Goal: Contribute content: Contribute content

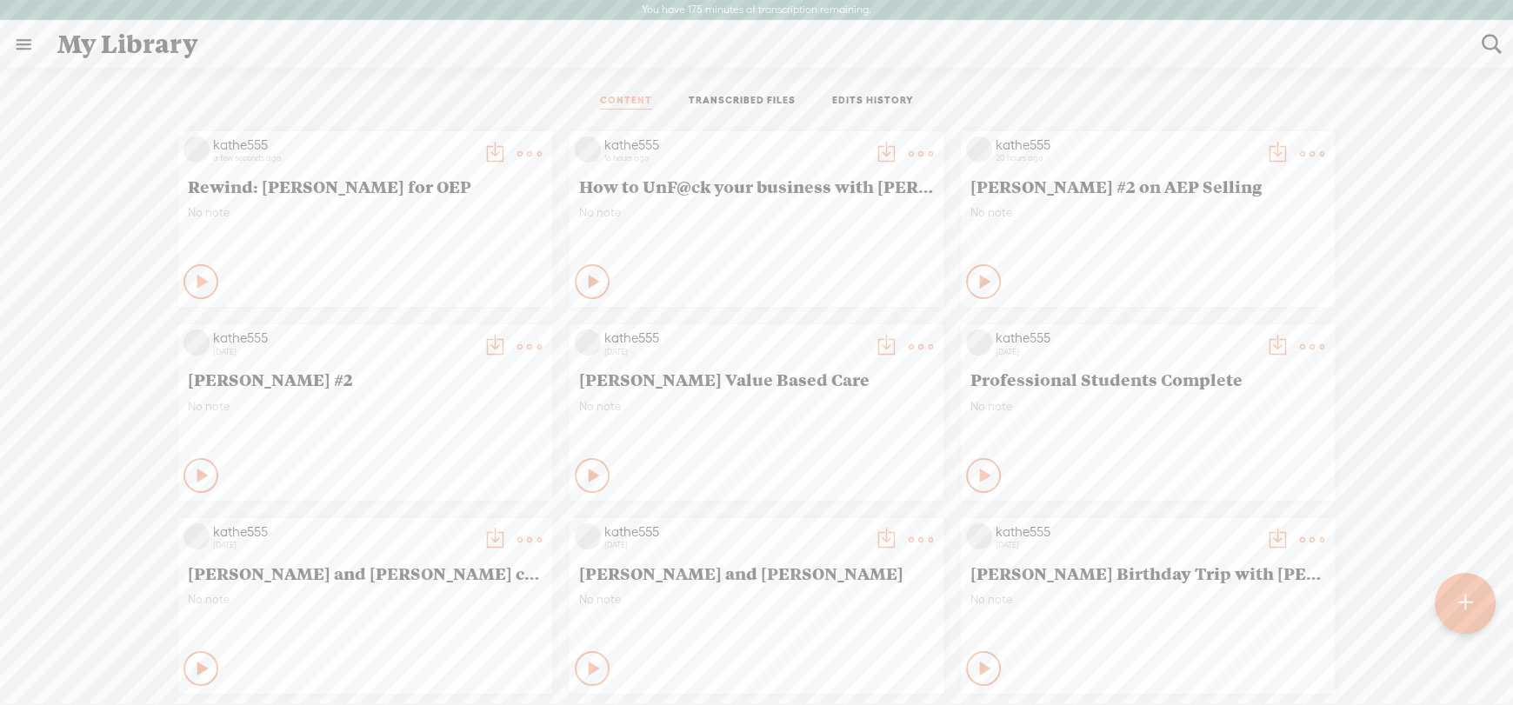
scroll to position [2, 0]
click at [195, 278] on icon at bounding box center [203, 281] width 17 height 17
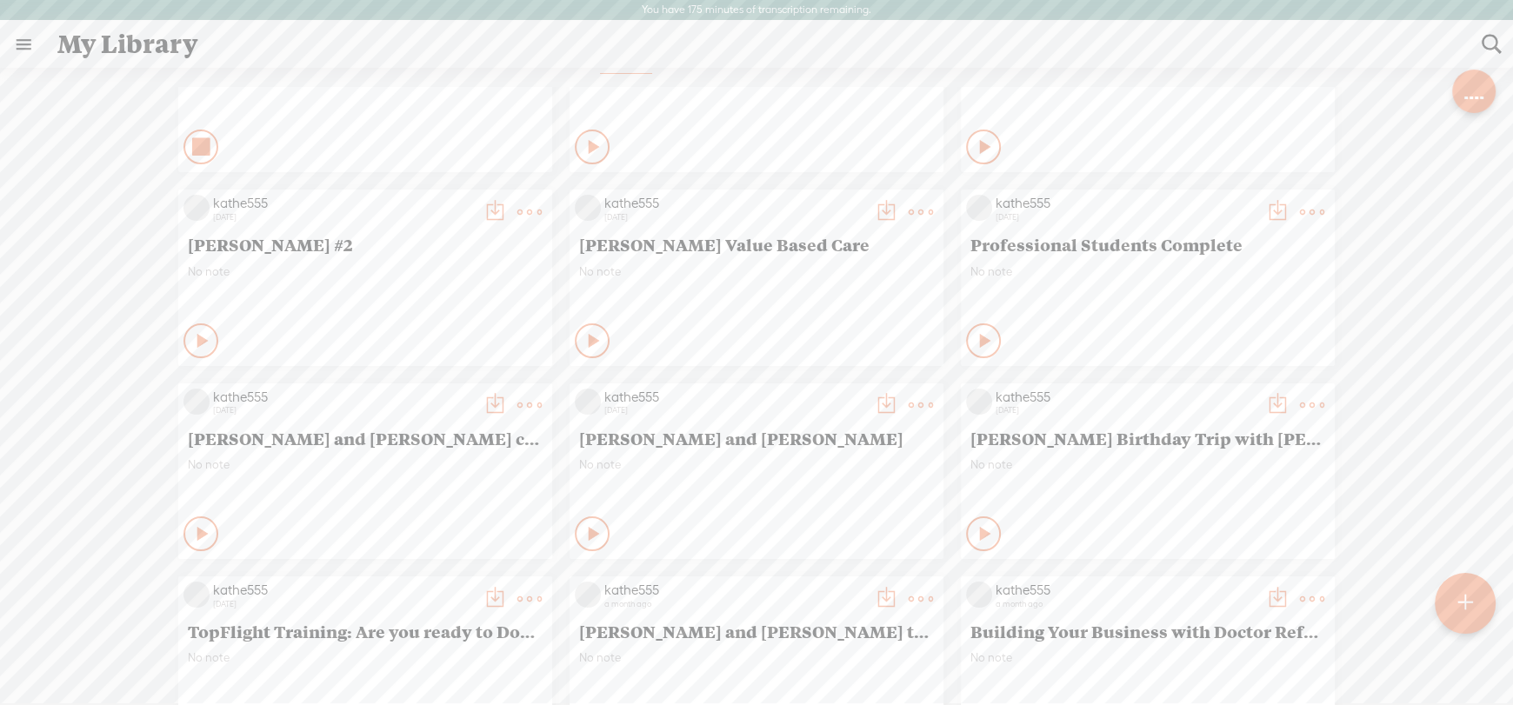
scroll to position [0, 0]
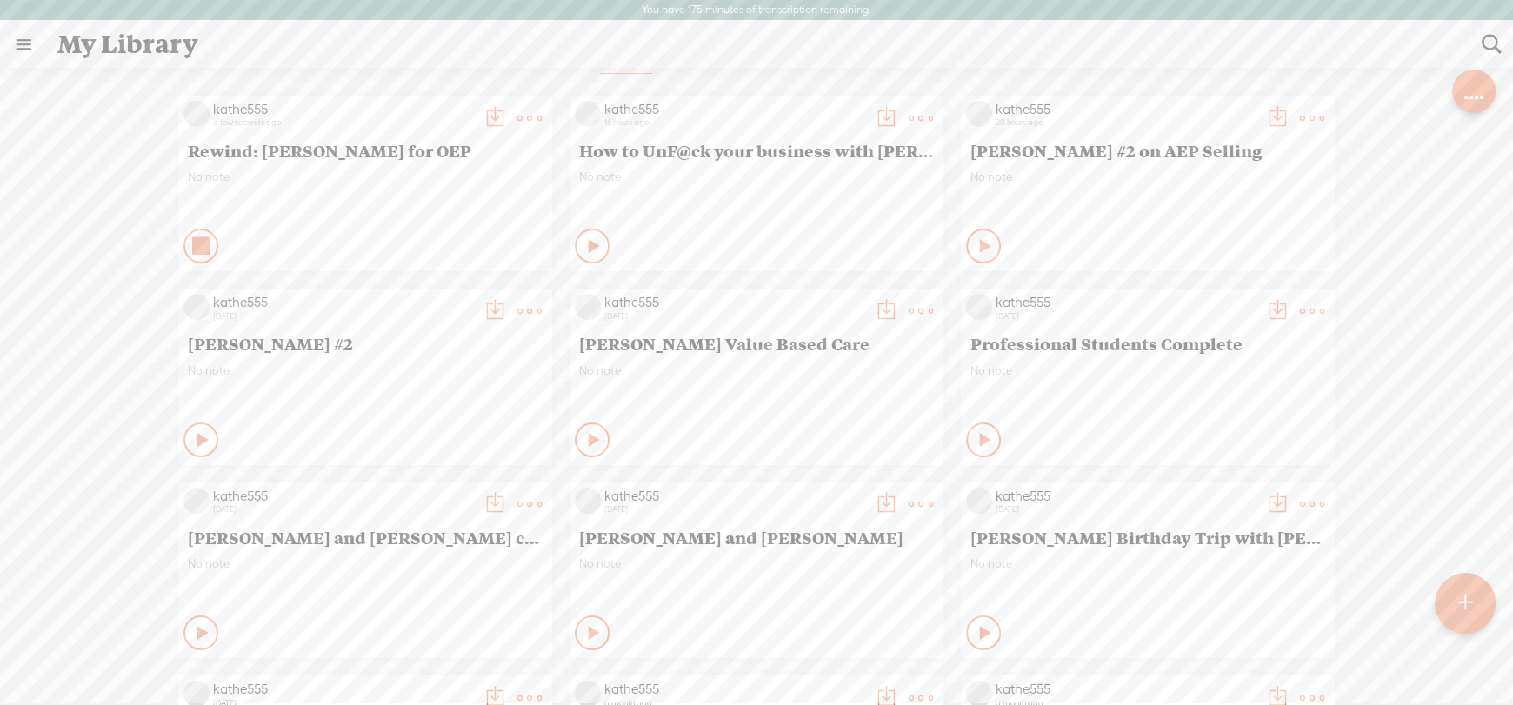
click at [193, 243] on icon at bounding box center [201, 245] width 17 height 17
click at [517, 109] on t at bounding box center [529, 118] width 24 height 24
click at [389, 170] on link "Edit" at bounding box center [434, 175] width 174 height 40
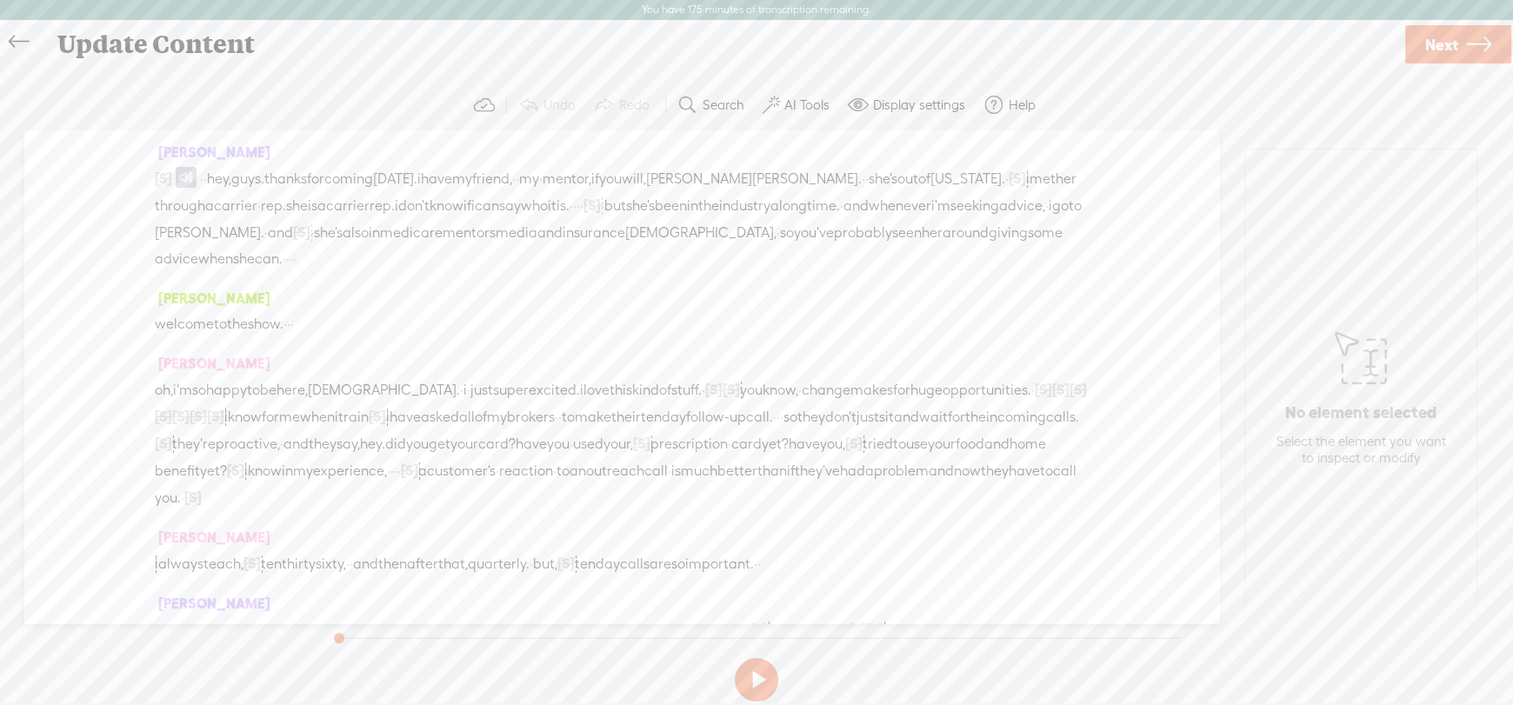
click at [179, 174] on div "[S] · · · · · welcome back to the insurance · · business · babes · podcast. · w…" at bounding box center [622, 218] width 934 height 107
click at [166, 176] on span "[S]" at bounding box center [163, 178] width 17 height 16
click at [168, 141] on span "Restore" at bounding box center [180, 137] width 46 height 17
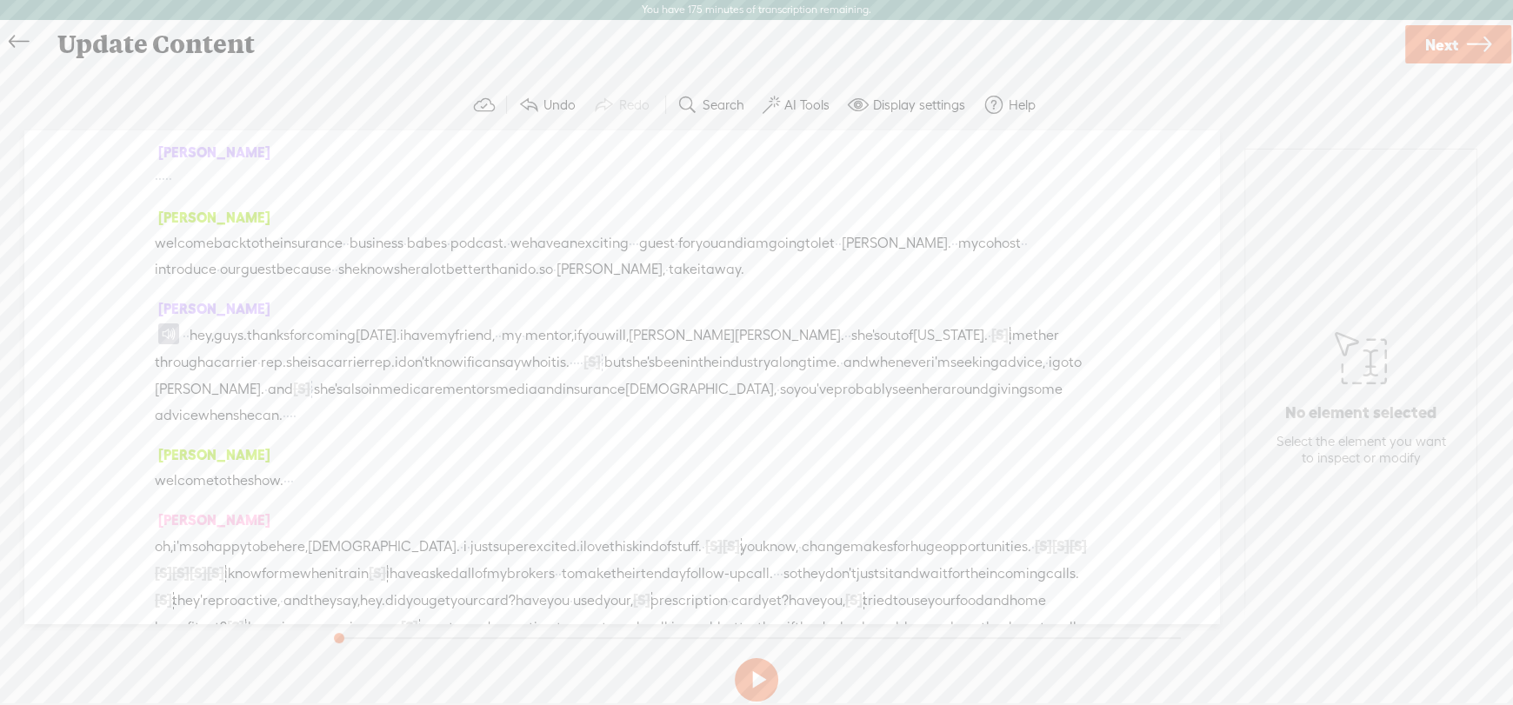
click at [744, 268] on span "away." at bounding box center [725, 270] width 38 height 26
click at [959, 227] on span "Insert" at bounding box center [953, 228] width 35 height 17
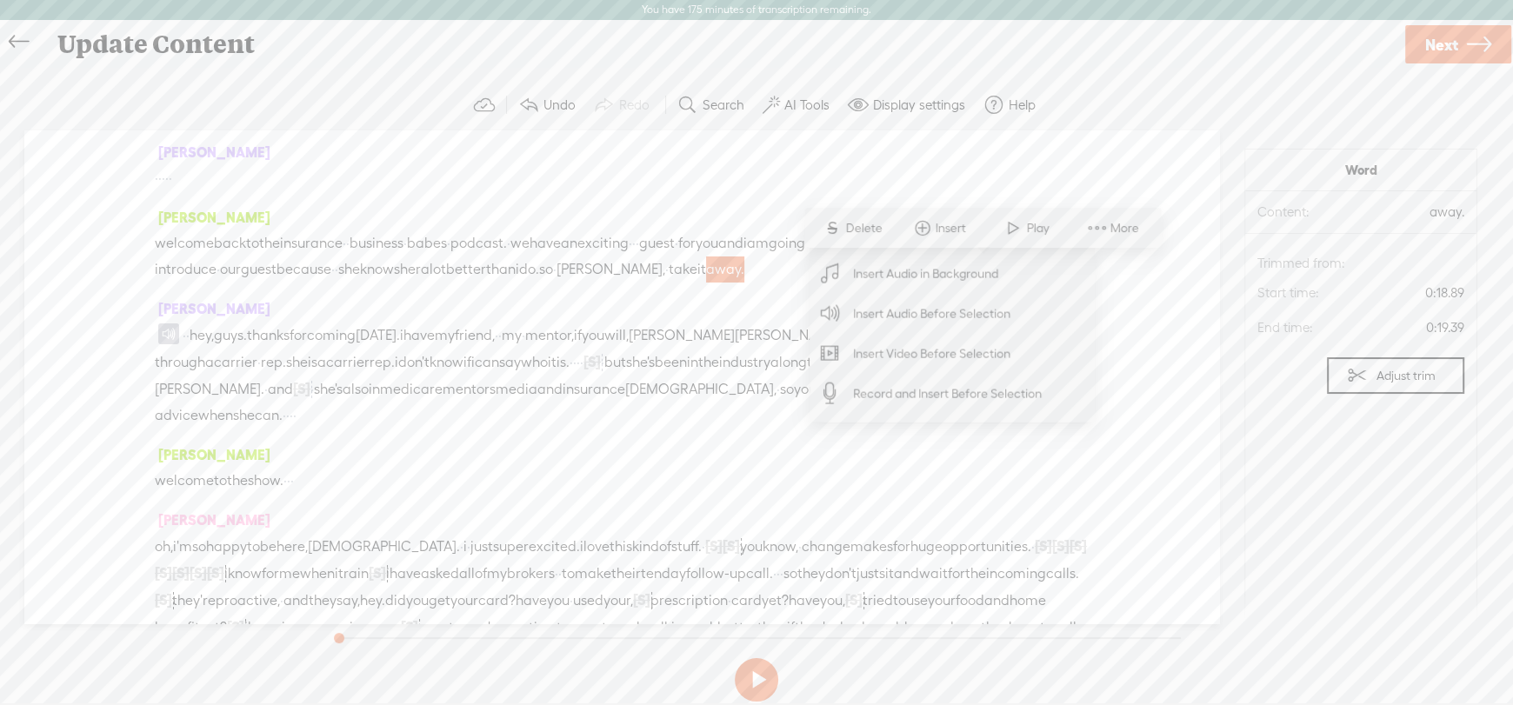
click at [933, 312] on span "Insert Audio Before Selection" at bounding box center [932, 313] width 226 height 39
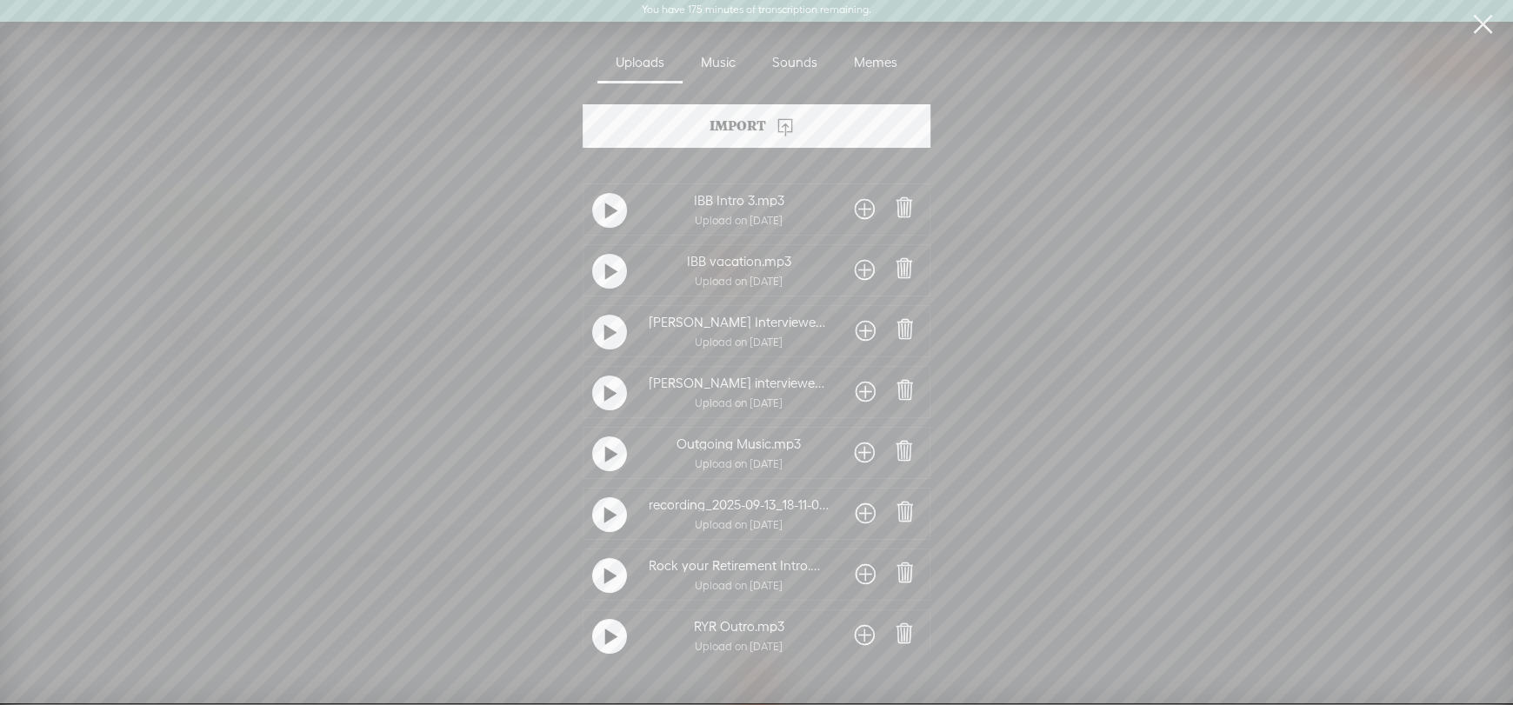
click at [607, 510] on t at bounding box center [610, 516] width 12 height 28
click at [607, 510] on t at bounding box center [610, 515] width 12 height 28
click at [723, 59] on div "Music" at bounding box center [718, 63] width 71 height 40
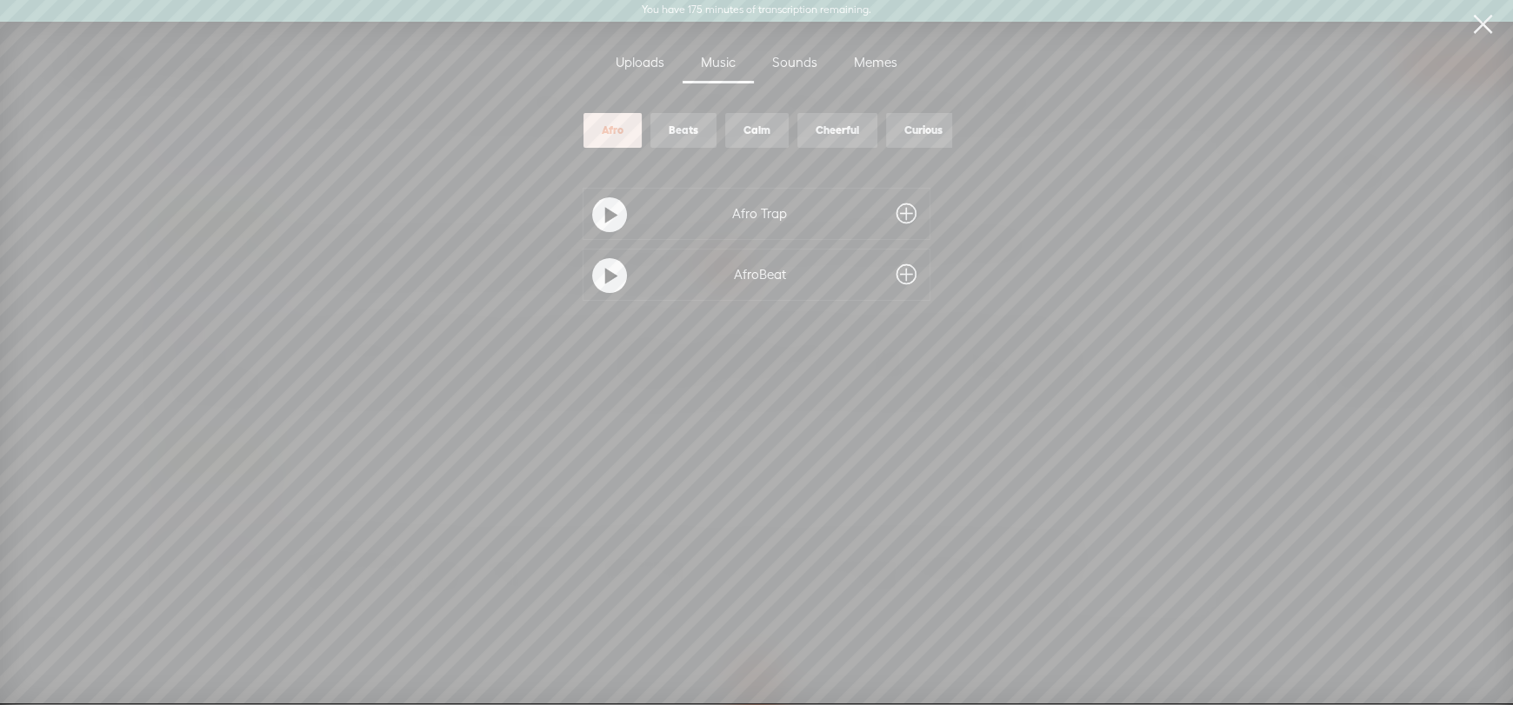
click at [801, 62] on div "Sounds" at bounding box center [795, 63] width 82 height 40
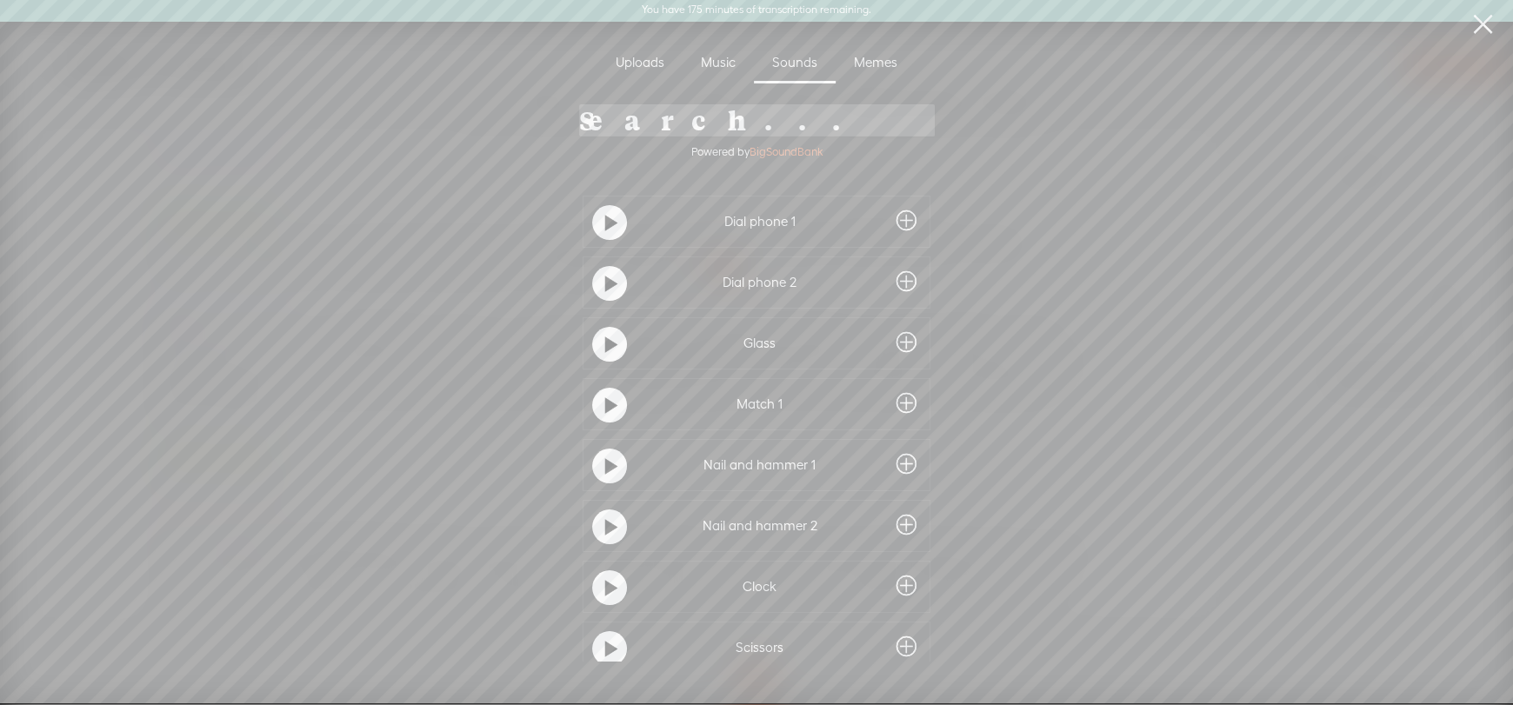
click at [877, 63] on div "Memes" at bounding box center [876, 63] width 80 height 40
click at [628, 64] on div "Uploads" at bounding box center [639, 63] width 85 height 40
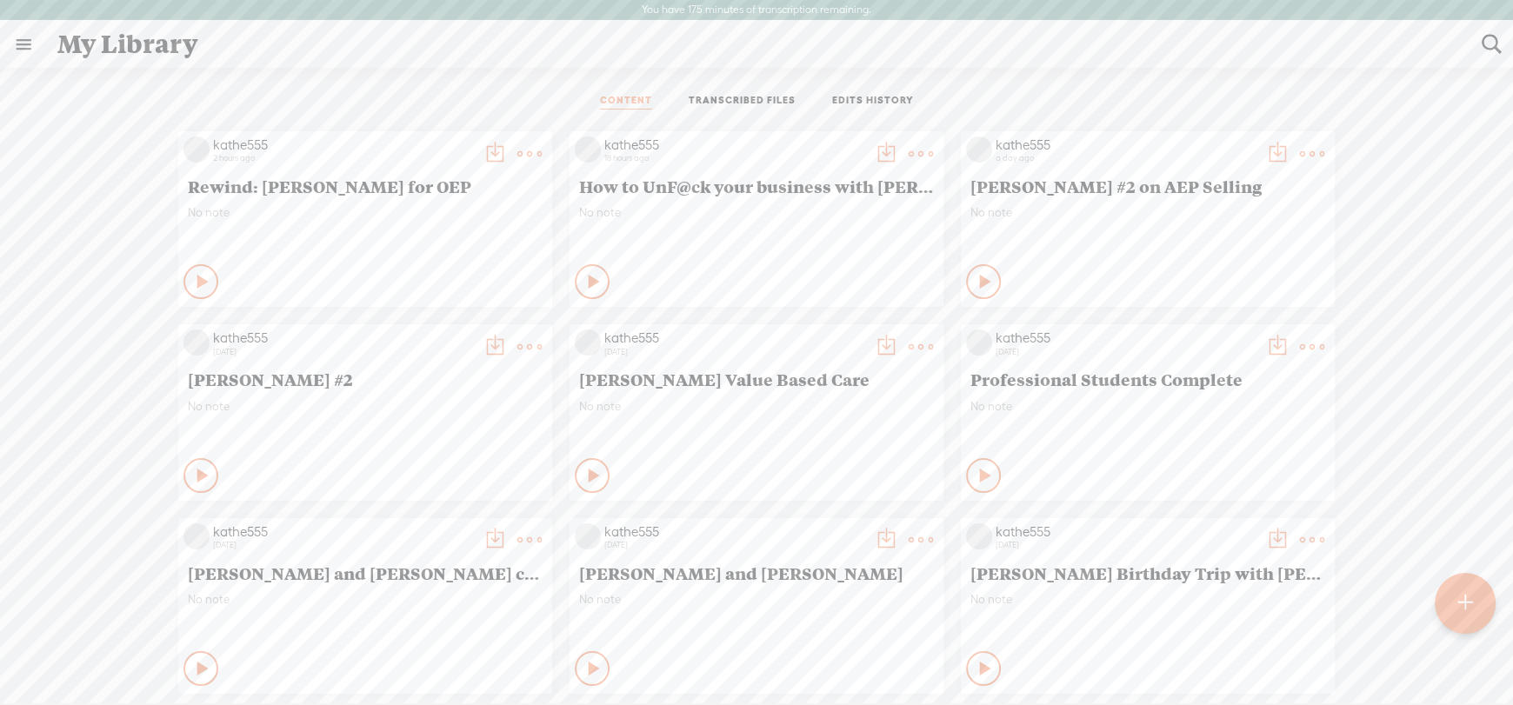
click at [517, 143] on t at bounding box center [529, 154] width 24 height 24
click at [383, 217] on link "Edit" at bounding box center [434, 211] width 174 height 40
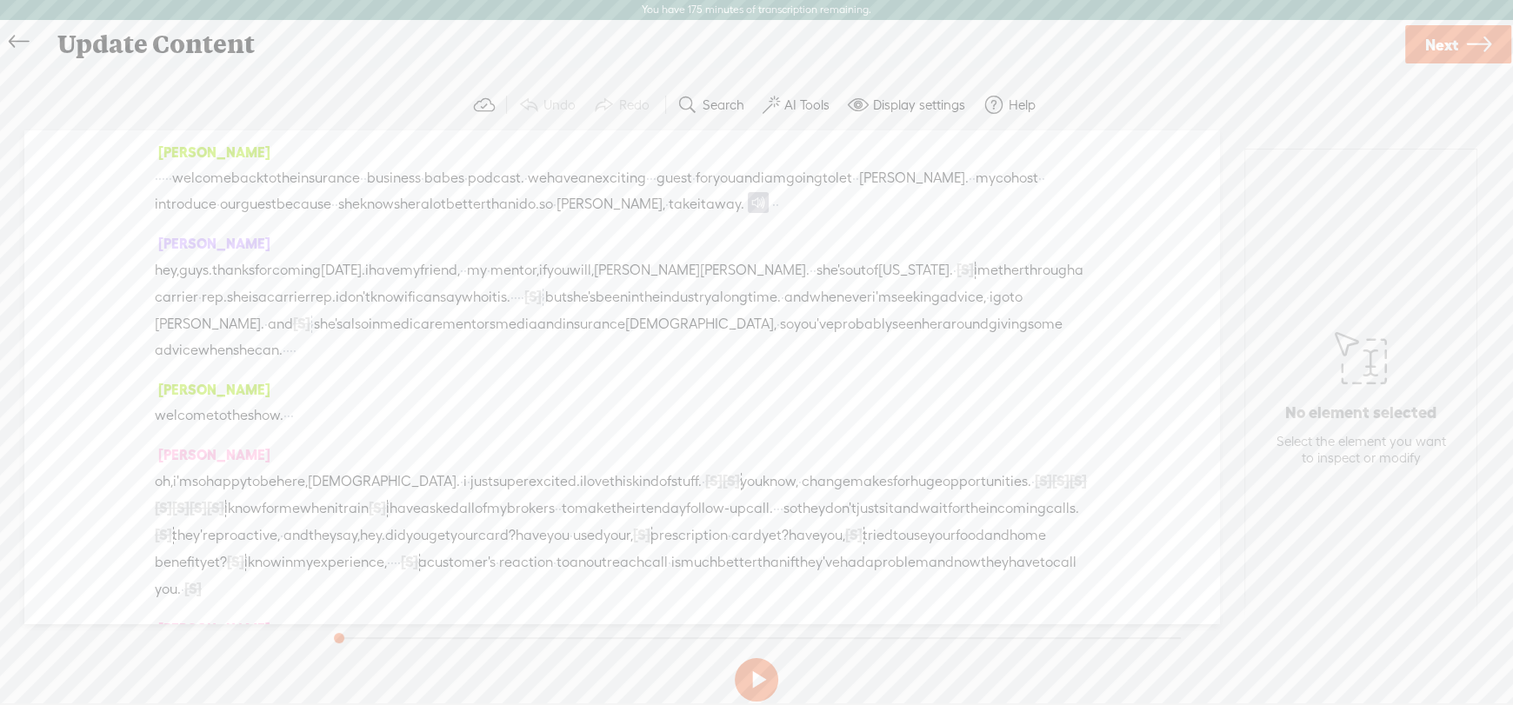
click at [162, 174] on span "·" at bounding box center [159, 178] width 3 height 26
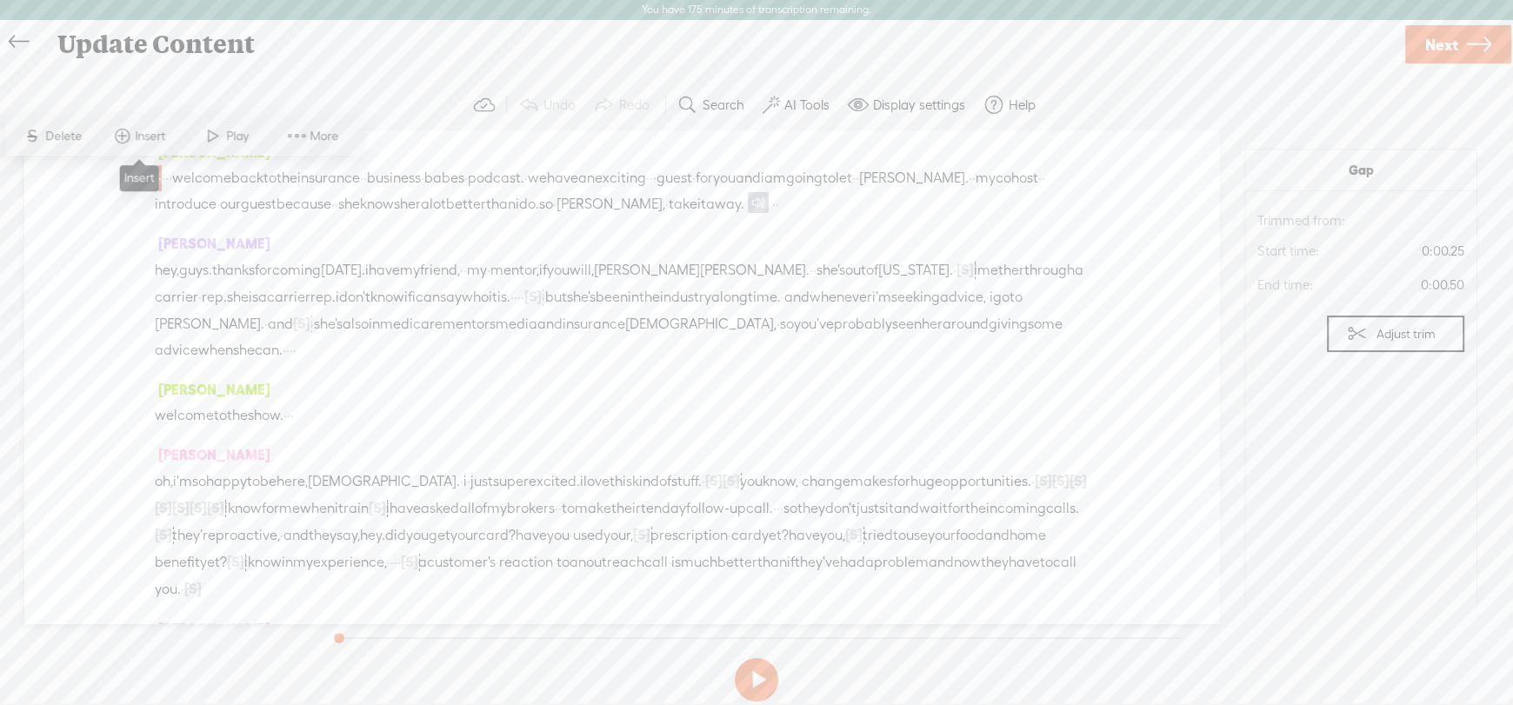
click at [130, 131] on span at bounding box center [122, 135] width 26 height 31
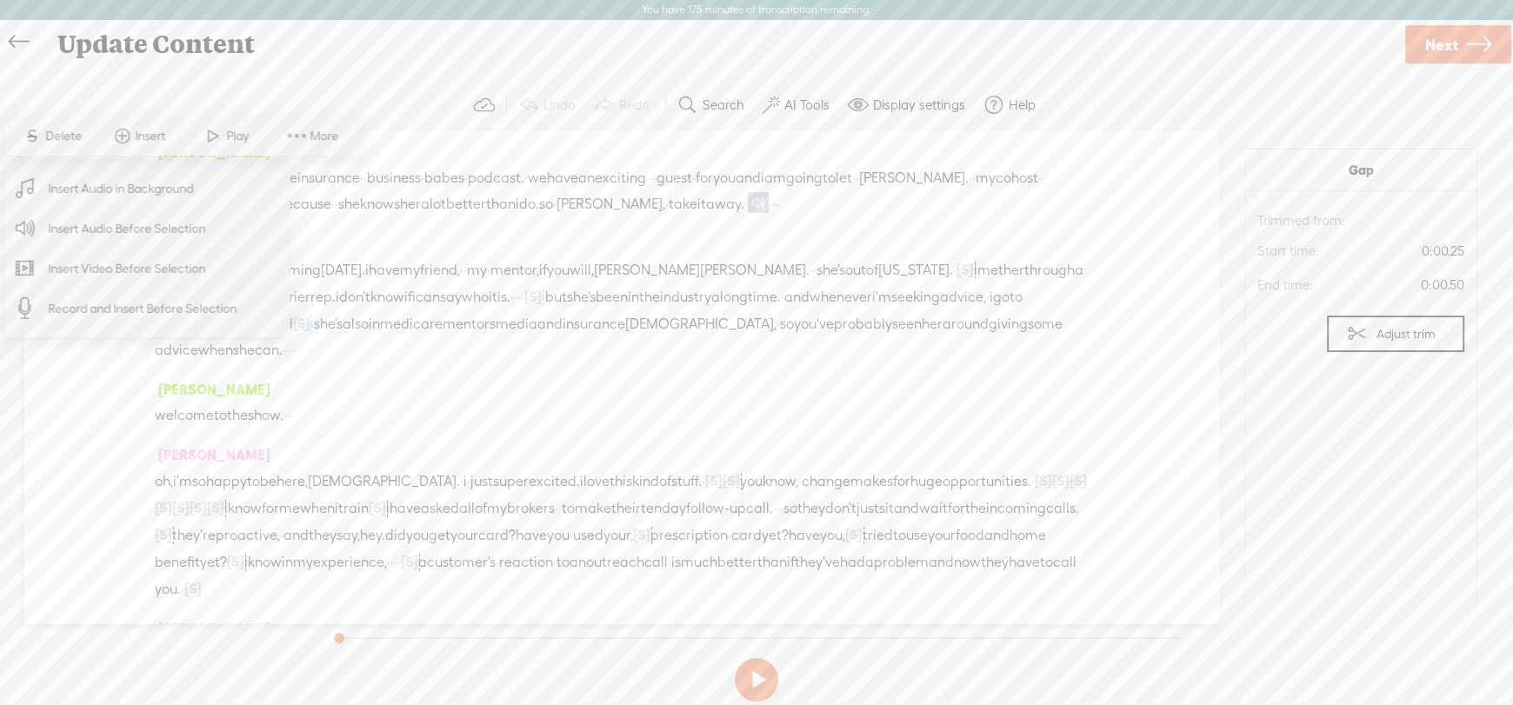
click at [114, 222] on span "Insert Audio Before Selection" at bounding box center [127, 228] width 226 height 39
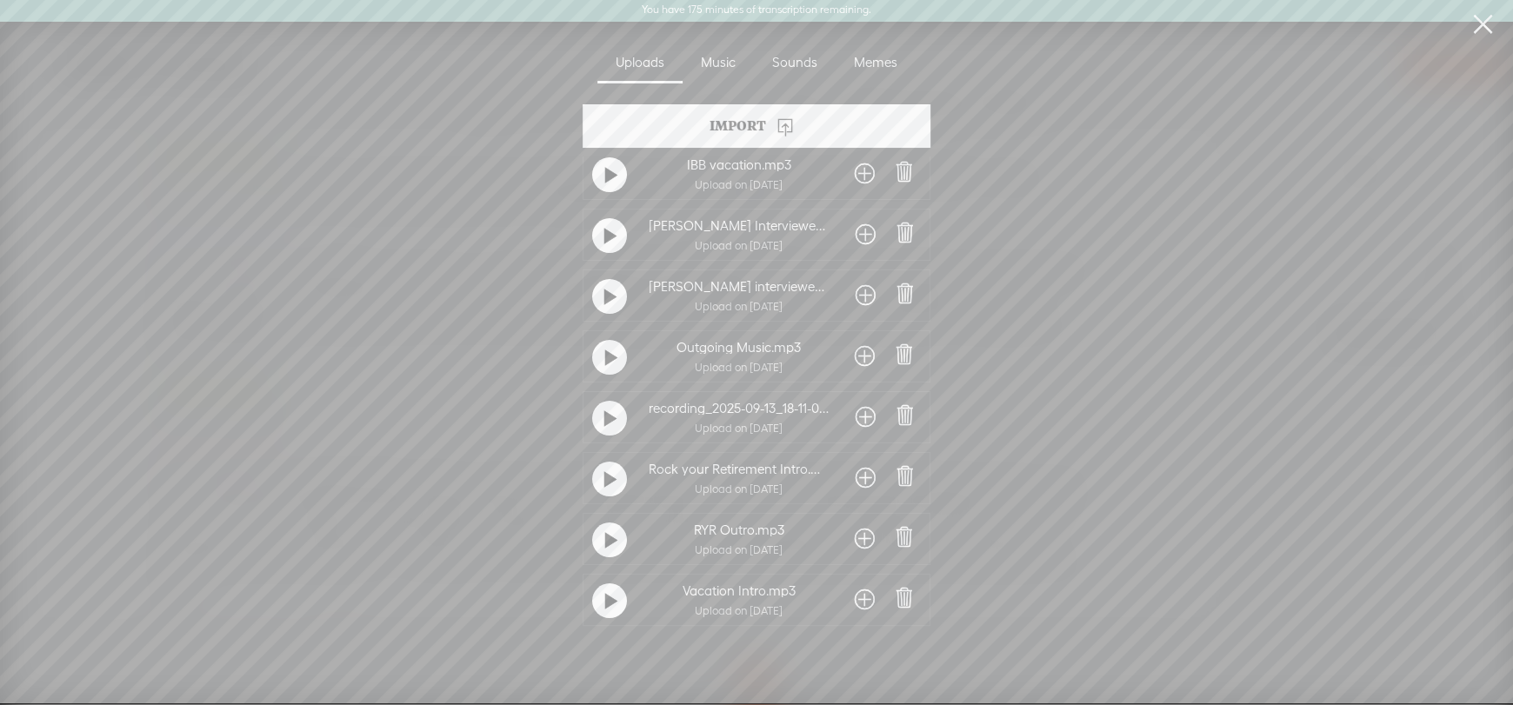
scroll to position [105, 0]
click at [594, 592] on div "IBB Intro 3.mp3 Upload on [DATE] IBB vacation.mp3 Upload on [DATE] [PERSON_NAME…" at bounding box center [756, 356] width 485 height 539
click at [605, 591] on t at bounding box center [611, 602] width 12 height 28
click at [897, 586] on span at bounding box center [904, 598] width 24 height 24
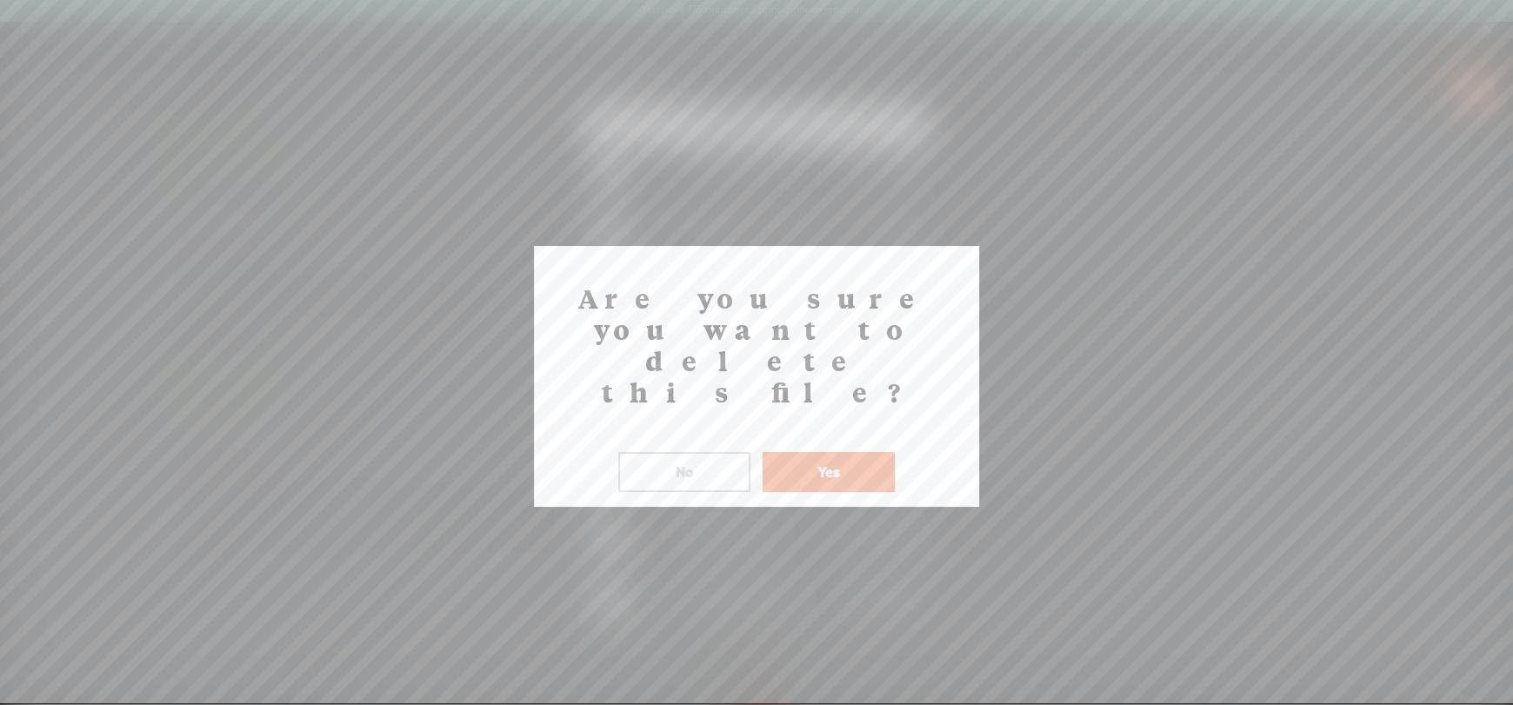
click at [819, 452] on button "Yes" at bounding box center [829, 472] width 132 height 40
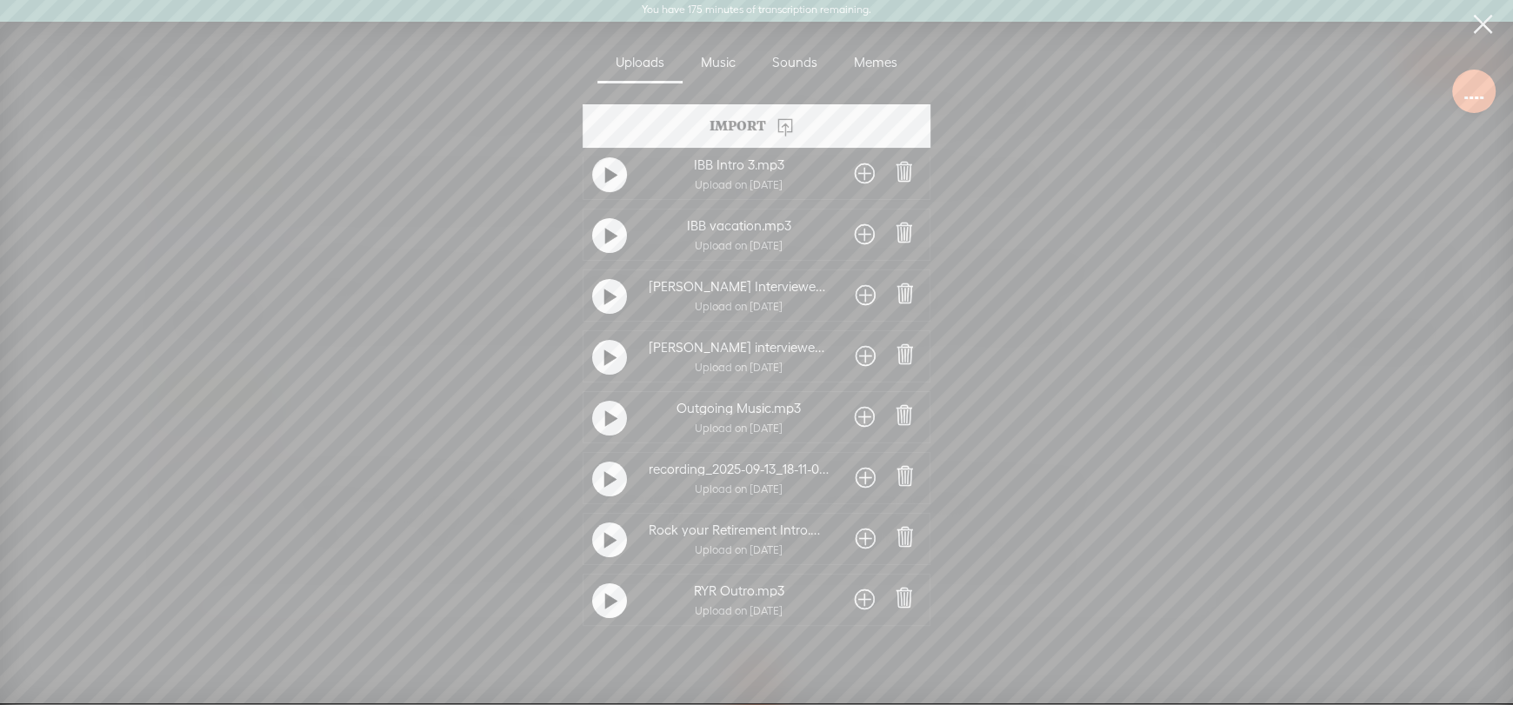
scroll to position [0, 0]
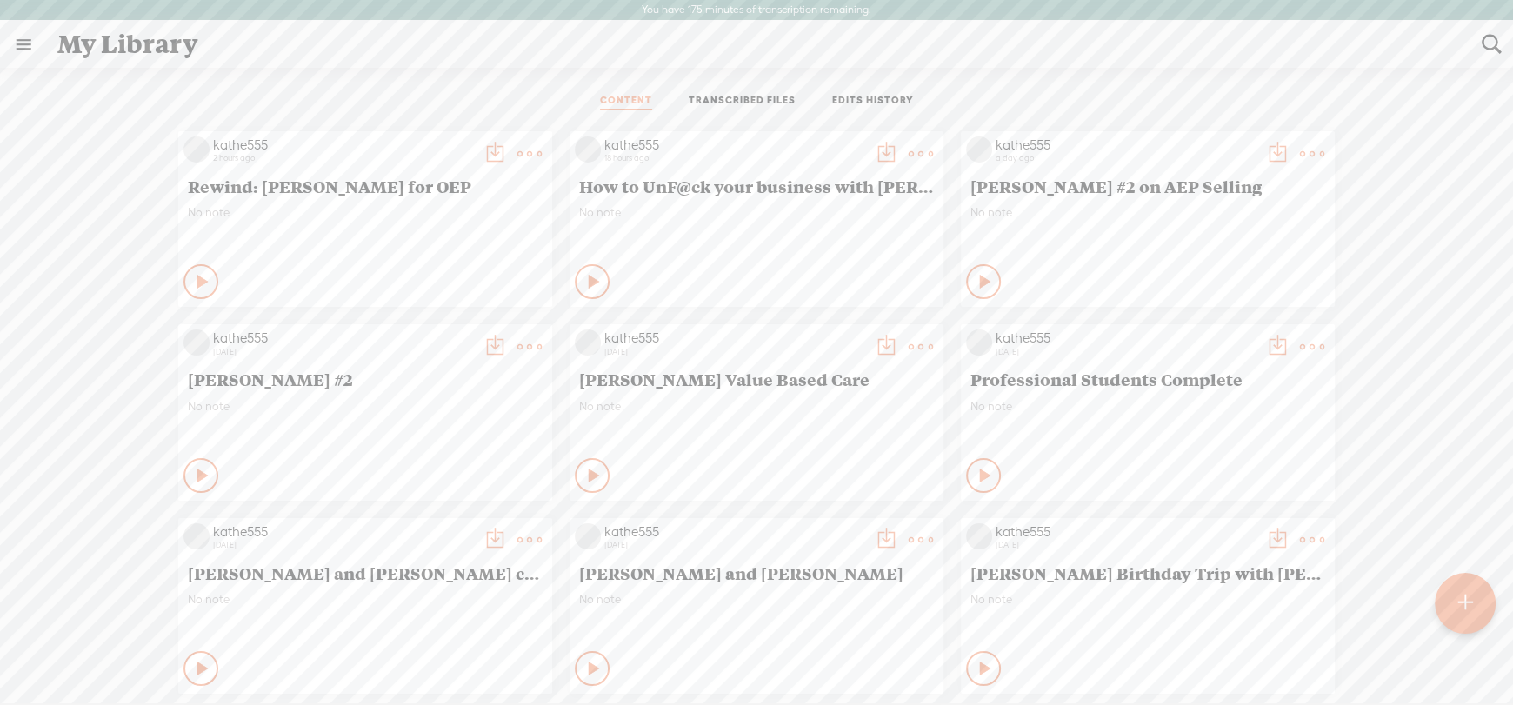
click at [517, 146] on t at bounding box center [529, 154] width 24 height 24
click at [394, 203] on link "Edit" at bounding box center [434, 211] width 174 height 40
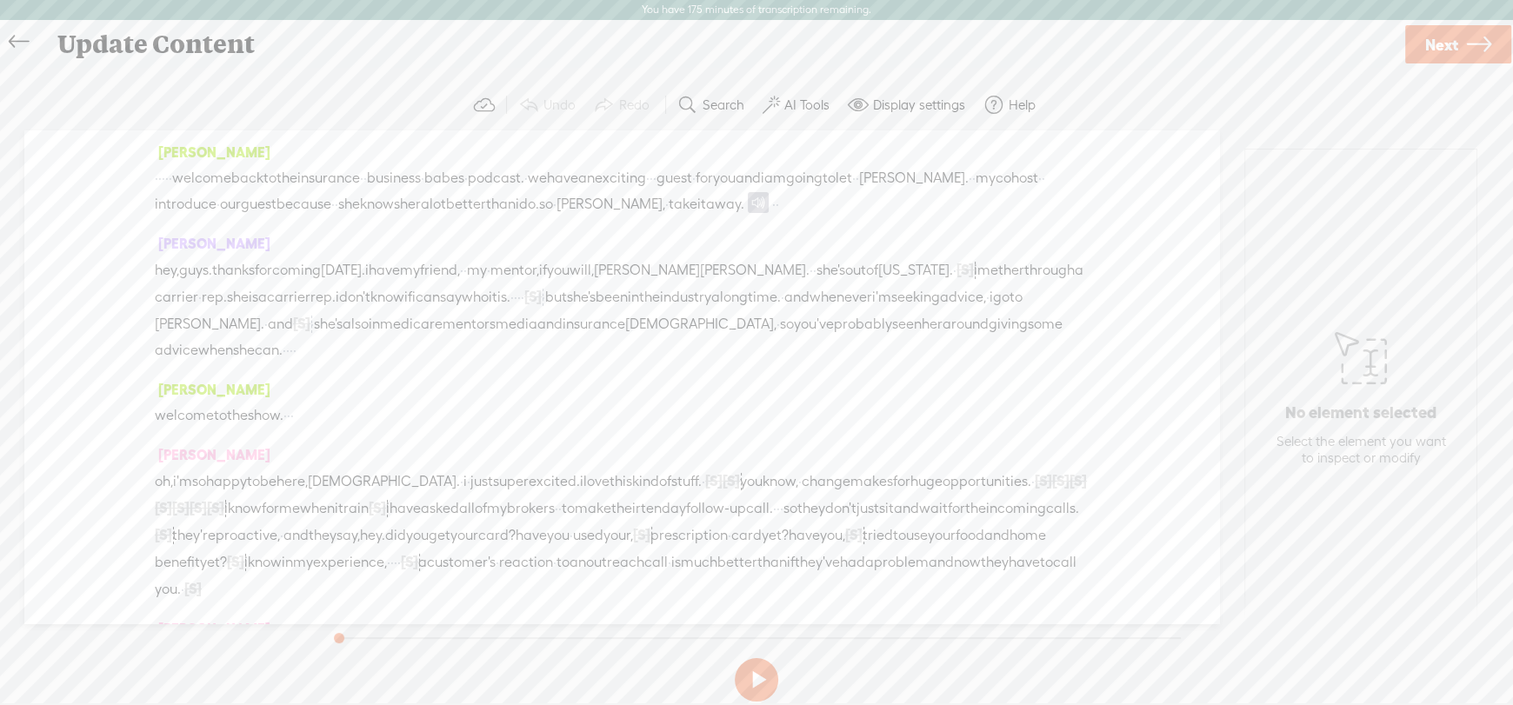
click at [162, 175] on span "·" at bounding box center [159, 178] width 3 height 26
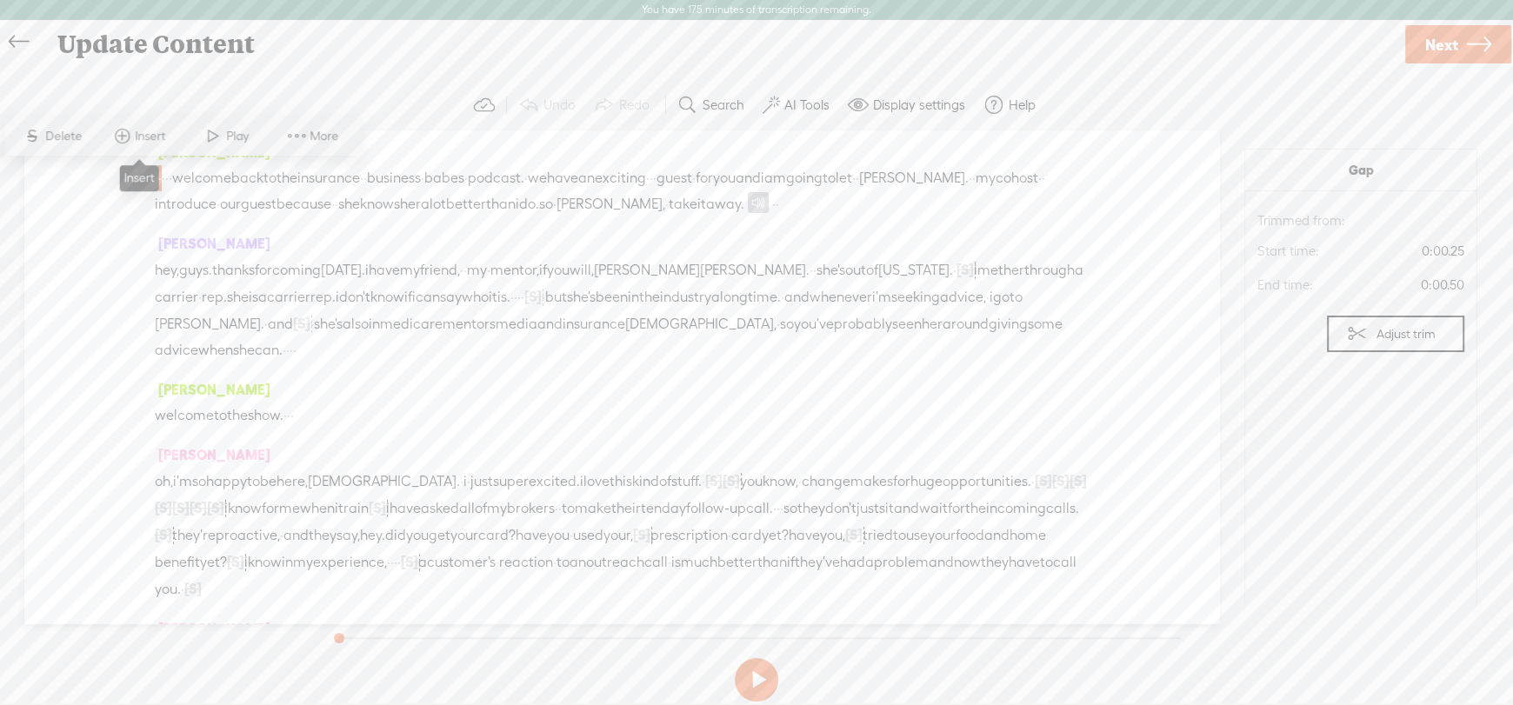
click at [133, 130] on span at bounding box center [122, 135] width 26 height 31
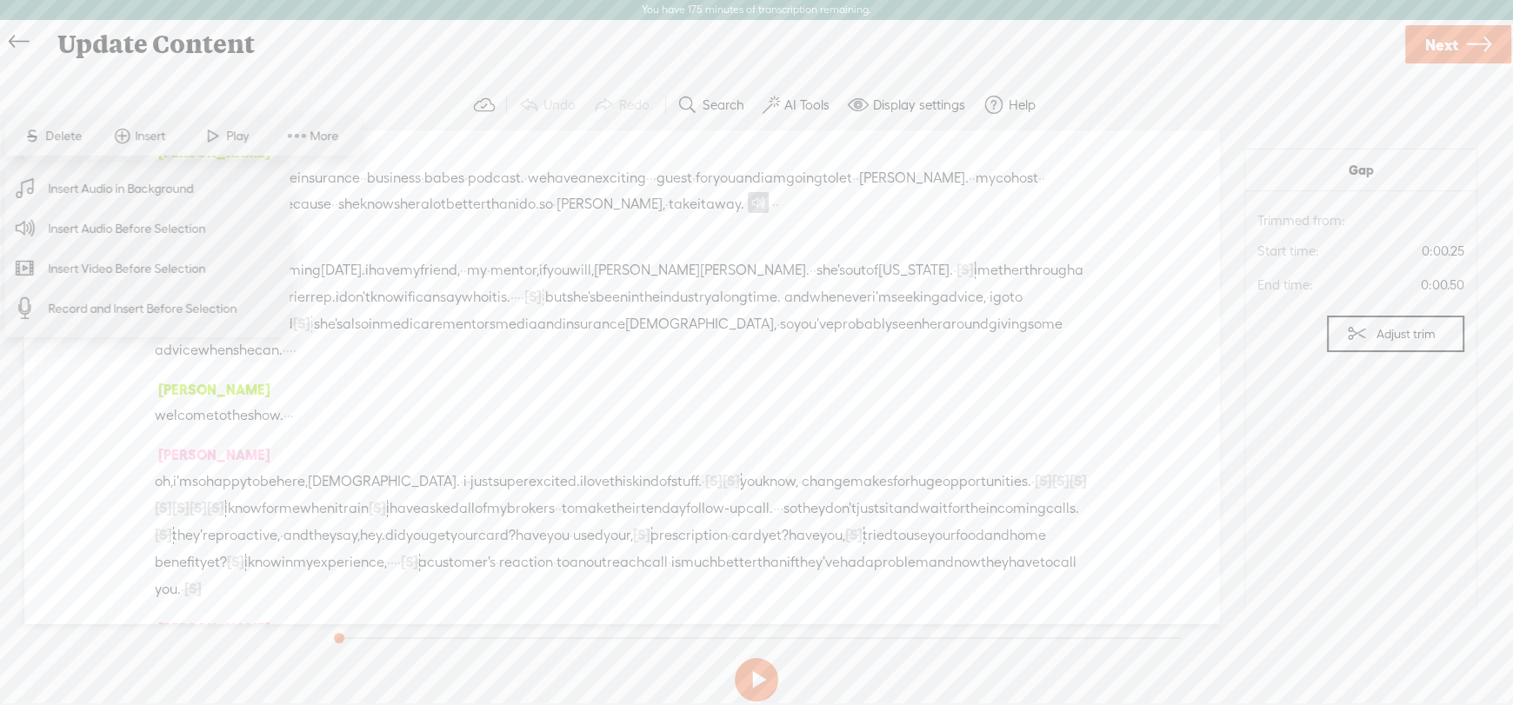
click at [105, 225] on span "Insert Audio Before Selection" at bounding box center [127, 228] width 226 height 39
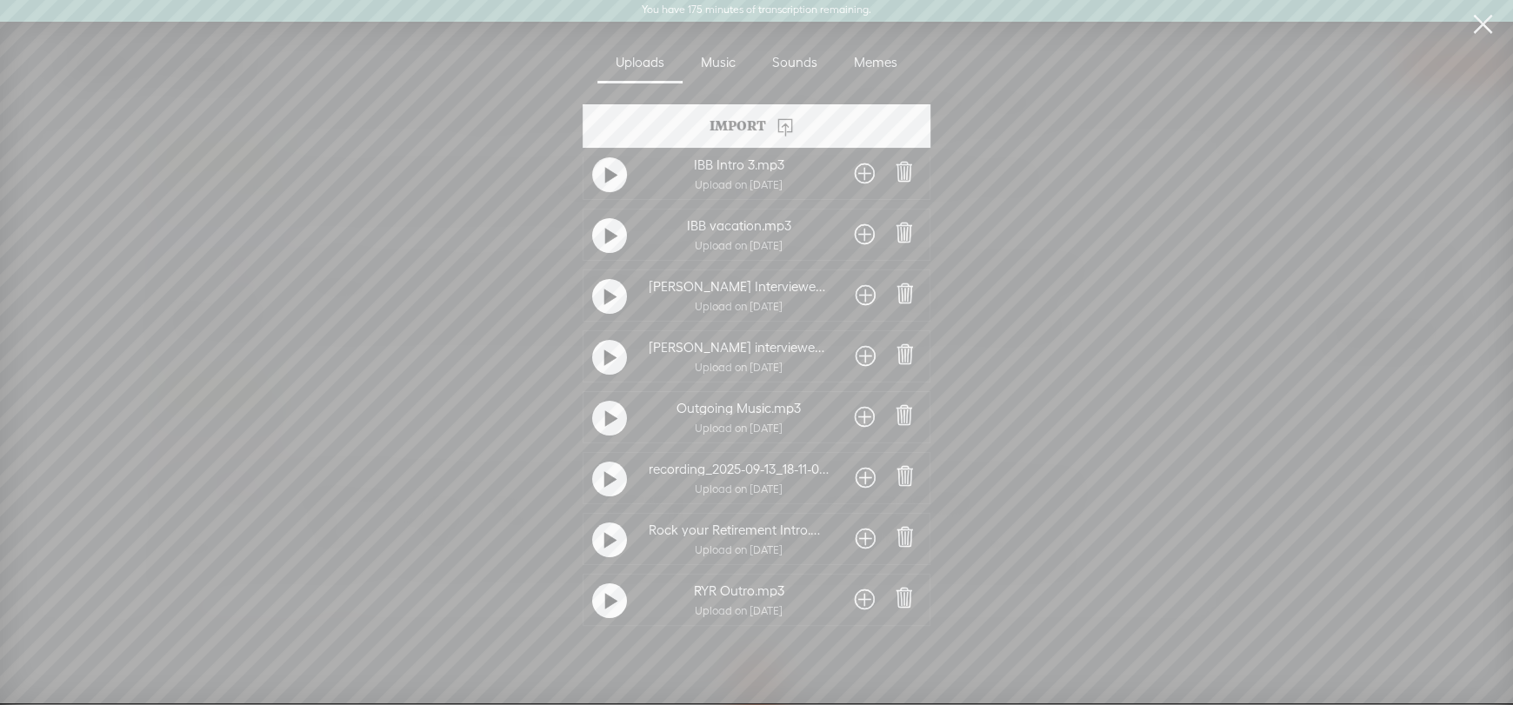
scroll to position [43, 0]
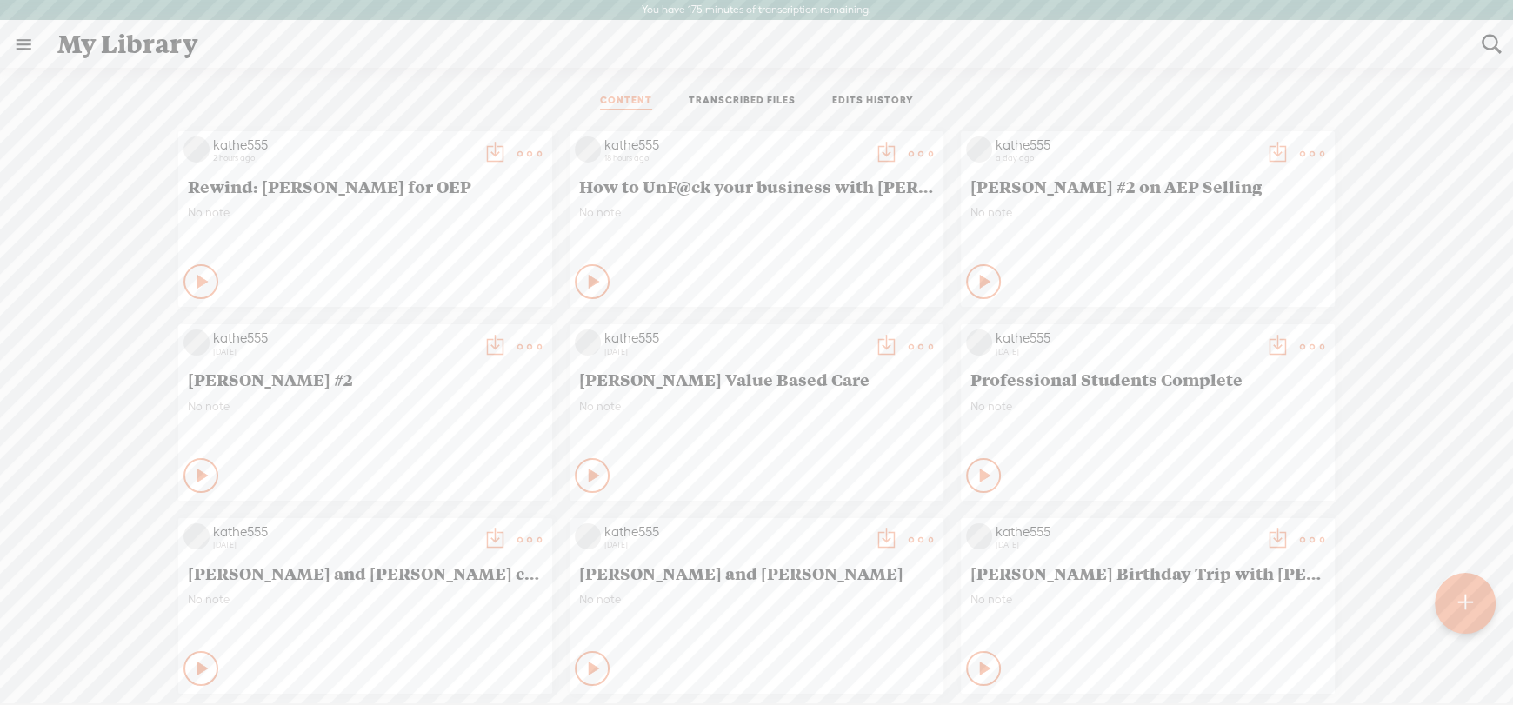
click at [517, 145] on t at bounding box center [529, 154] width 24 height 24
click at [394, 215] on link "Edit" at bounding box center [434, 211] width 174 height 40
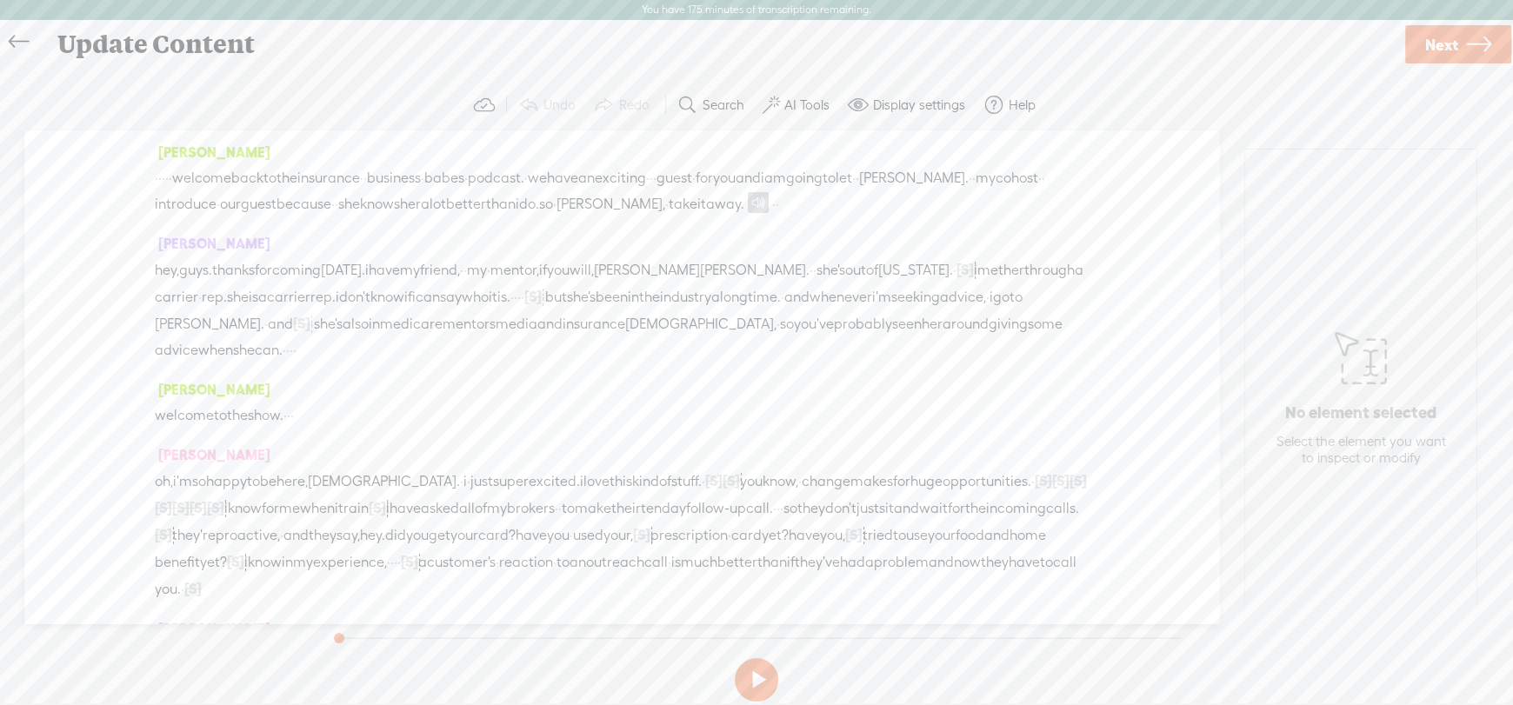
click at [162, 173] on span "·" at bounding box center [159, 178] width 3 height 26
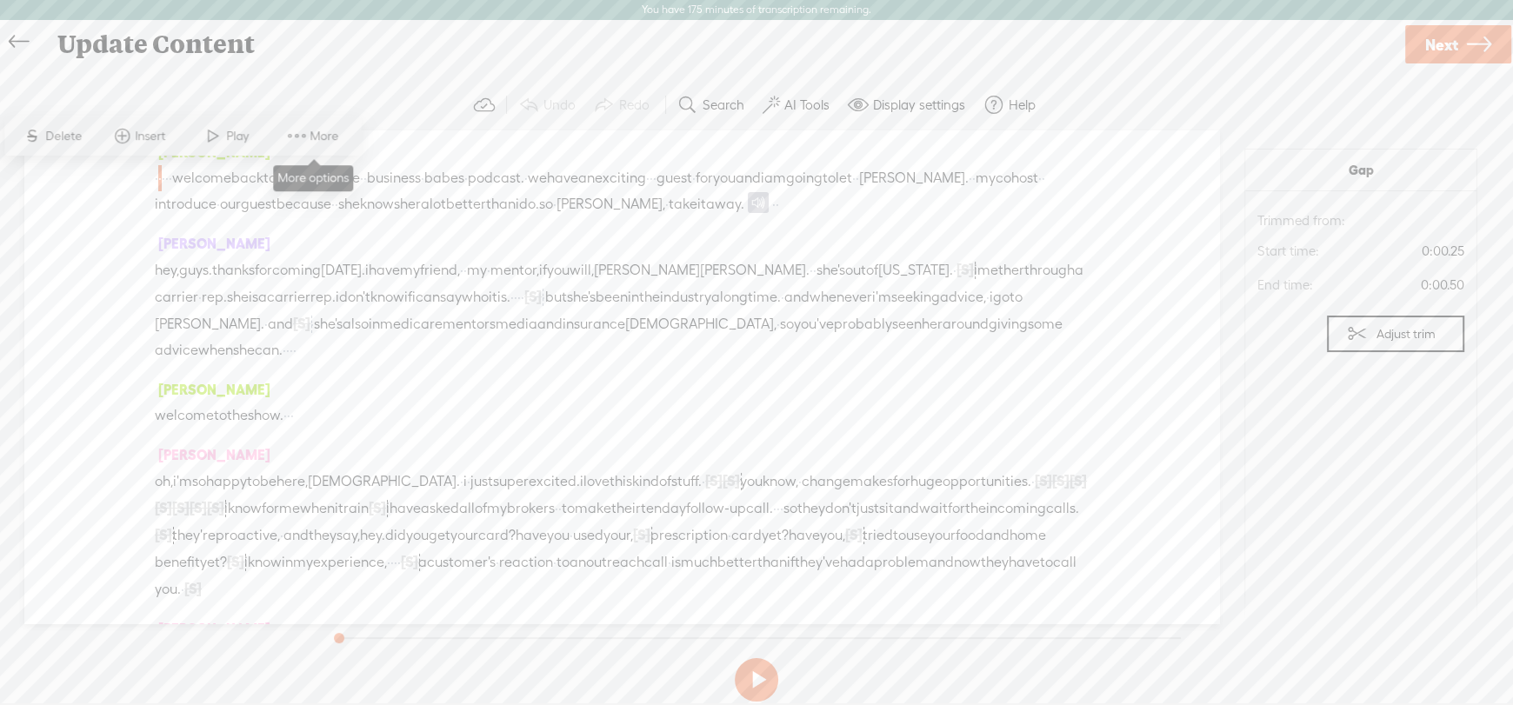
click at [311, 131] on span "More" at bounding box center [326, 136] width 33 height 17
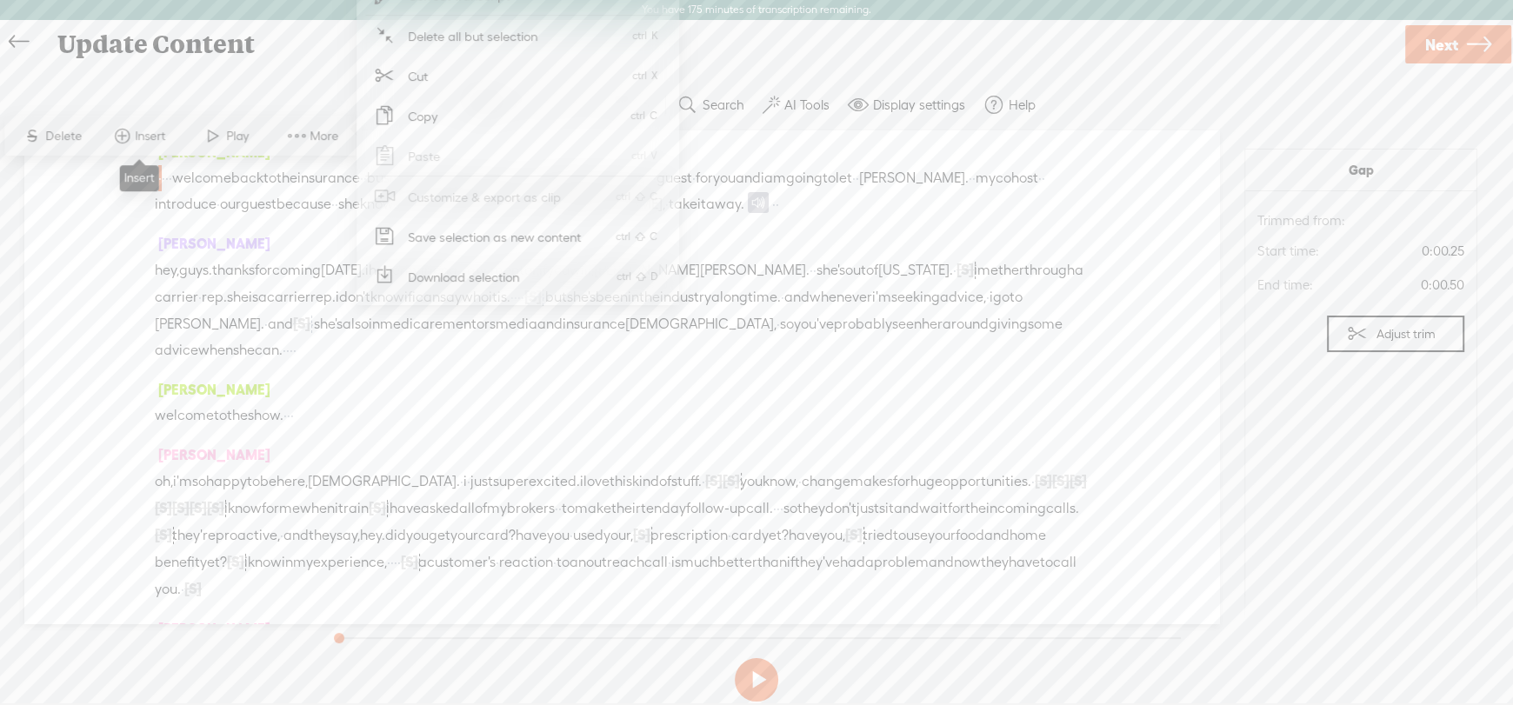
click at [135, 129] on span "Insert" at bounding box center [152, 136] width 35 height 17
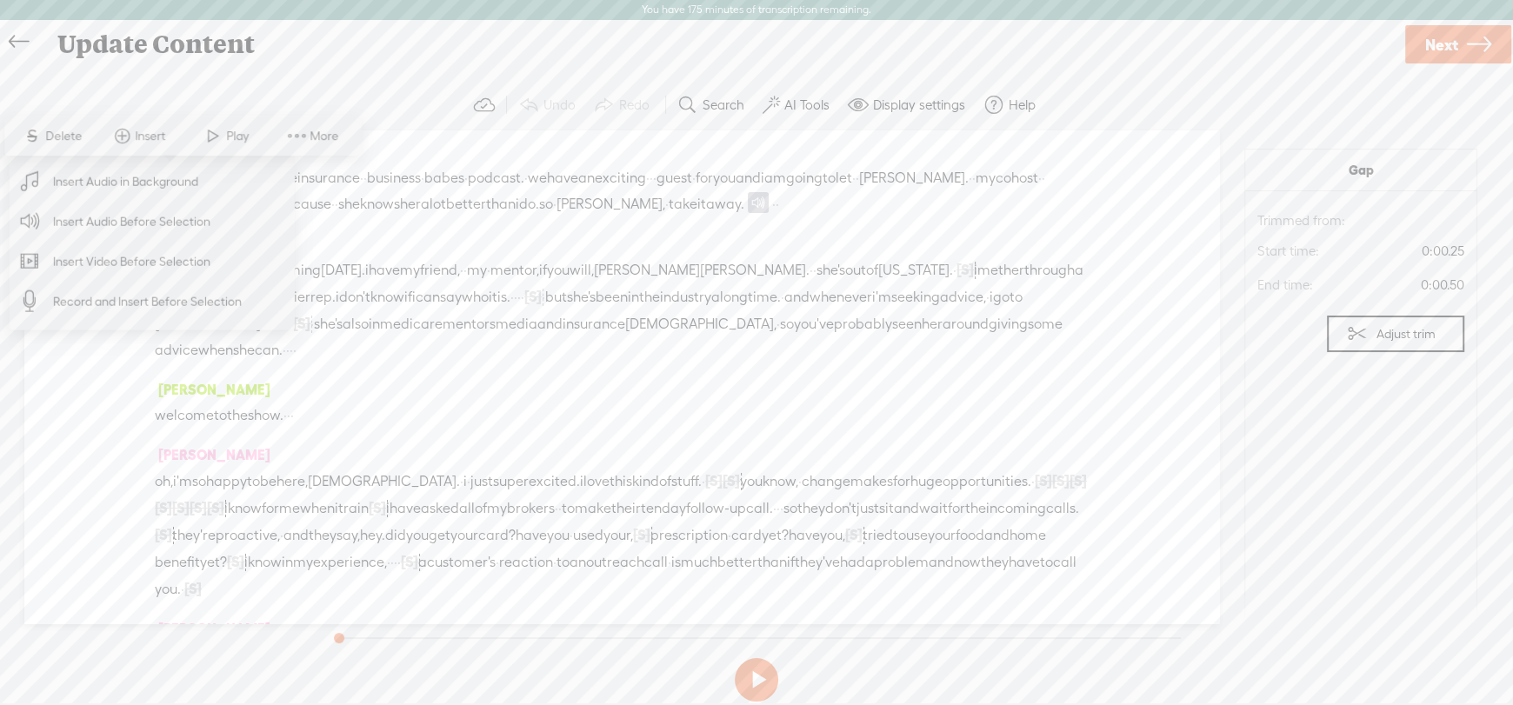
click at [177, 306] on span "Record and Insert Before Selection" at bounding box center [147, 301] width 257 height 39
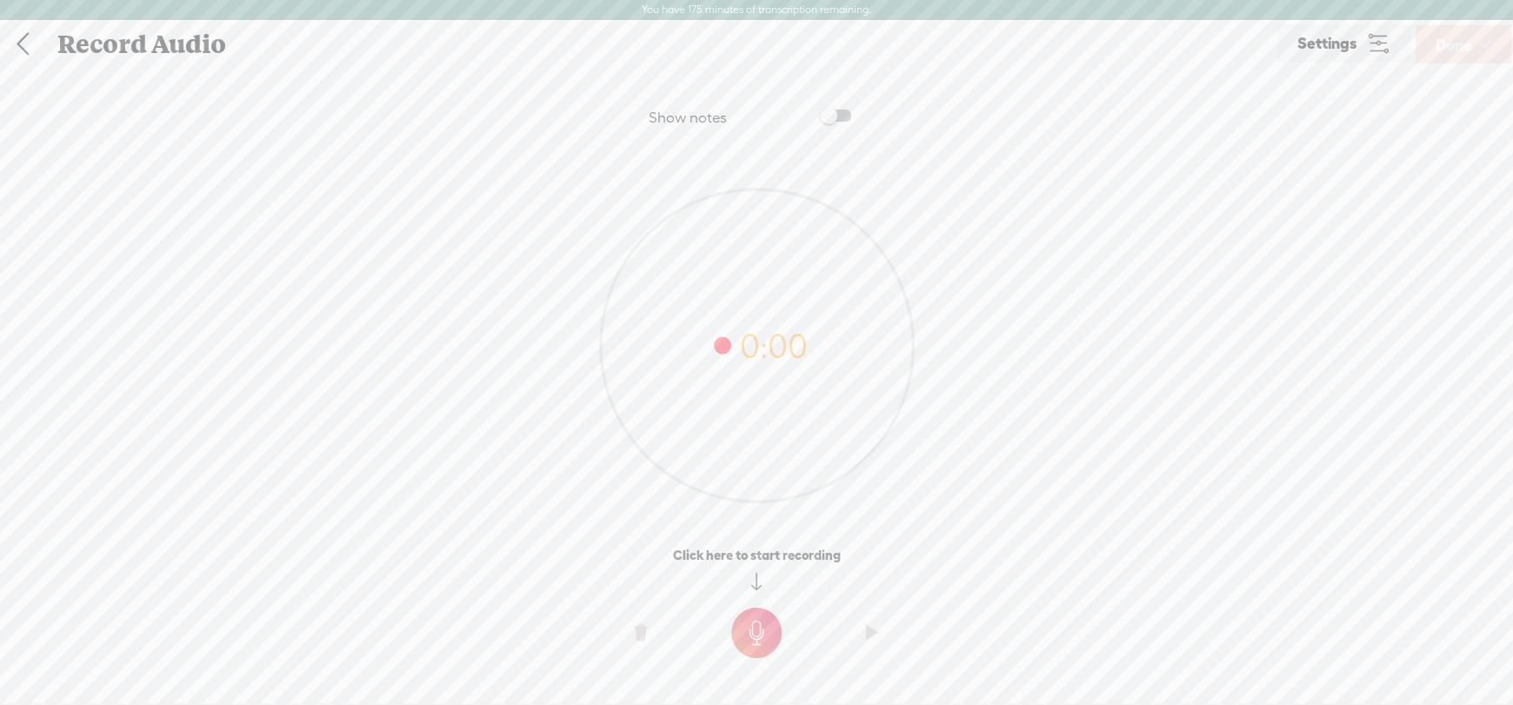
click at [750, 624] on t at bounding box center [756, 633] width 50 height 50
click at [757, 654] on t at bounding box center [756, 645] width 50 height 50
click at [859, 640] on o at bounding box center [872, 645] width 70 height 52
click at [1454, 48] on span "Done" at bounding box center [1454, 45] width 37 height 44
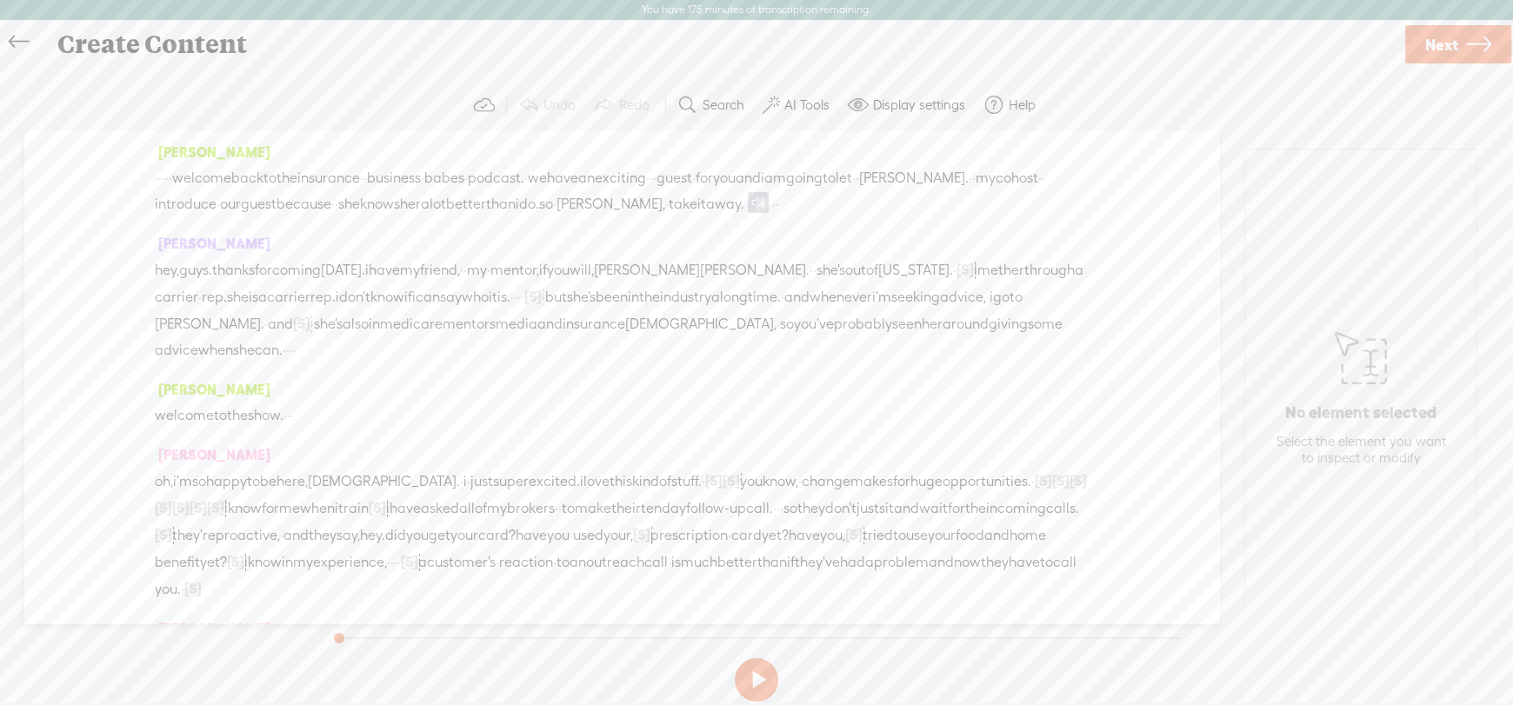
drag, startPoint x: 1052, startPoint y: 210, endPoint x: 137, endPoint y: 177, distance: 915.5
click at [137, 177] on div "[PERSON_NAME] · · · · · welcome back to the insurance · · business · babes · po…" at bounding box center [621, 376] width 1195 height 493
click at [162, 174] on span "·" at bounding box center [159, 178] width 3 height 26
click at [150, 125] on span "Insert" at bounding box center [139, 135] width 87 height 31
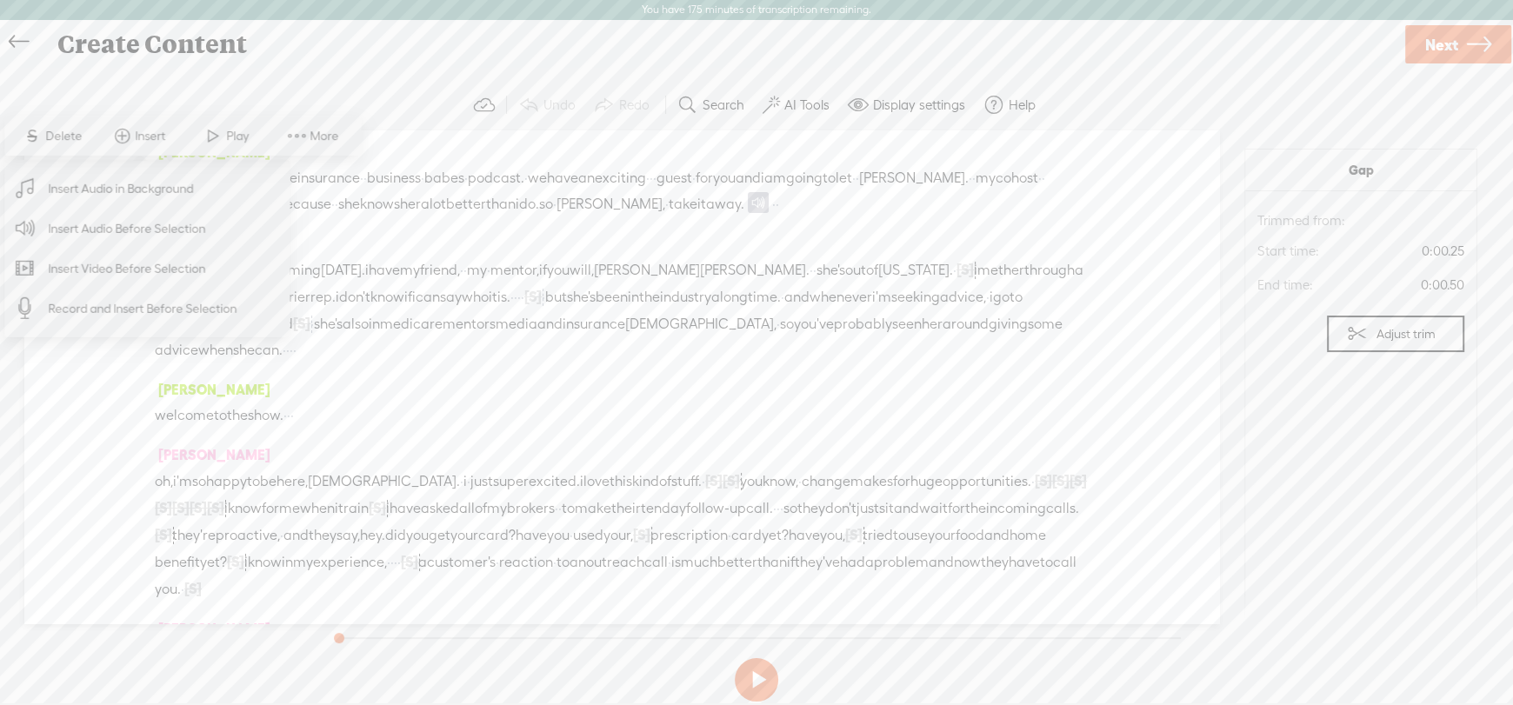
click at [149, 219] on span "Insert Audio Before Selection" at bounding box center [127, 228] width 226 height 39
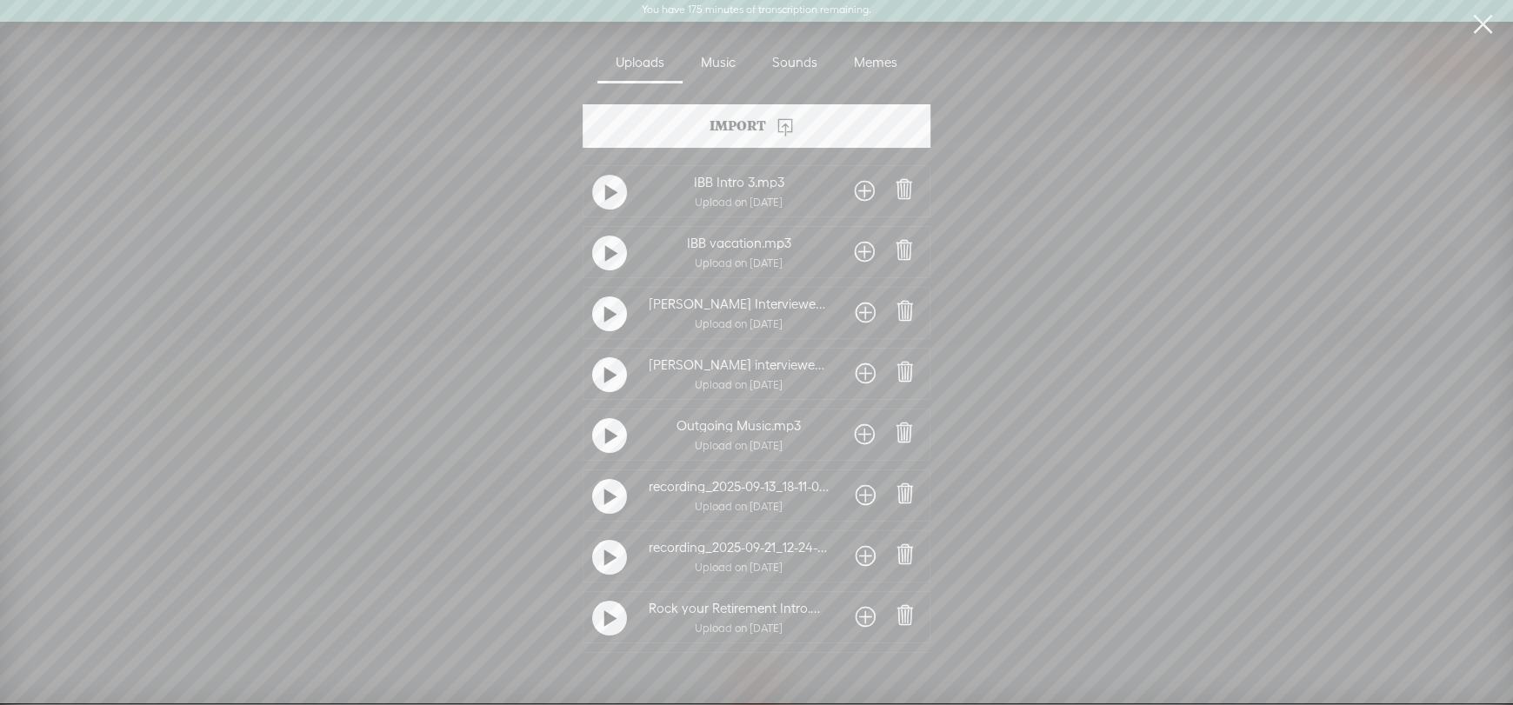
scroll to position [105, 0]
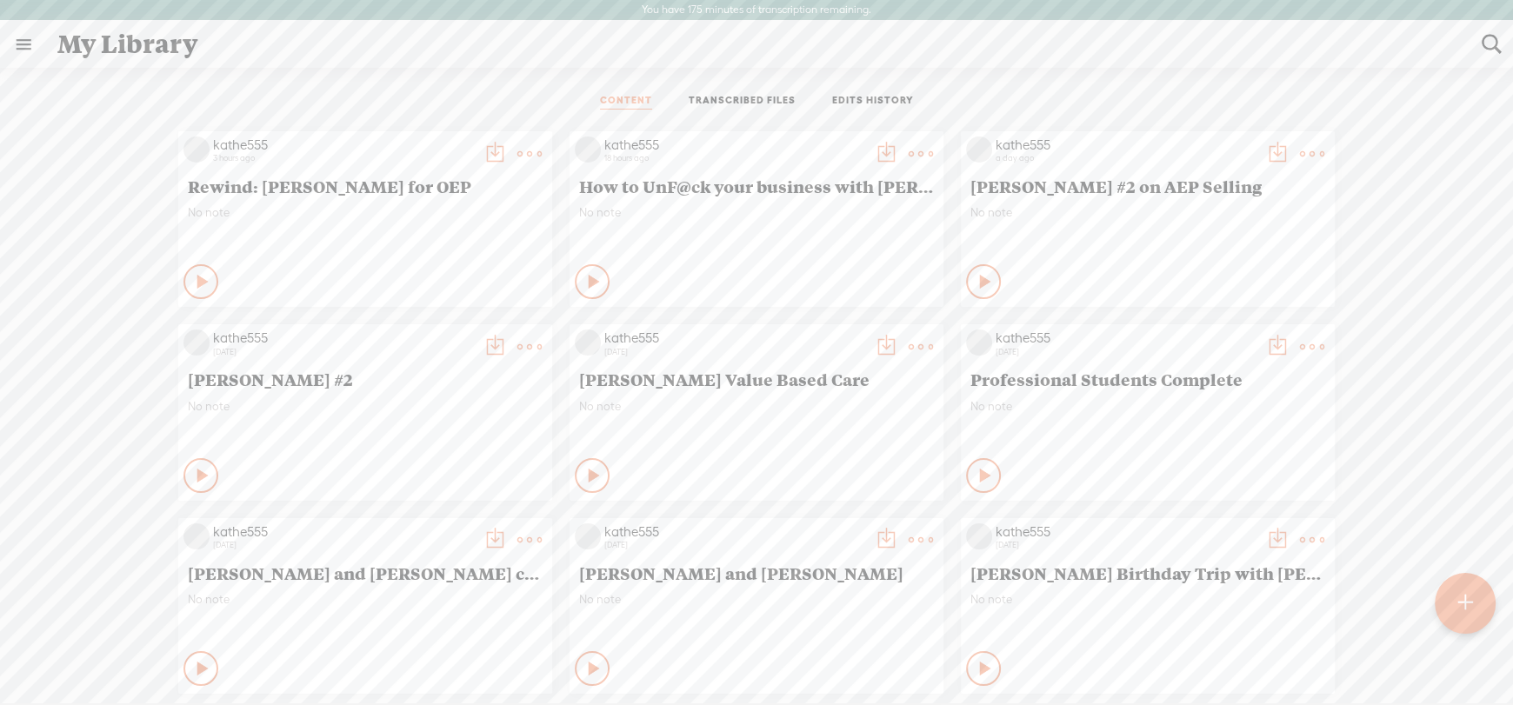
click at [27, 40] on link at bounding box center [23, 44] width 45 height 45
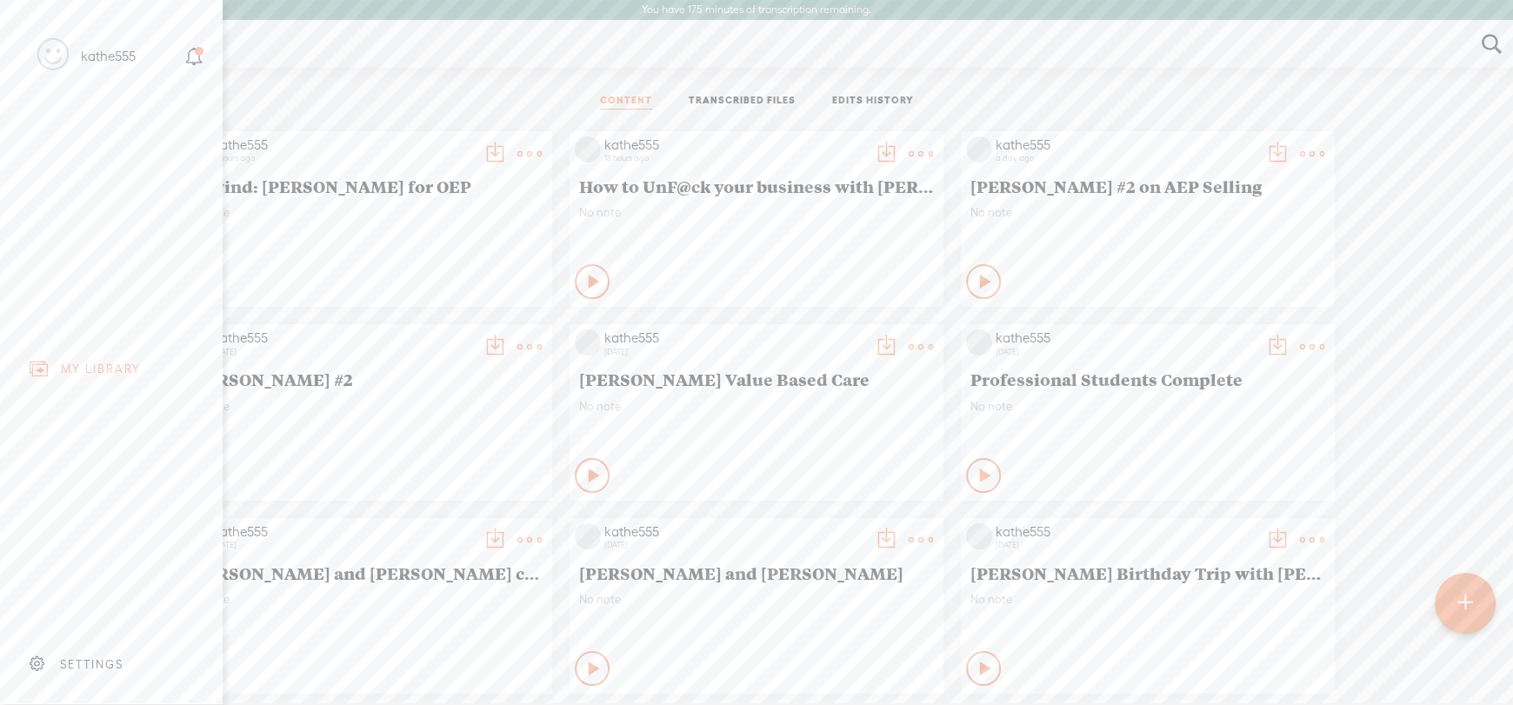
click at [61, 657] on div "SETTINGS" at bounding box center [91, 664] width 63 height 15
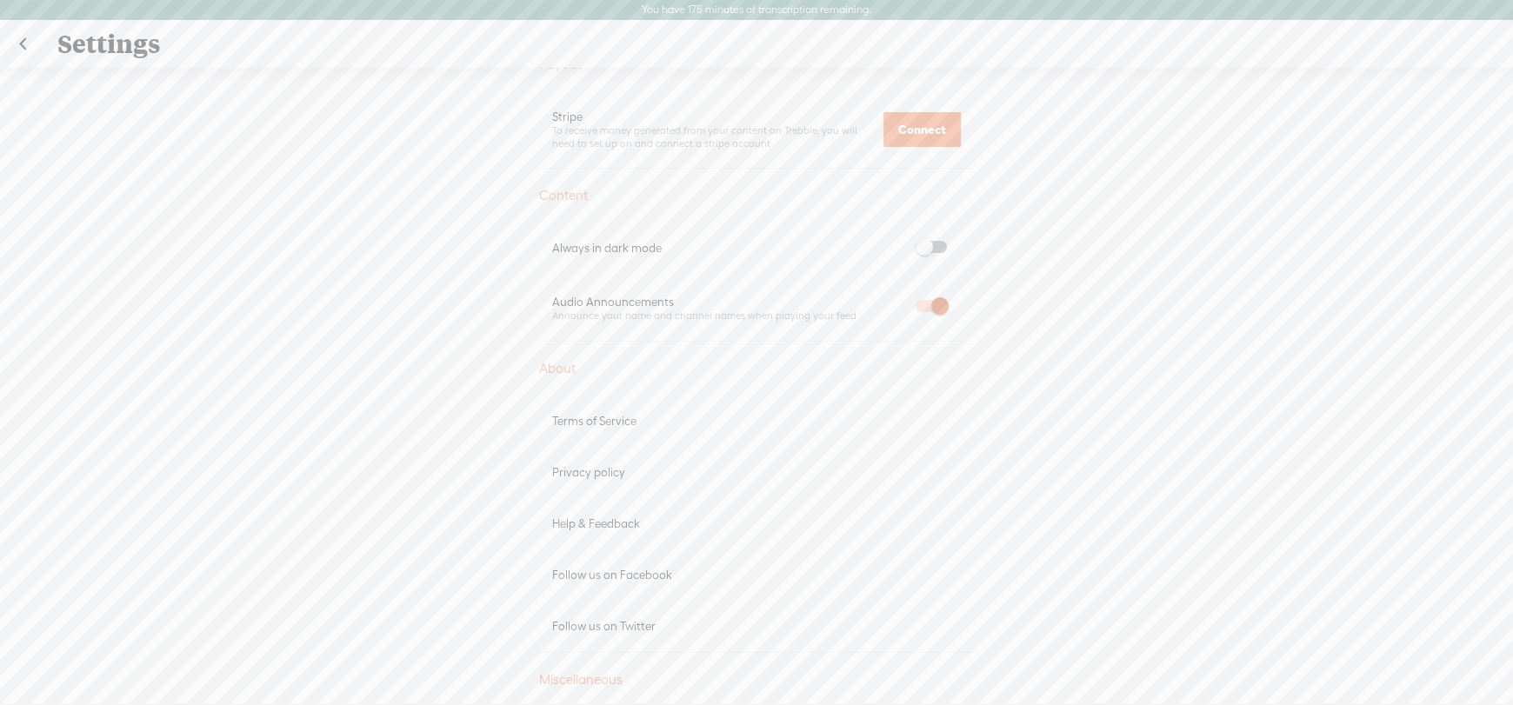
scroll to position [869, 0]
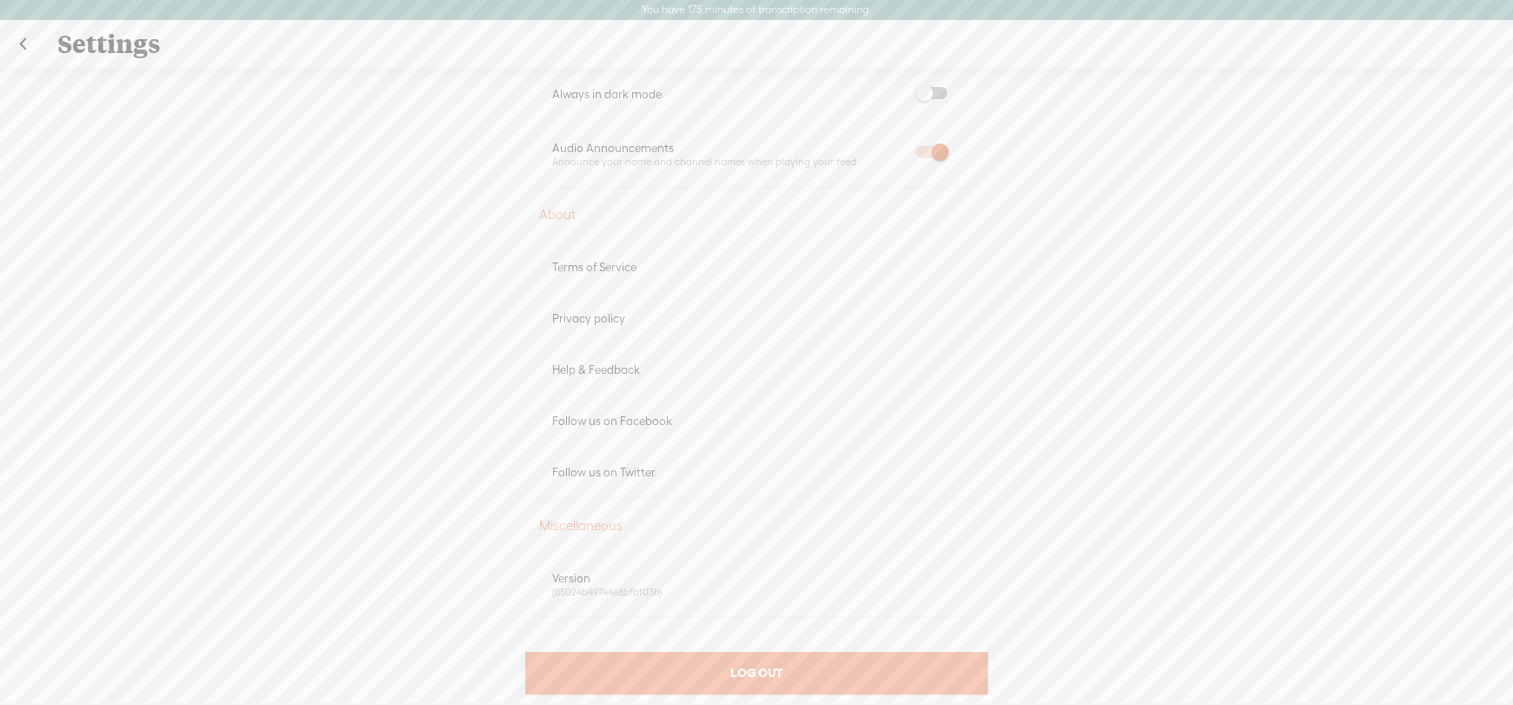
click at [597, 359] on div "Help & Feedback" at bounding box center [756, 369] width 435 height 51
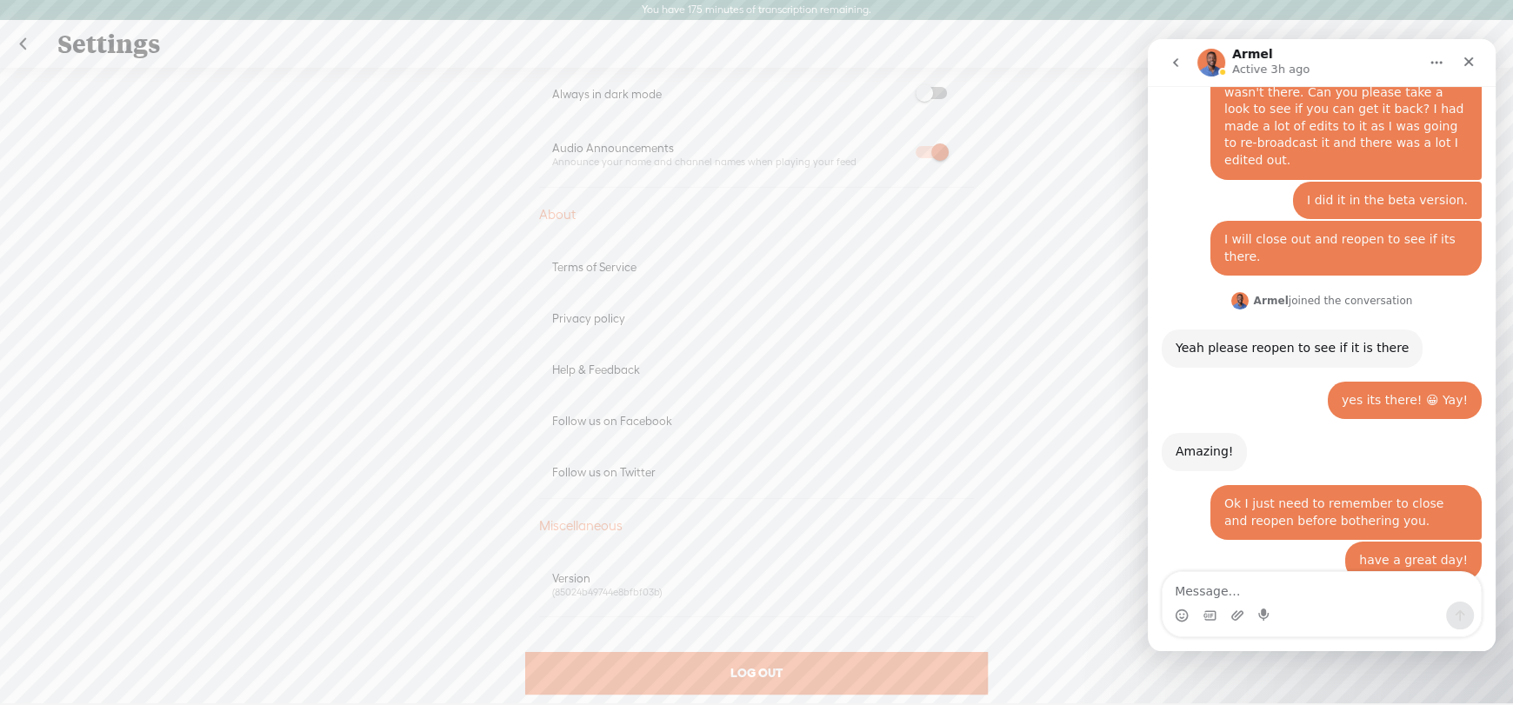
scroll to position [358, 0]
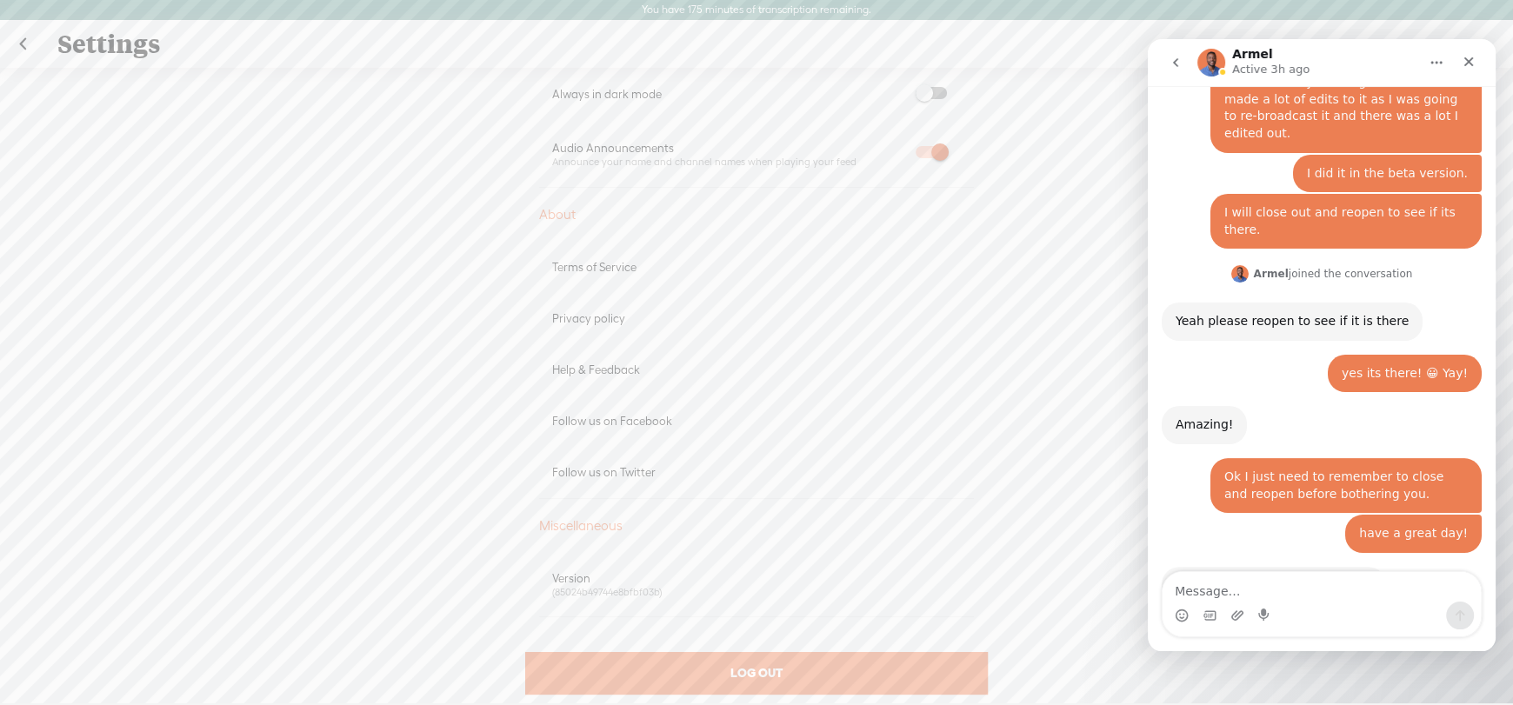
click at [1327, 598] on textarea "Message…" at bounding box center [1322, 587] width 318 height 30
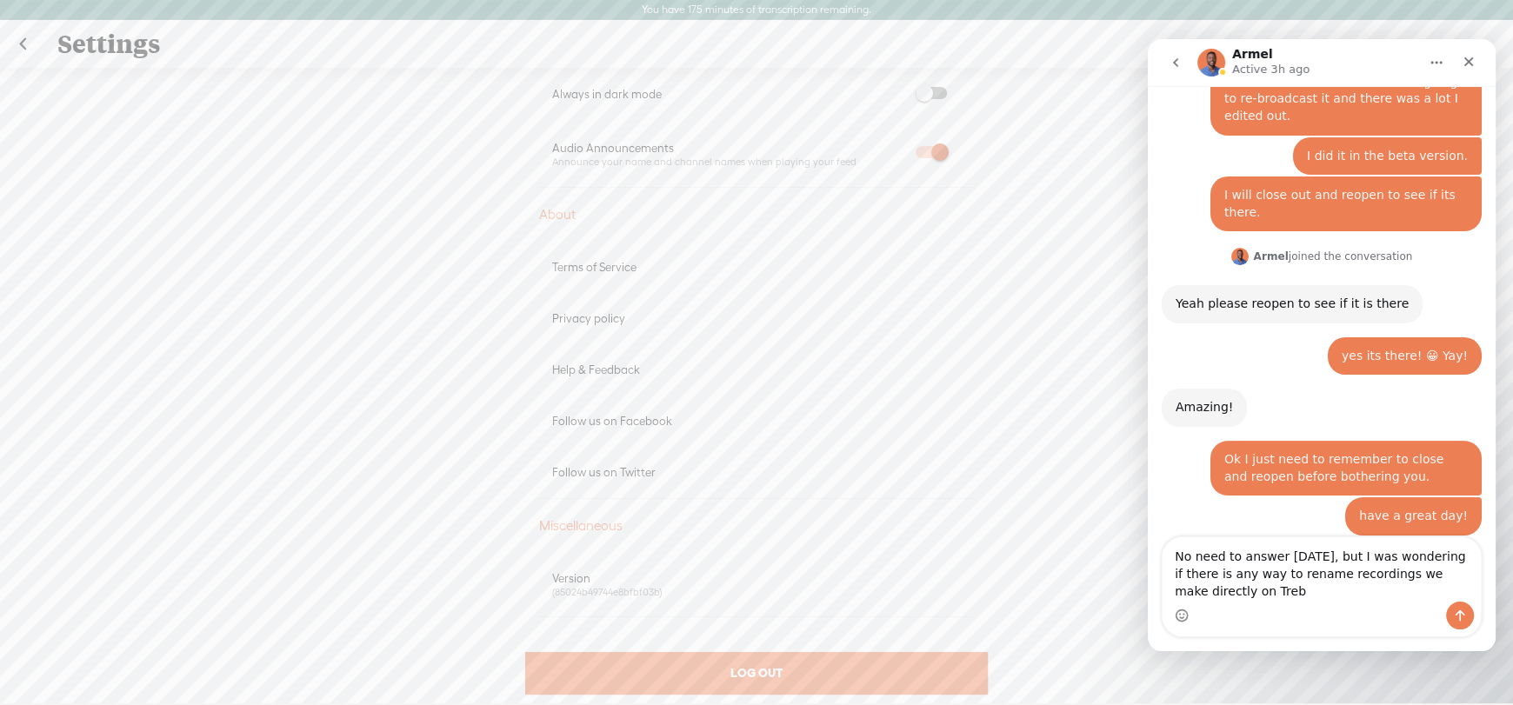
scroll to position [393, 0]
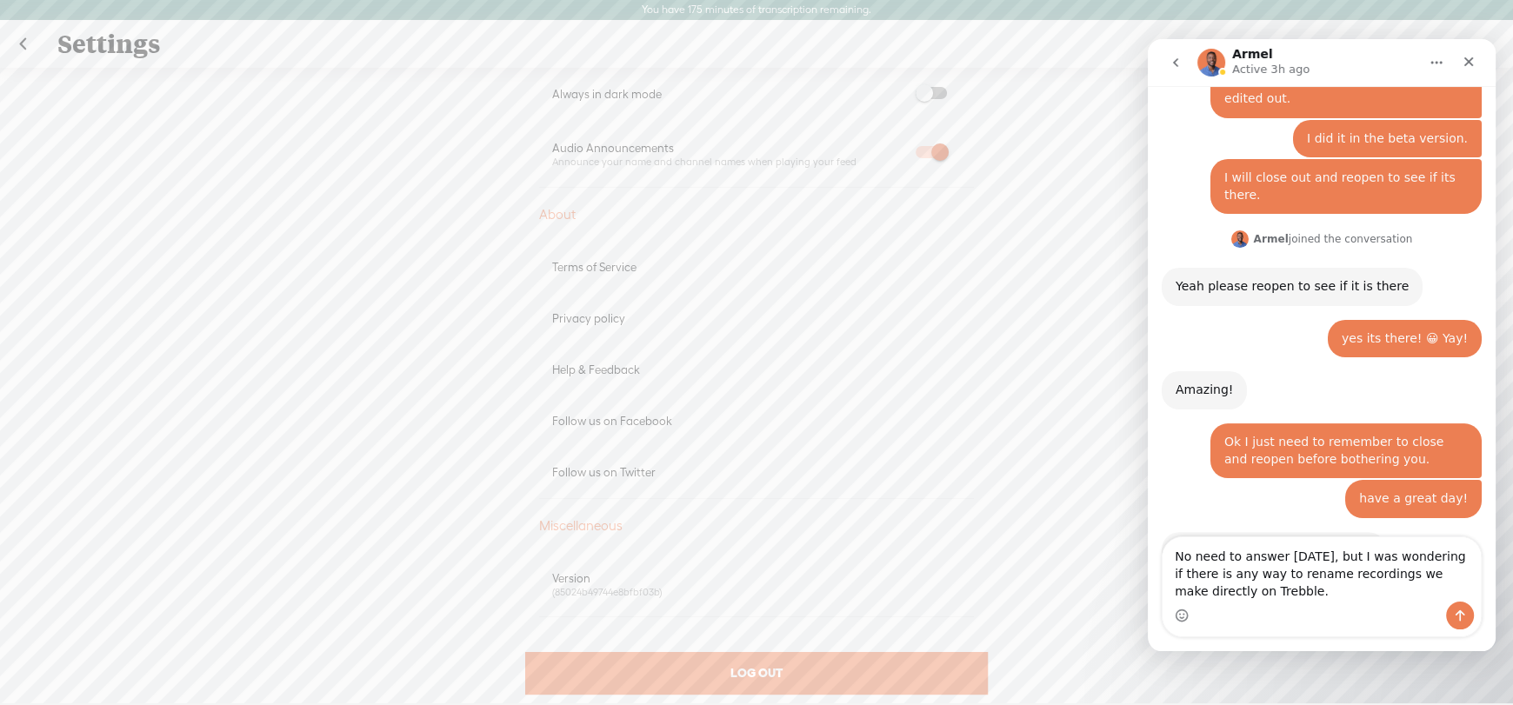
type textarea "No need to answer [DATE], but I was wondering if there is any way to rename rec…"
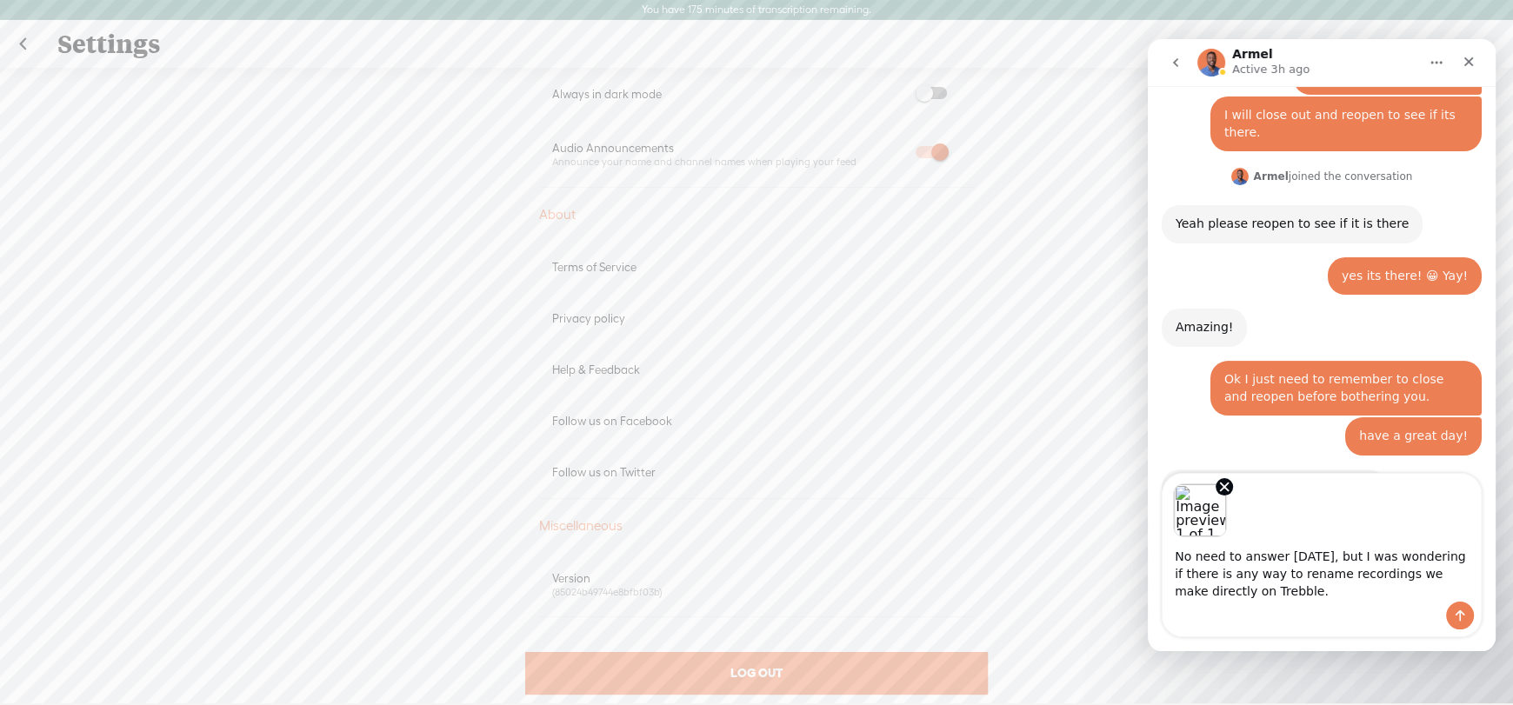
scroll to position [457, 0]
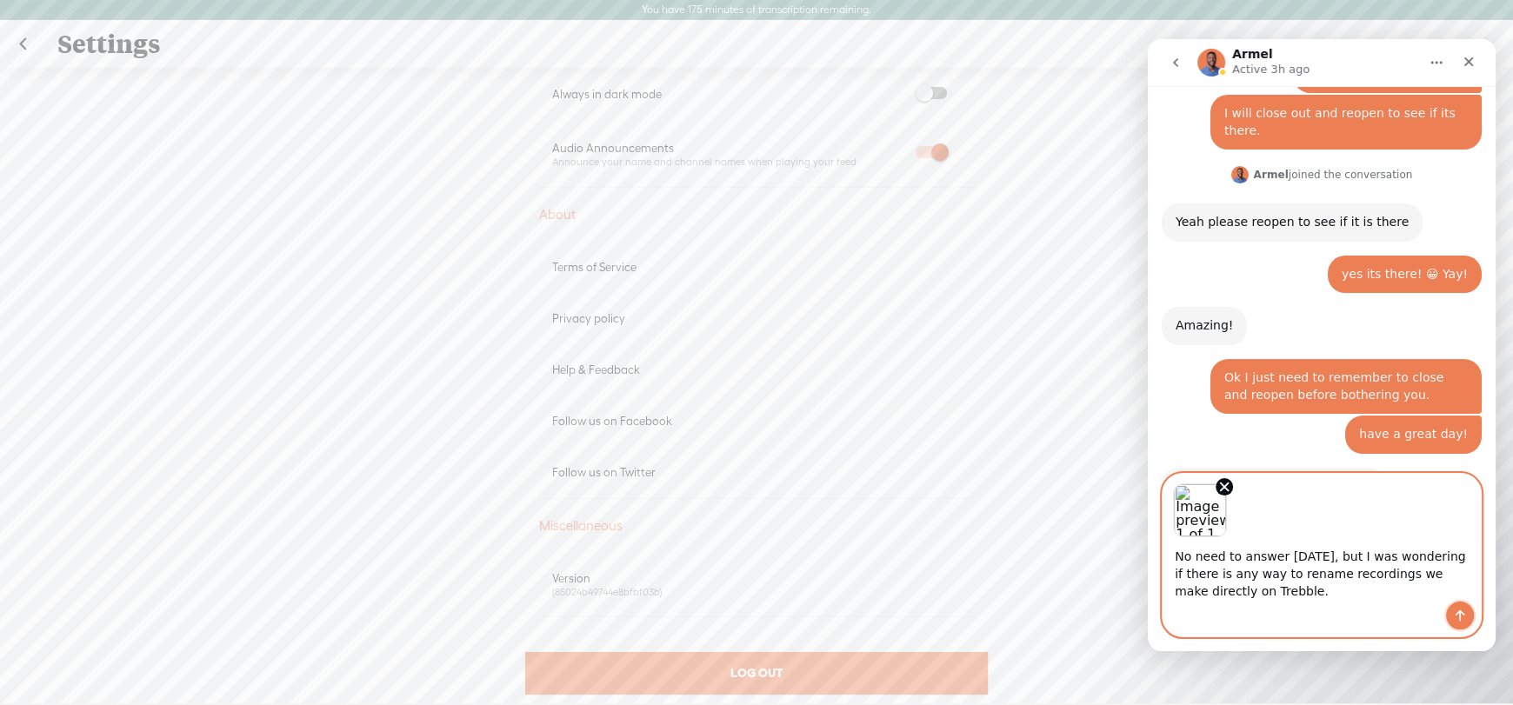
click at [1460, 616] on icon "Send a message…" at bounding box center [1461, 615] width 10 height 11
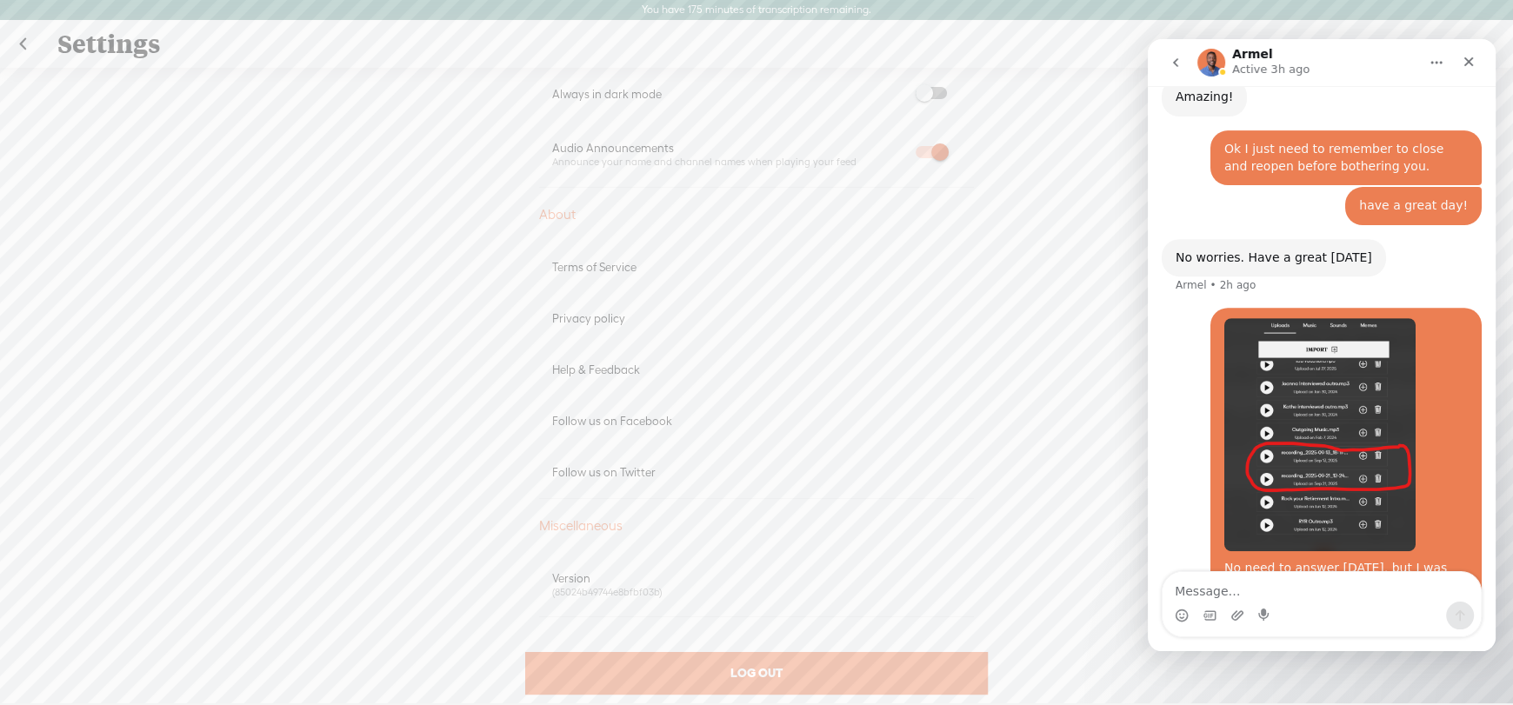
scroll to position [695, 0]
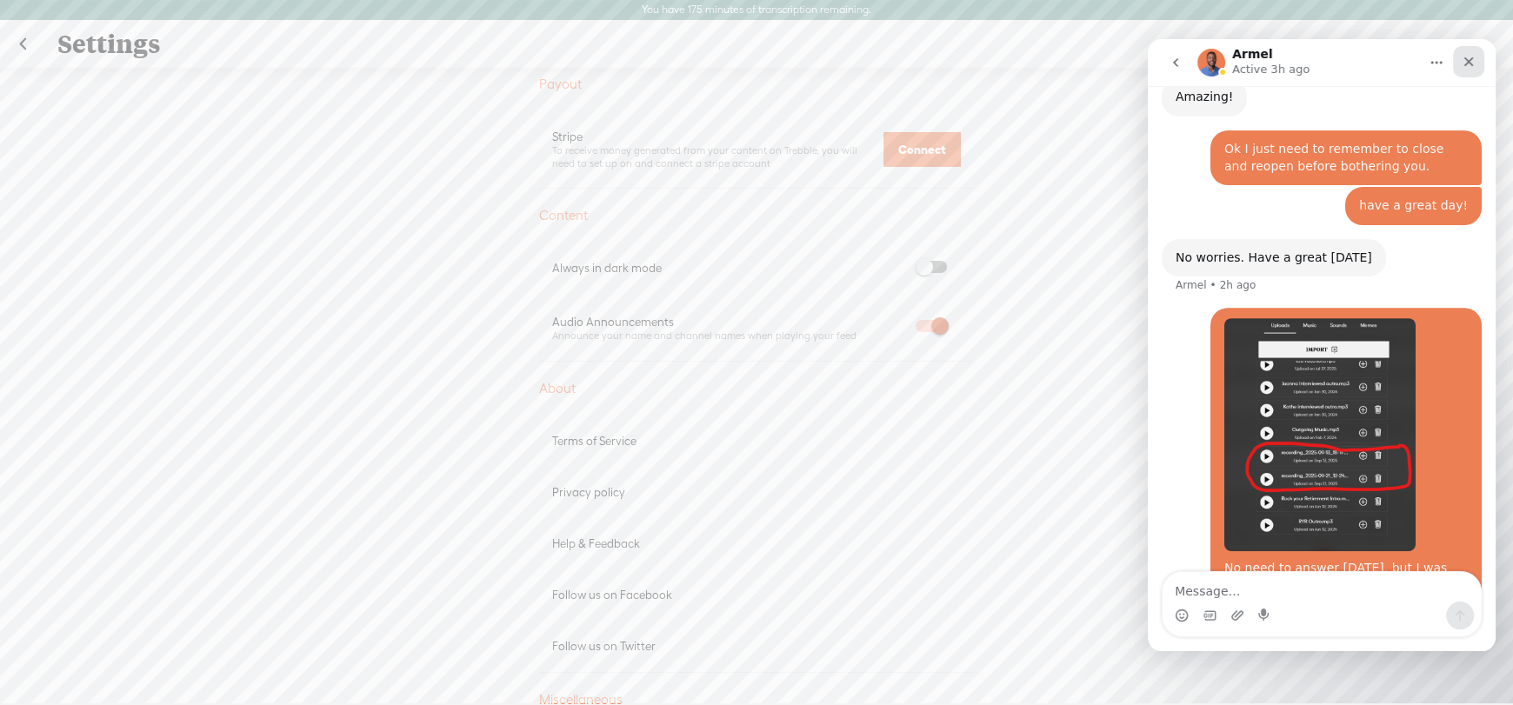
click at [1468, 59] on icon "Close" at bounding box center [1469, 62] width 14 height 14
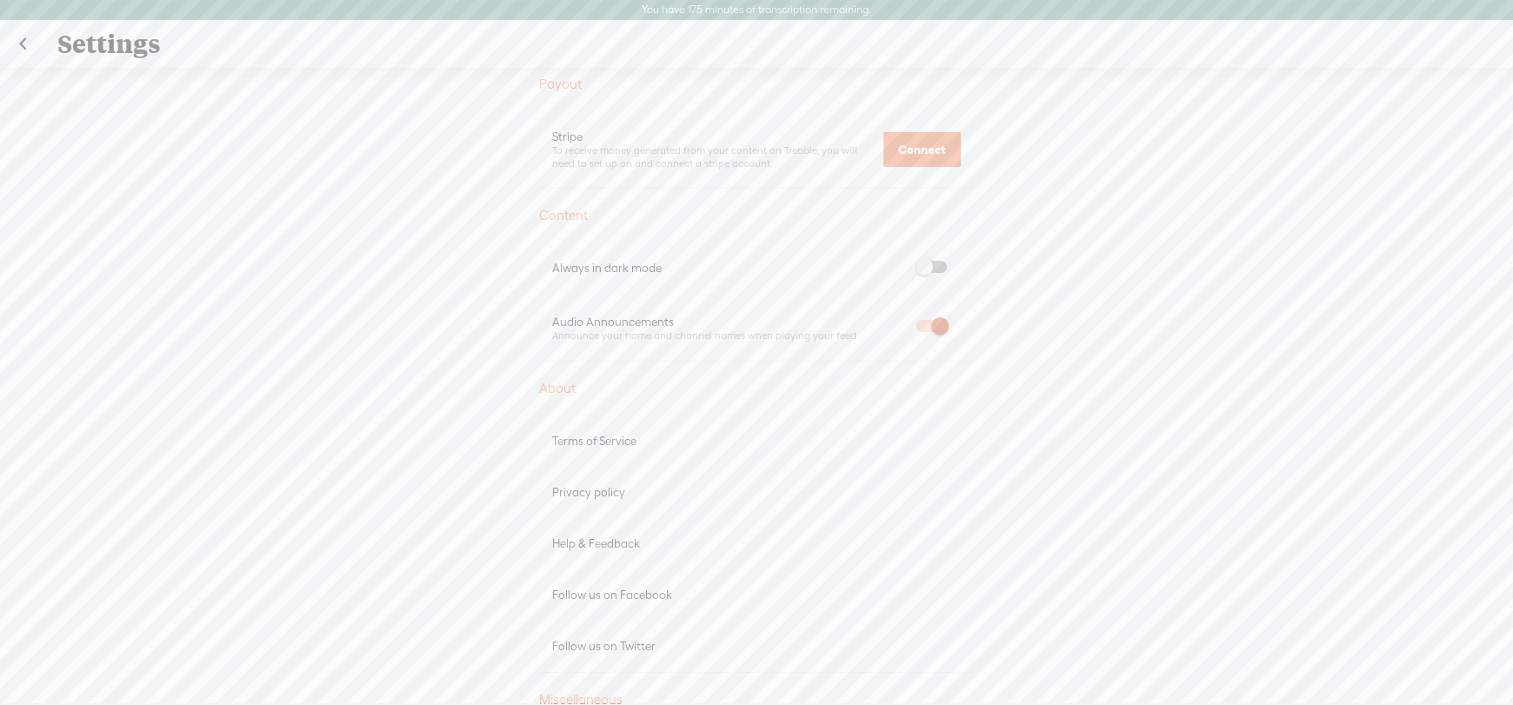
click at [24, 44] on link at bounding box center [22, 44] width 43 height 45
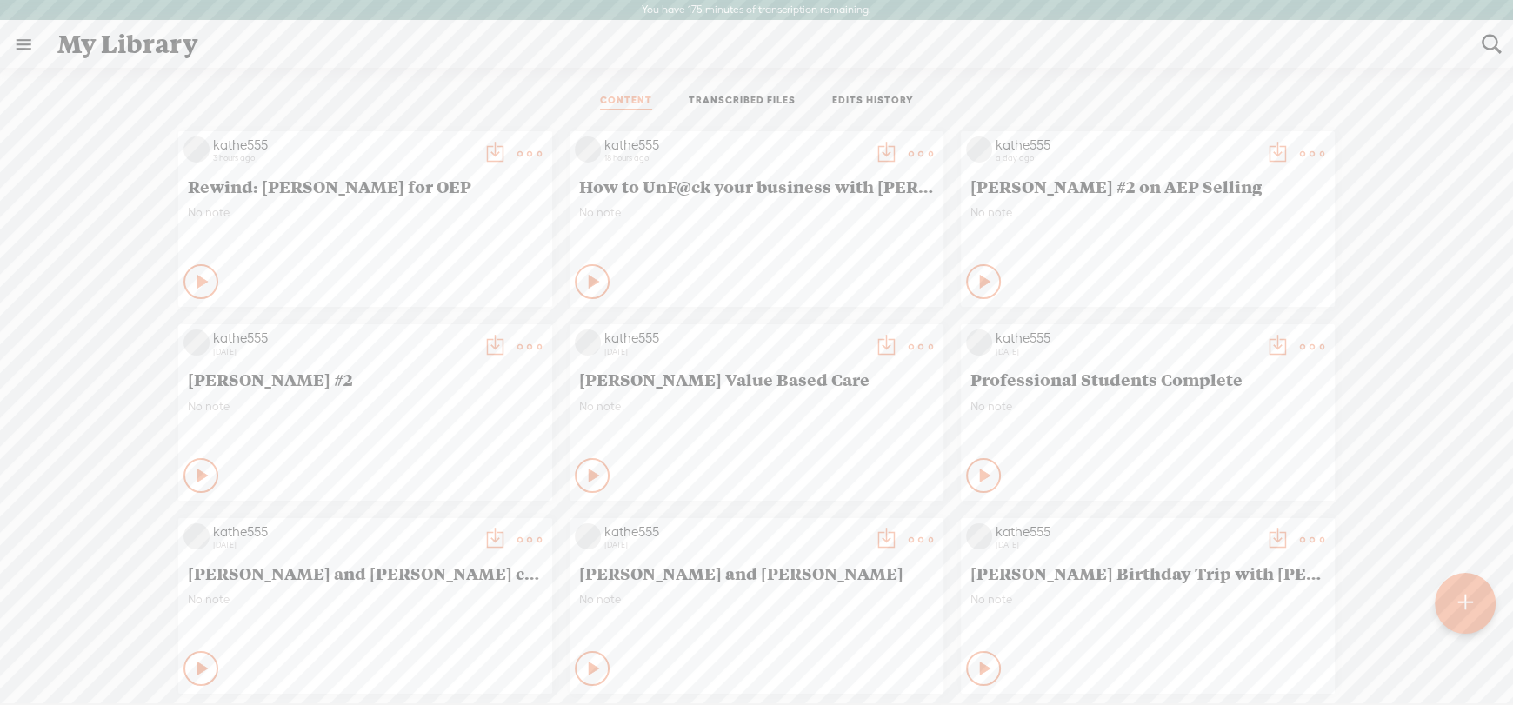
click at [517, 147] on t at bounding box center [529, 154] width 24 height 24
click at [384, 204] on link "Edit" at bounding box center [434, 212] width 174 height 40
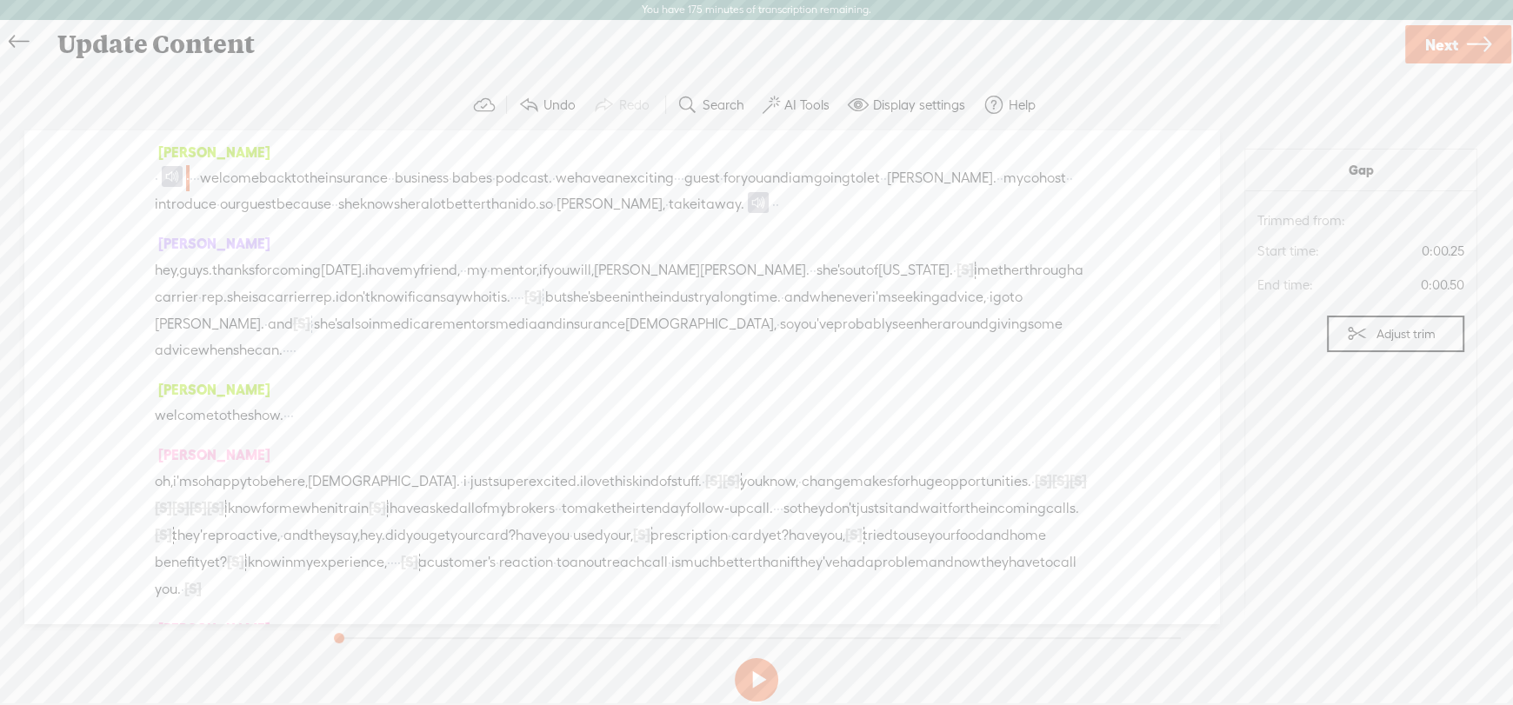
drag, startPoint x: 200, startPoint y: 177, endPoint x: 218, endPoint y: 230, distance: 56.1
click at [218, 217] on div "· · · · · welcome back to the insurance · · business · babes · podcast. · we ha…" at bounding box center [622, 191] width 934 height 52
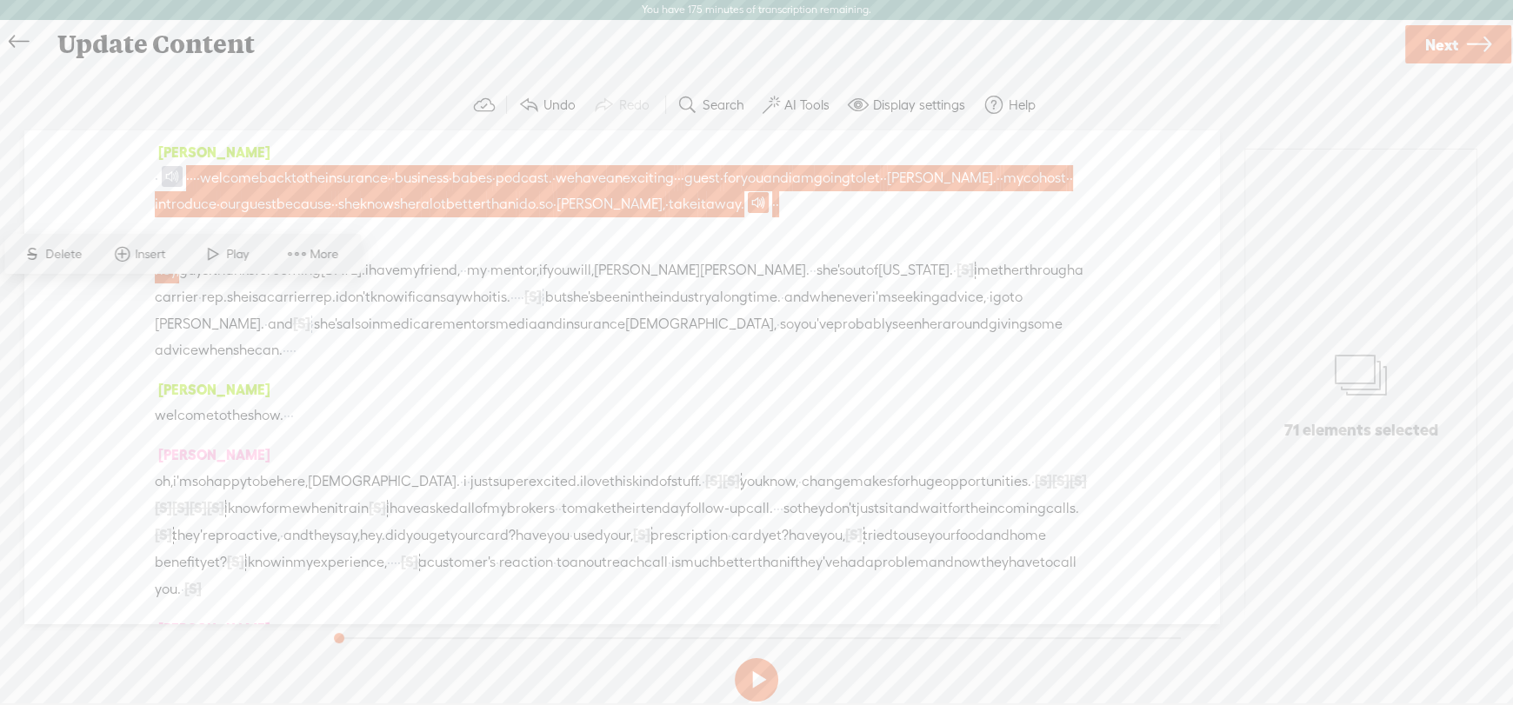
click at [93, 170] on div "[PERSON_NAME] · · · · · welcome back to the insurance · · business · babes · po…" at bounding box center [621, 376] width 1195 height 493
click at [1039, 191] on span "host" at bounding box center [1052, 178] width 27 height 26
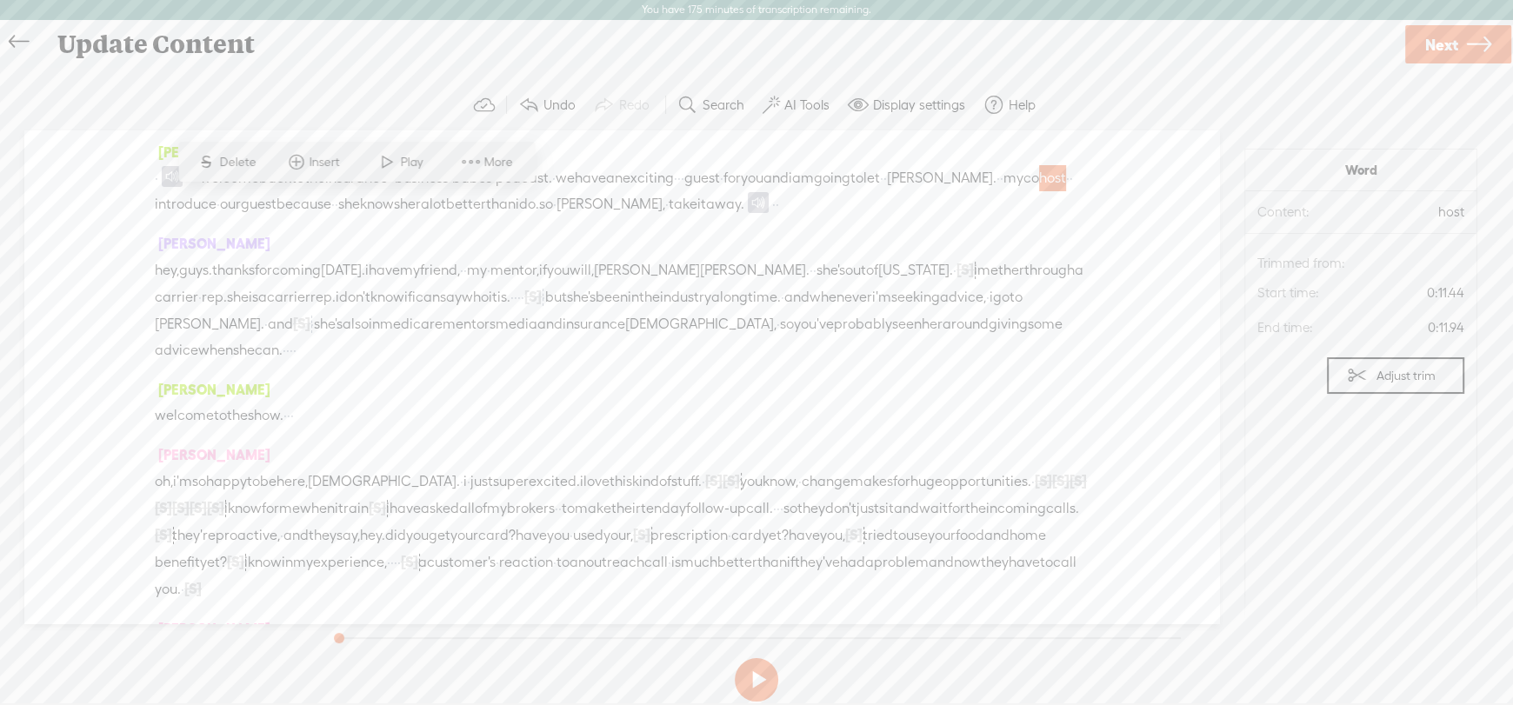
click at [242, 217] on div "· · · · · welcome back to the insurance · · business · babes · podcast. · we ha…" at bounding box center [622, 191] width 934 height 52
click at [124, 157] on div "[PERSON_NAME] · · · · · welcome back to the insurance · · business · babes · po…" at bounding box center [621, 376] width 1195 height 493
click at [666, 230] on div "[PERSON_NAME] · · · · · welcome back to the insurance · · business · babes · po…" at bounding box center [622, 184] width 934 height 91
click at [400, 204] on span "knows" at bounding box center [380, 204] width 40 height 26
drag, startPoint x: 201, startPoint y: 179, endPoint x: 190, endPoint y: 228, distance: 49.8
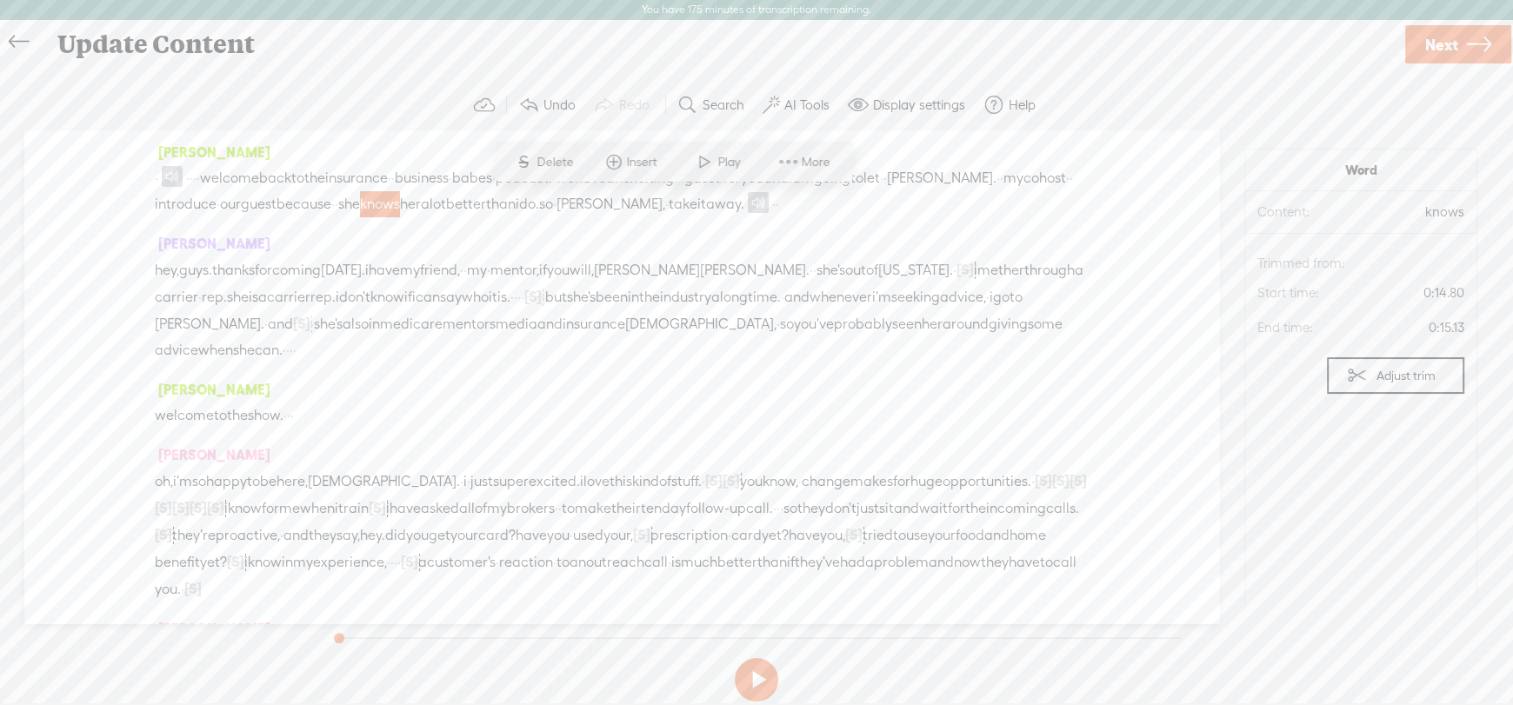
click at [190, 217] on div "· · · · · welcome back to the insurance · · business · babes · podcast. · we ha…" at bounding box center [622, 191] width 934 height 52
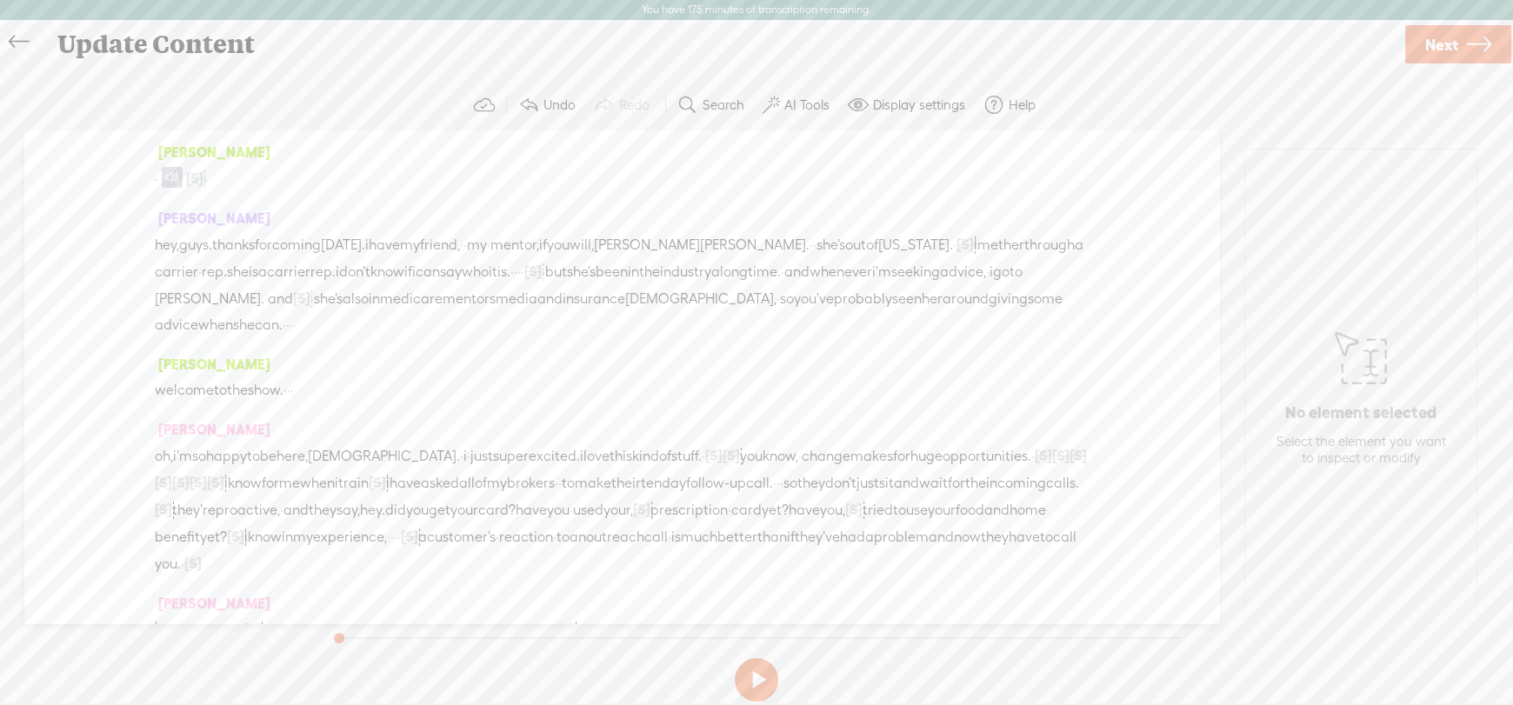
drag, startPoint x: 327, startPoint y: 637, endPoint x: 237, endPoint y: 641, distance: 89.7
click at [239, 643] on div "Trebble audio editor works best with Google Chrome or Firefox. Please switch yo…" at bounding box center [756, 394] width 1478 height 629
click at [207, 180] on span "·" at bounding box center [204, 179] width 3 height 26
click at [761, 680] on button at bounding box center [756, 679] width 43 height 43
click at [762, 680] on button at bounding box center [756, 679] width 43 height 43
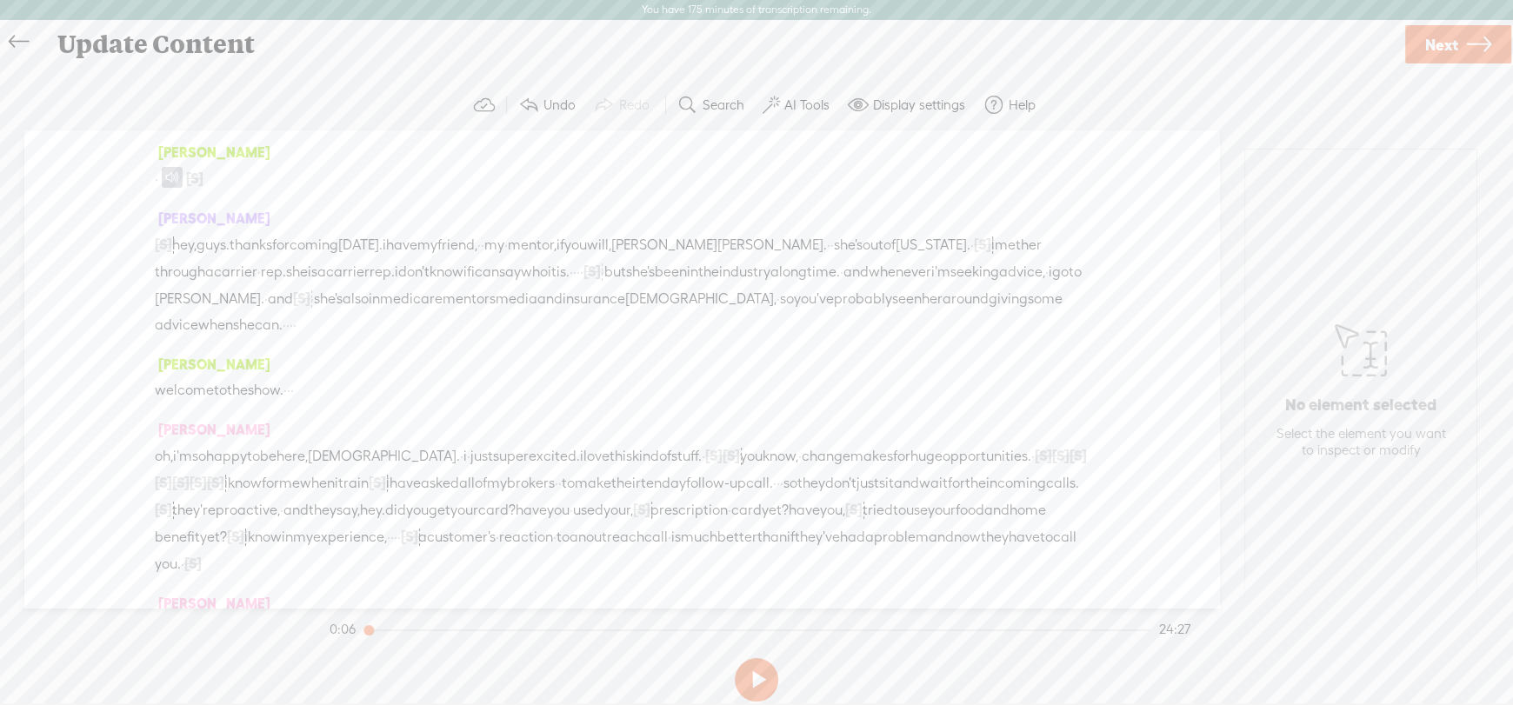
click at [191, 173] on div "· [S] · · · · welcome back to the insurance · · business · babes · podcast. · w…" at bounding box center [622, 178] width 934 height 27
click at [192, 177] on span "[S]" at bounding box center [194, 178] width 17 height 16
click at [373, 211] on div "[PERSON_NAME] [S] · hey, guys. thanks for coming [DATE]. i have my friend, · · …" at bounding box center [622, 278] width 934 height 146
click at [177, 245] on span "hey," at bounding box center [184, 245] width 24 height 26
click at [154, 202] on span "Insert" at bounding box center [162, 202] width 35 height 17
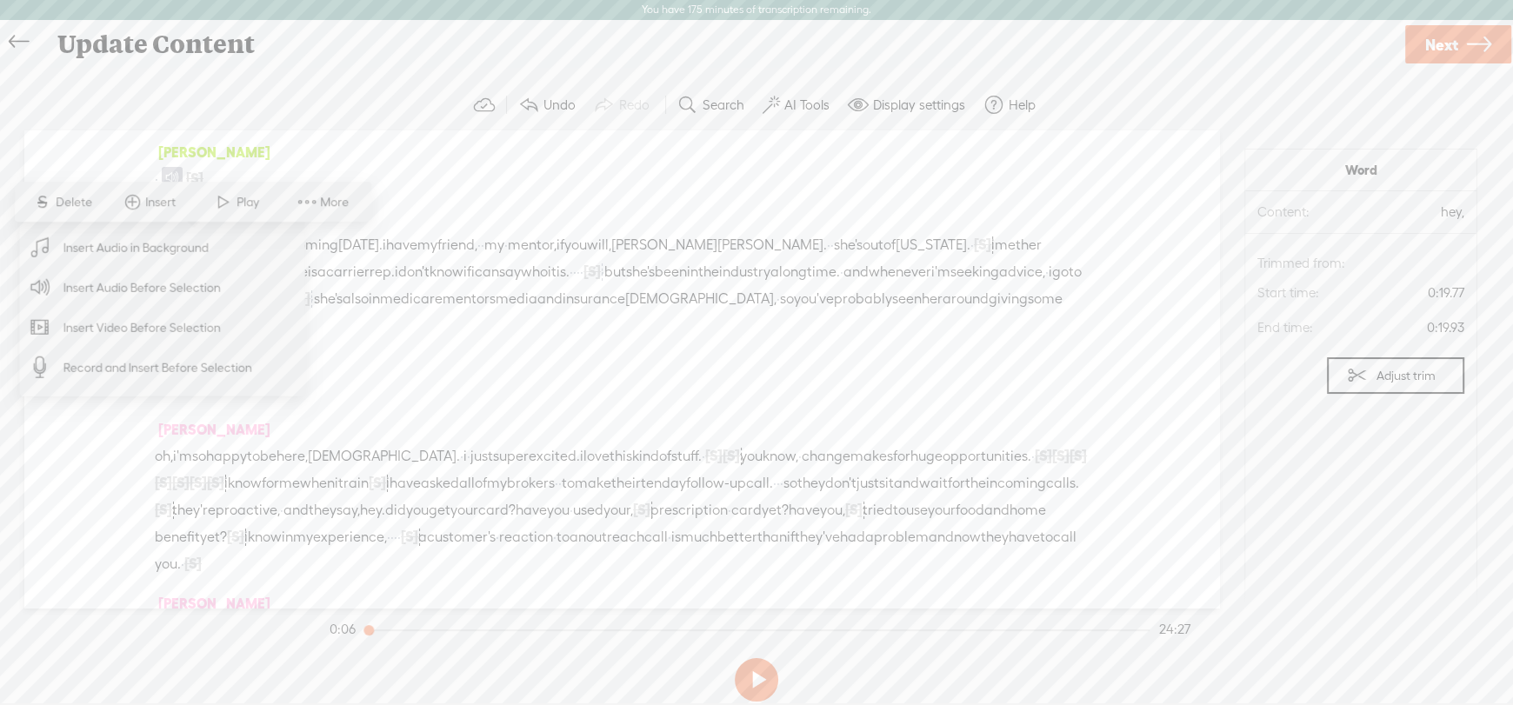
click at [163, 284] on span "Insert Audio Before Selection" at bounding box center [143, 287] width 226 height 39
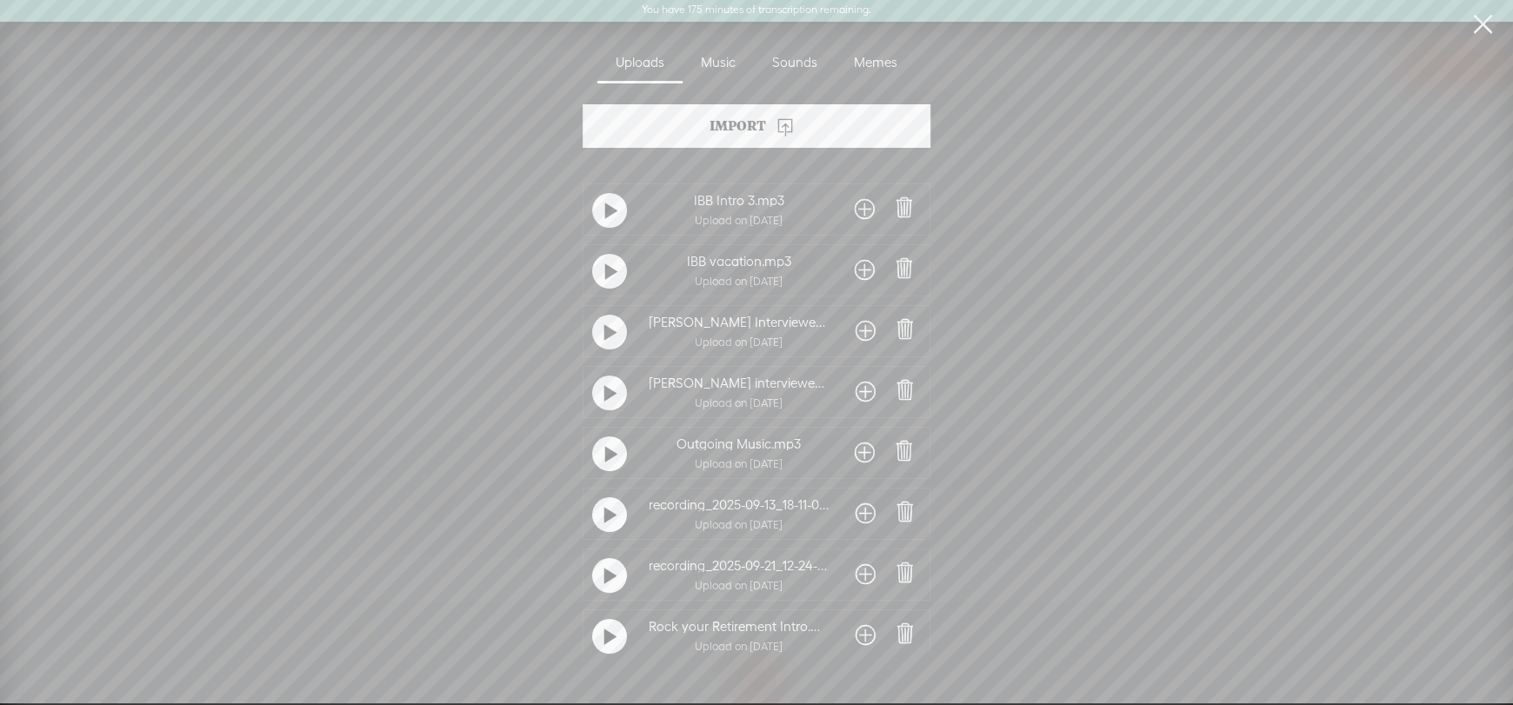
click at [857, 208] on span at bounding box center [865, 210] width 20 height 28
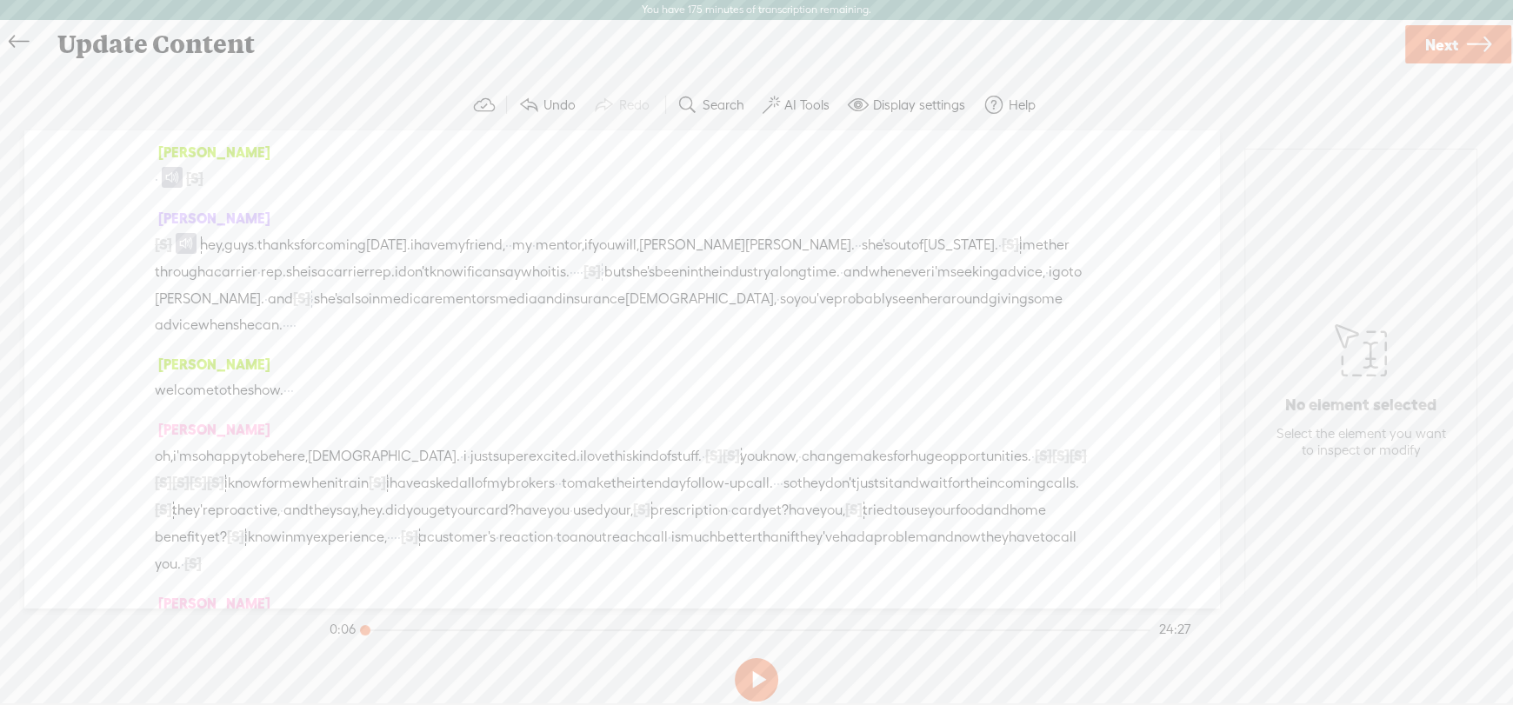
drag, startPoint x: 371, startPoint y: 630, endPoint x: 323, endPoint y: 634, distance: 48.8
click at [323, 634] on div "Trebble audio editor works best with Google Chrome or Firefox. Please switch yo…" at bounding box center [756, 394] width 1478 height 629
click at [753, 681] on button at bounding box center [756, 679] width 43 height 43
click at [758, 680] on button at bounding box center [756, 679] width 43 height 43
drag, startPoint x: 857, startPoint y: 243, endPoint x: 335, endPoint y: 277, distance: 522.9
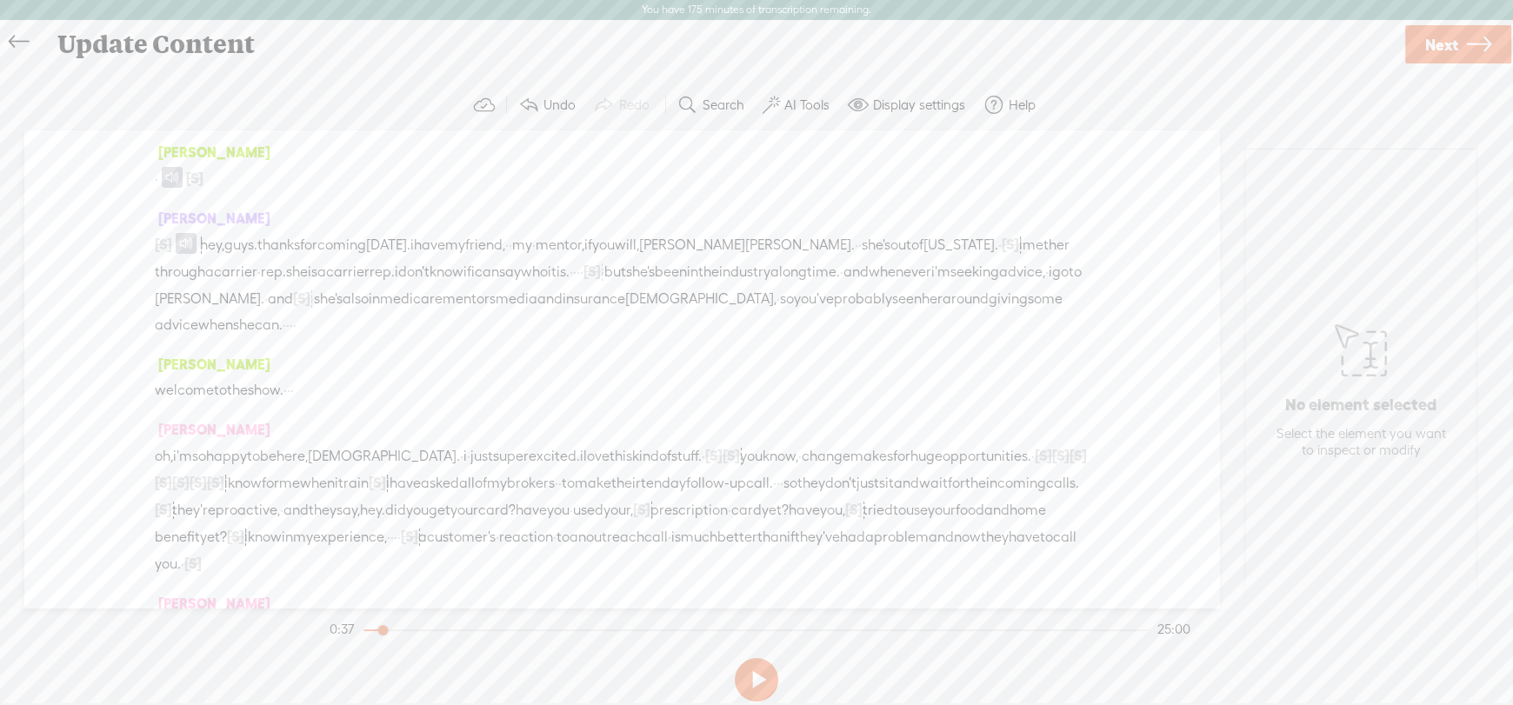
click at [335, 277] on div "[S] · hey, guys. thanks for coming [DATE]. i have my friend, · · my · mentor, i…" at bounding box center [622, 284] width 934 height 107
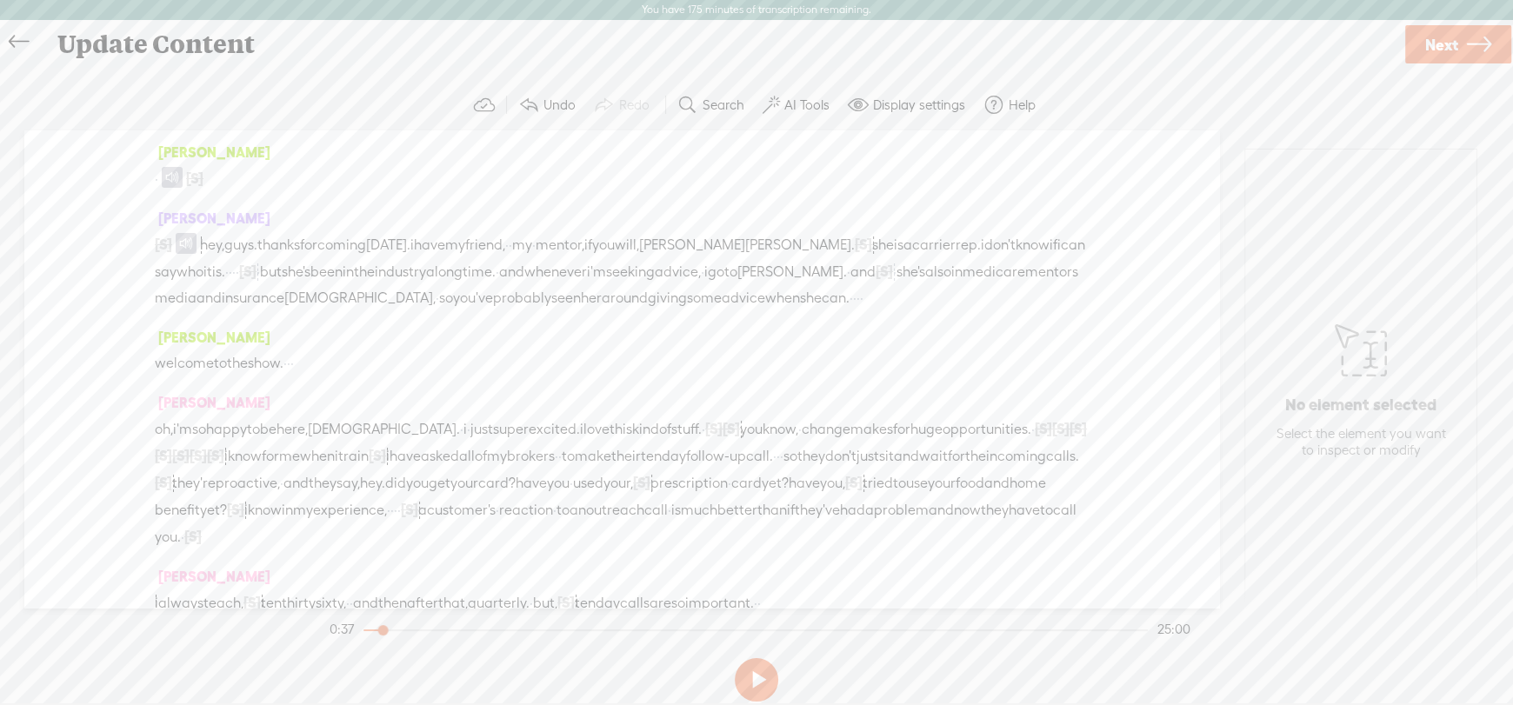
drag, startPoint x: 1011, startPoint y: 242, endPoint x: 311, endPoint y: 264, distance: 700.4
click at [311, 264] on div "[S] · hey, guys. thanks for coming [DATE]. i have my friend, · · my · mentor, i…" at bounding box center [622, 271] width 934 height 80
drag, startPoint x: 876, startPoint y: 237, endPoint x: 445, endPoint y: 268, distance: 431.5
click at [445, 268] on div "[S] · hey, guys. thanks for coming [DATE]. i have my friend, · · my · mentor, i…" at bounding box center [622, 271] width 934 height 80
click at [756, 683] on button at bounding box center [756, 679] width 43 height 43
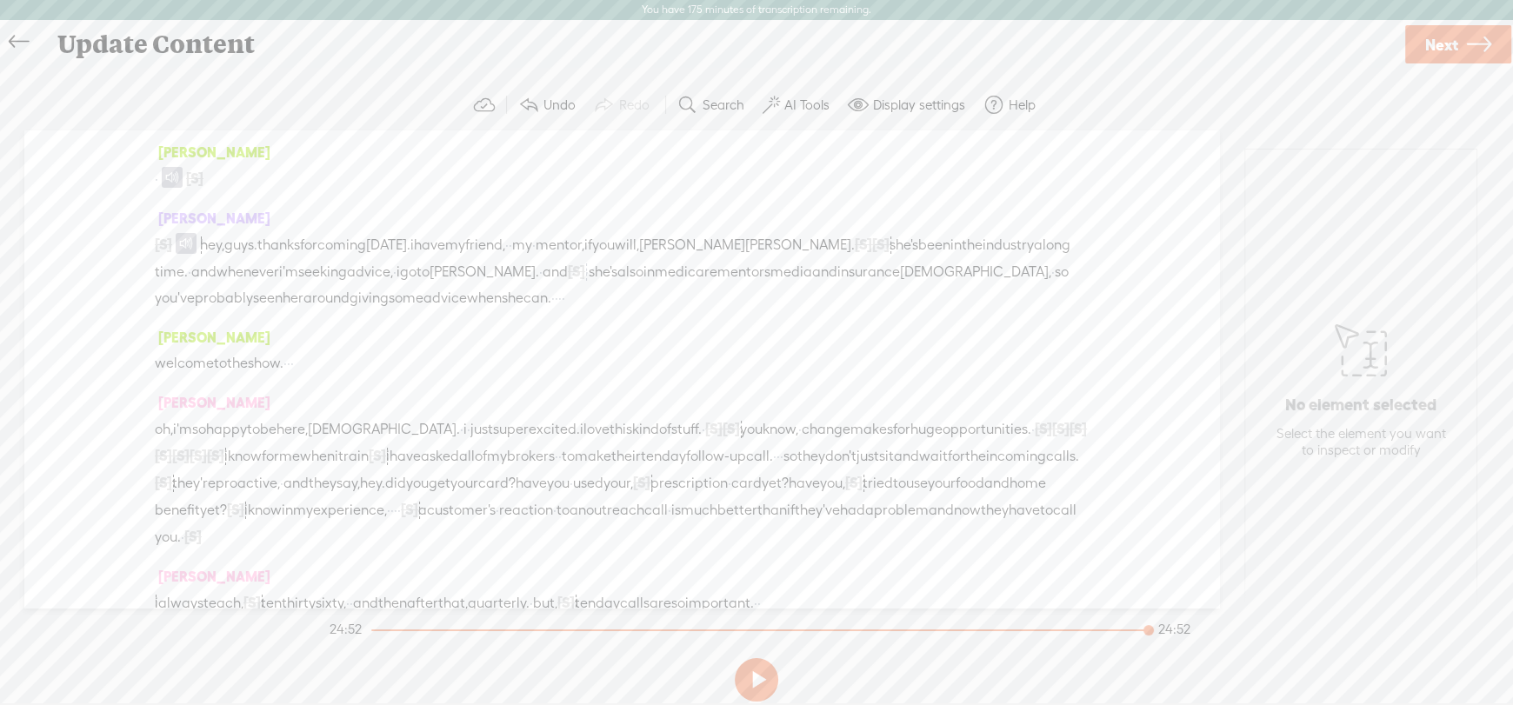
click at [210, 240] on span "hey," at bounding box center [212, 245] width 24 height 26
click at [267, 191] on span "Play" at bounding box center [265, 202] width 87 height 31
click at [717, 269] on span "medicare" at bounding box center [686, 272] width 63 height 26
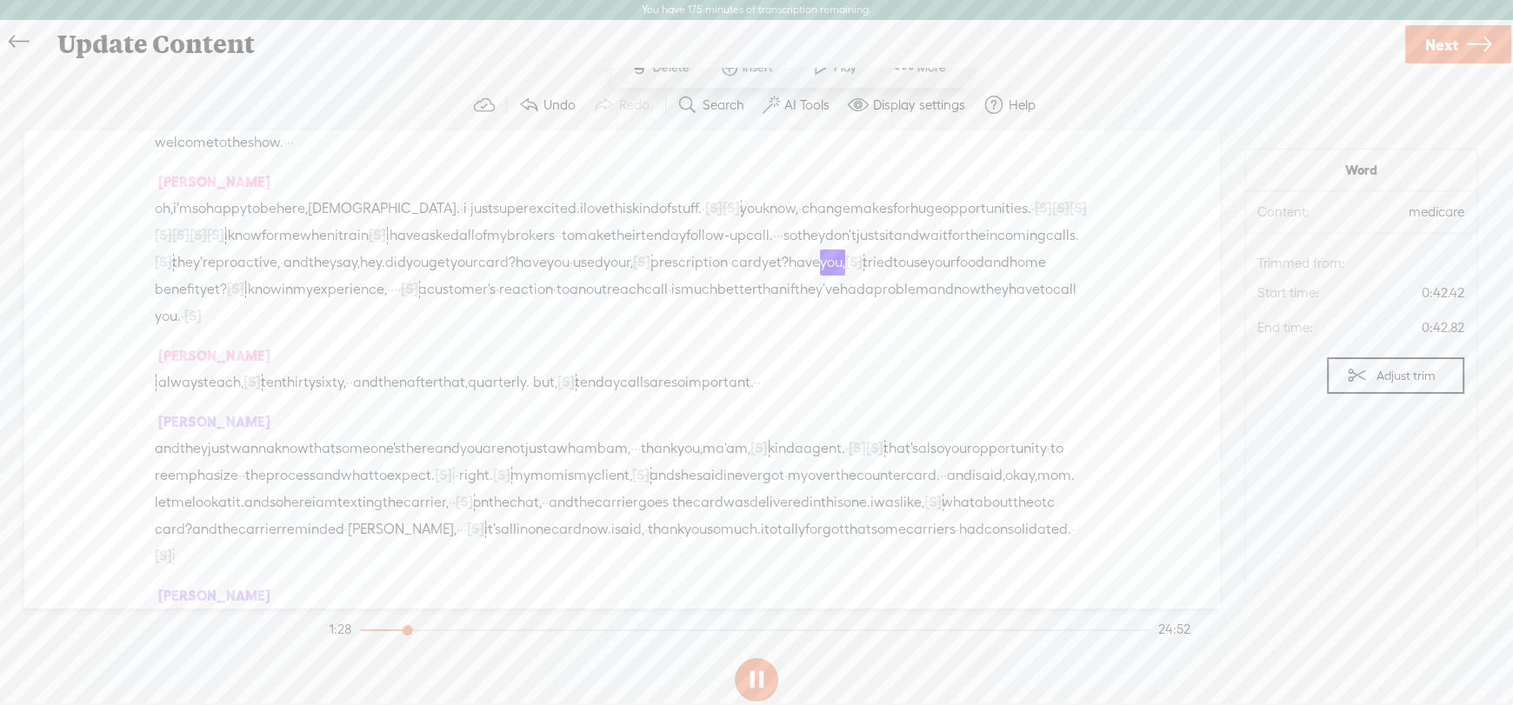
scroll to position [243, 0]
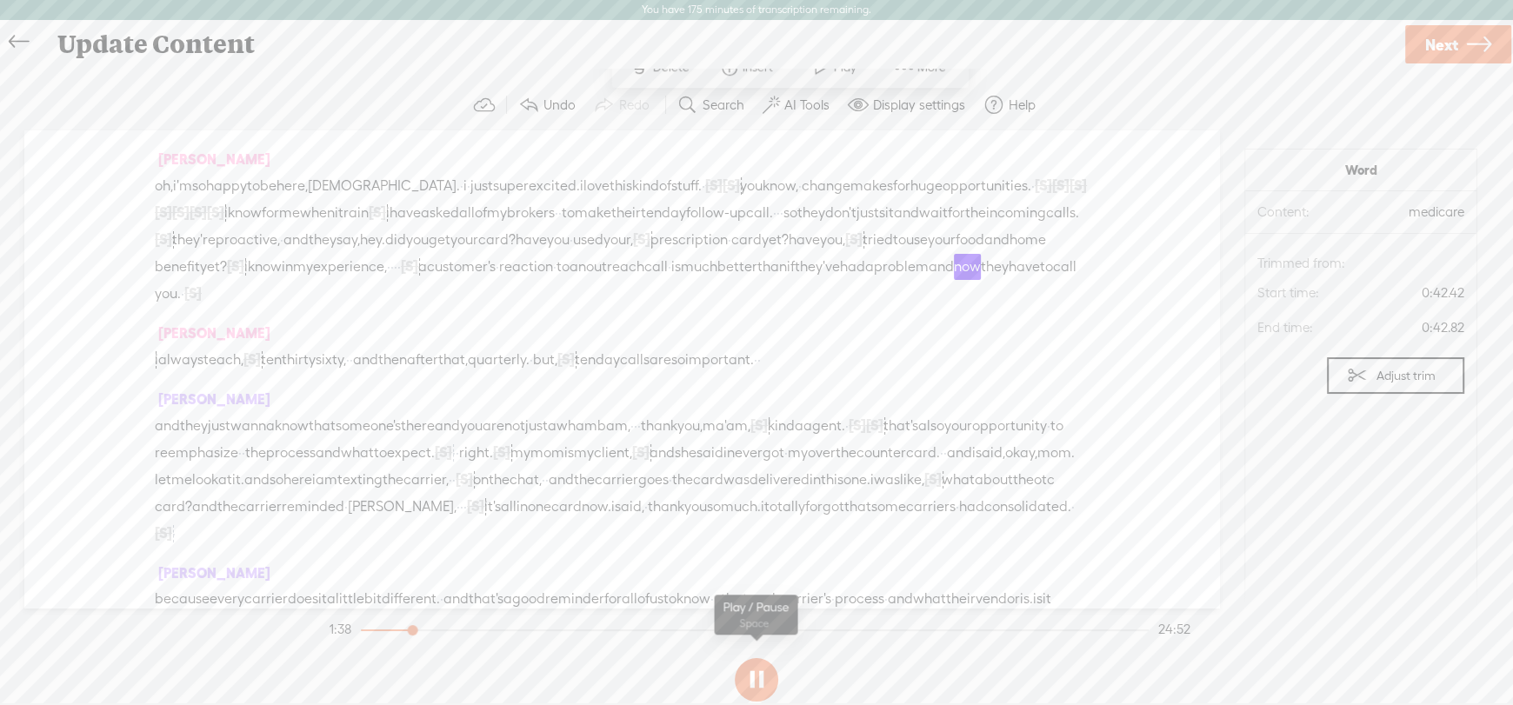
click at [757, 679] on button at bounding box center [756, 679] width 43 height 43
click at [1440, 47] on span "Next" at bounding box center [1441, 45] width 33 height 44
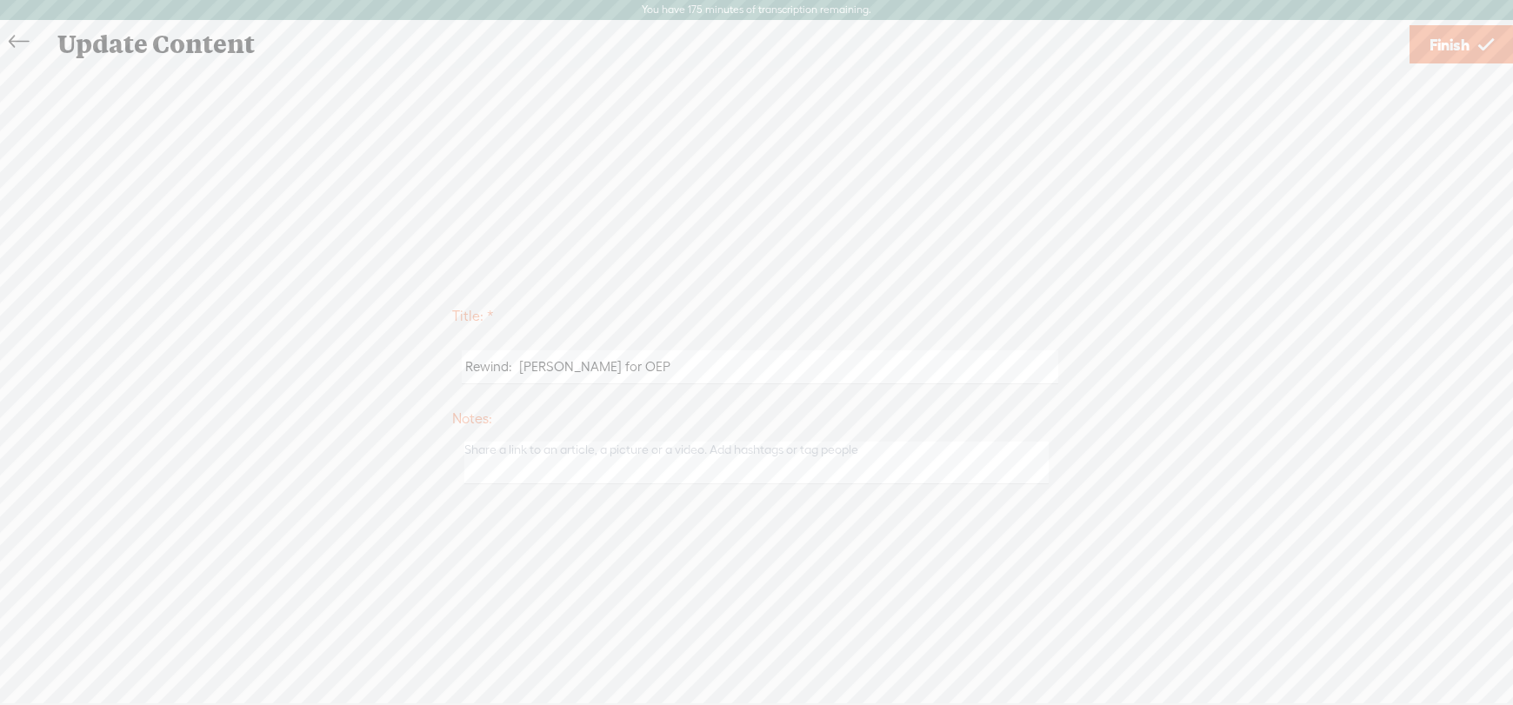
click at [1486, 47] on icon at bounding box center [1486, 45] width 16 height 44
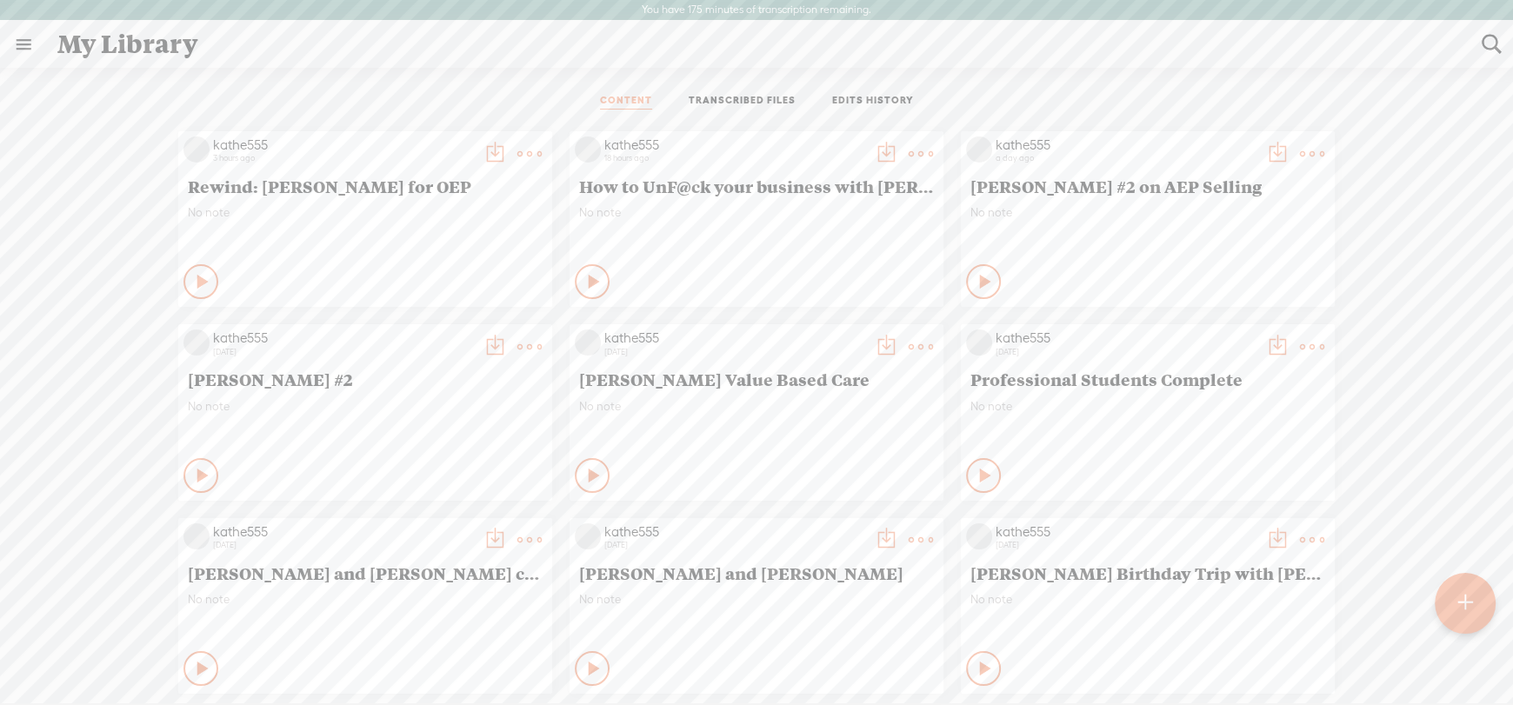
click at [517, 154] on t at bounding box center [529, 154] width 24 height 24
click at [421, 328] on link "Download as..." at bounding box center [434, 332] width 174 height 40
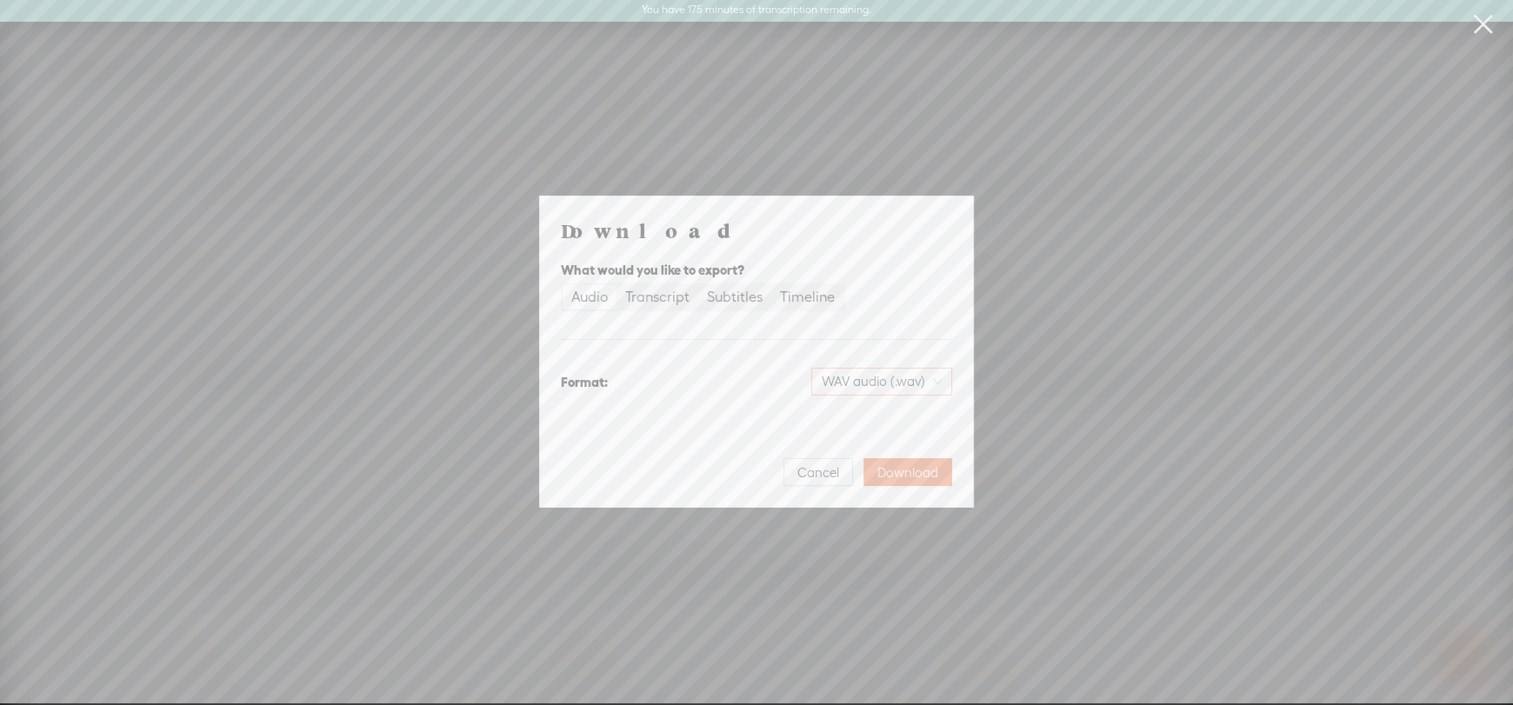
click at [865, 377] on span "WAV audio (.wav)" at bounding box center [882, 382] width 120 height 26
click at [827, 422] on div "MP3 audio (.mp3)" at bounding box center [868, 418] width 142 height 17
click at [901, 470] on span "Download" at bounding box center [907, 472] width 61 height 17
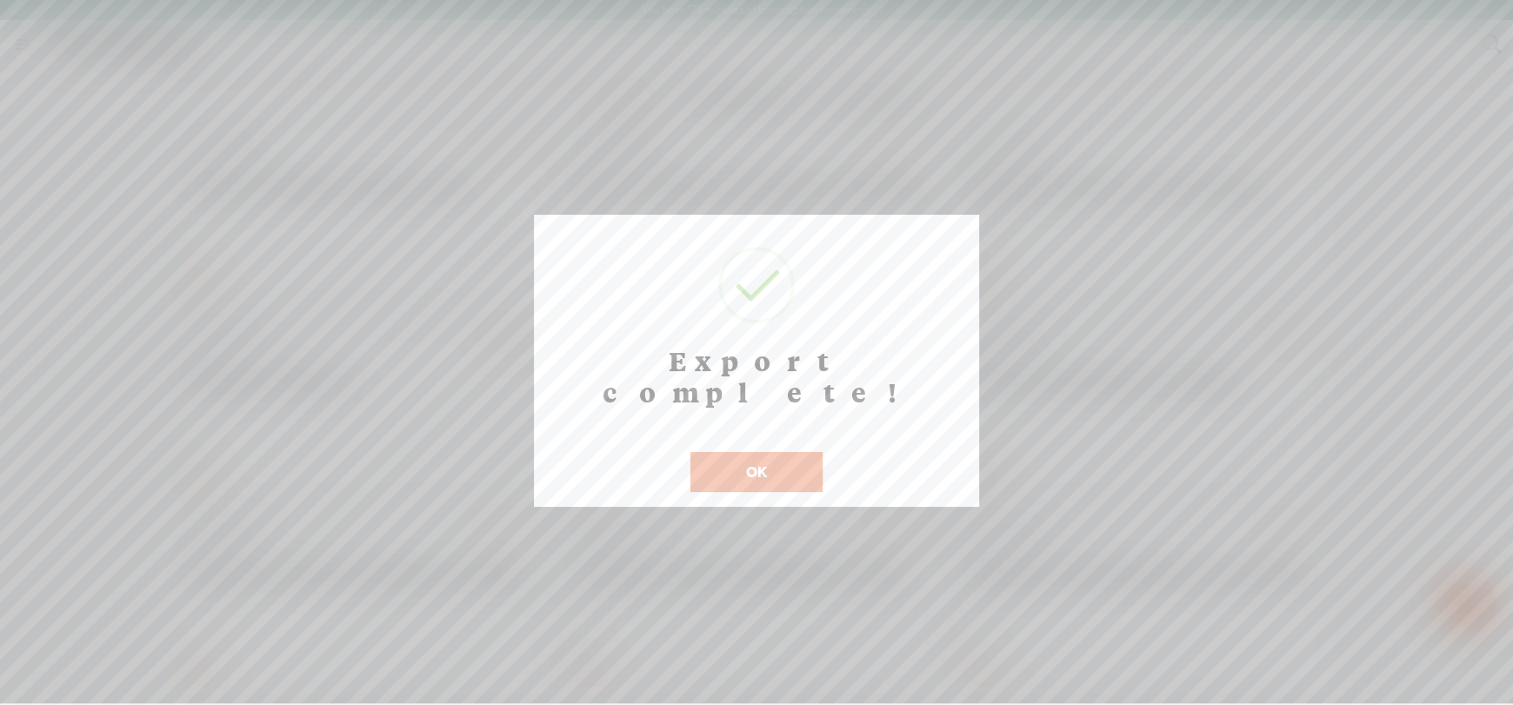
click at [749, 452] on button "OK" at bounding box center [756, 472] width 132 height 40
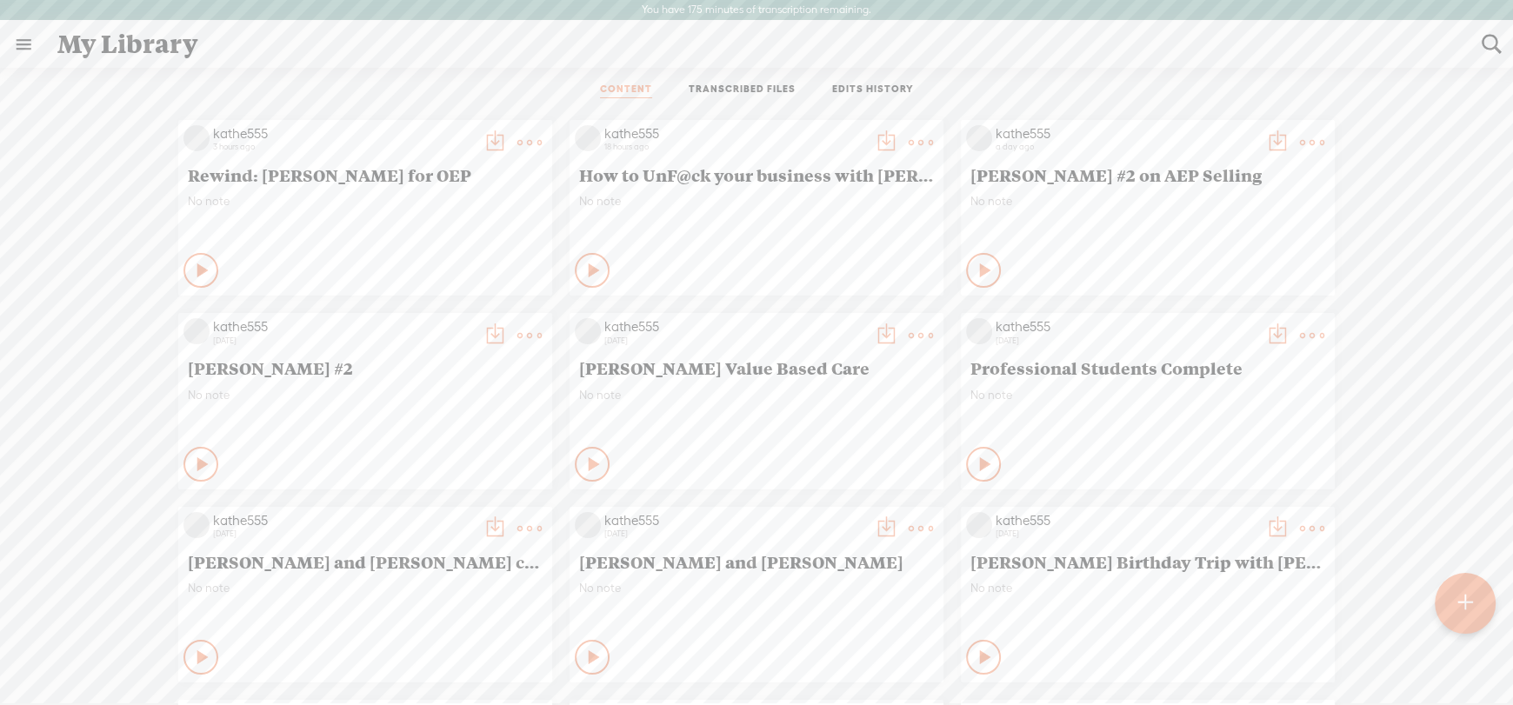
scroll to position [15, 0]
click at [1486, 38] on t at bounding box center [1491, 44] width 23 height 23
type input "treat your business"
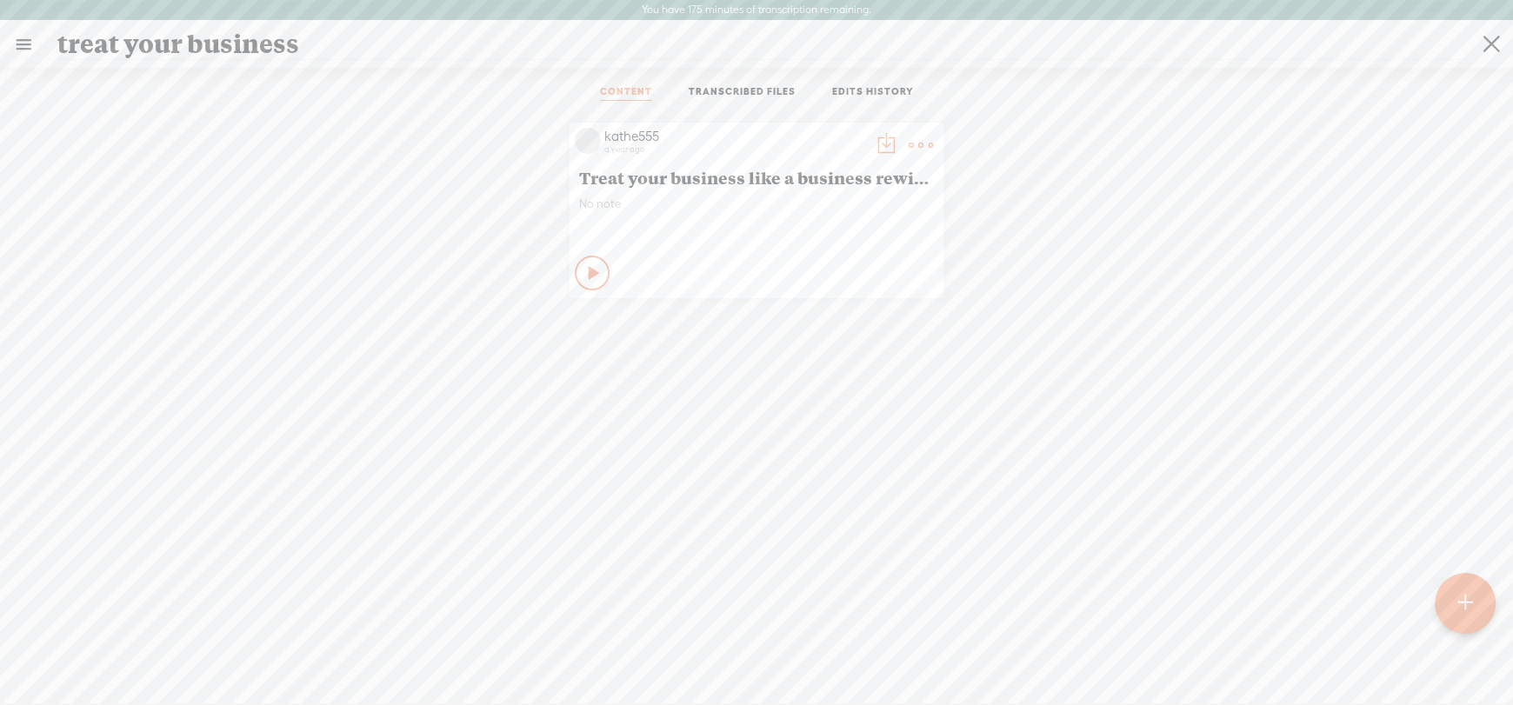
scroll to position [0, 0]
click at [909, 148] on t at bounding box center [921, 154] width 24 height 24
click at [802, 206] on link "Edit" at bounding box center [831, 212] width 174 height 40
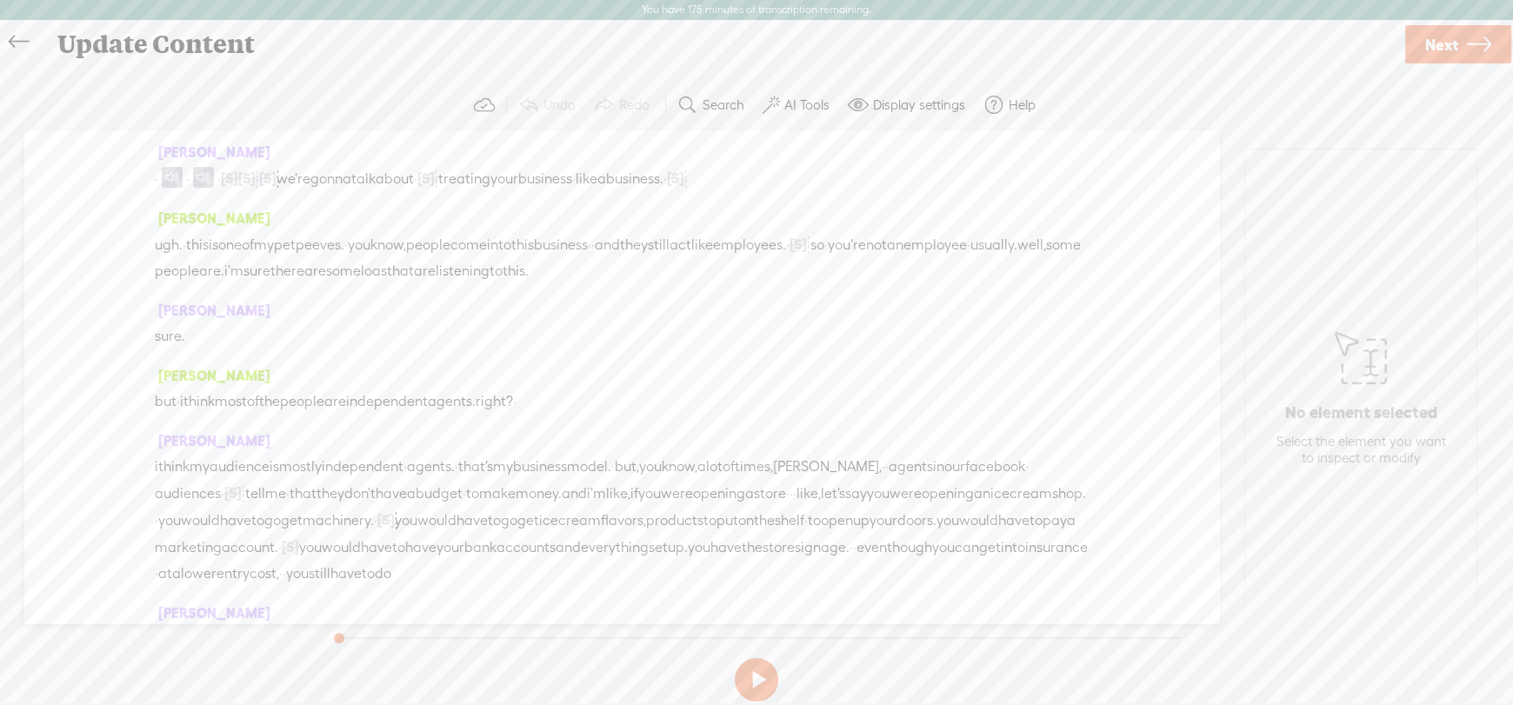
click at [158, 176] on span "·" at bounding box center [156, 179] width 3 height 26
click at [226, 133] on span "Play" at bounding box center [226, 135] width 87 height 31
click at [758, 673] on button at bounding box center [756, 679] width 43 height 43
click at [214, 174] on span at bounding box center [203, 177] width 21 height 21
click at [210, 178] on span "·" at bounding box center [208, 179] width 3 height 26
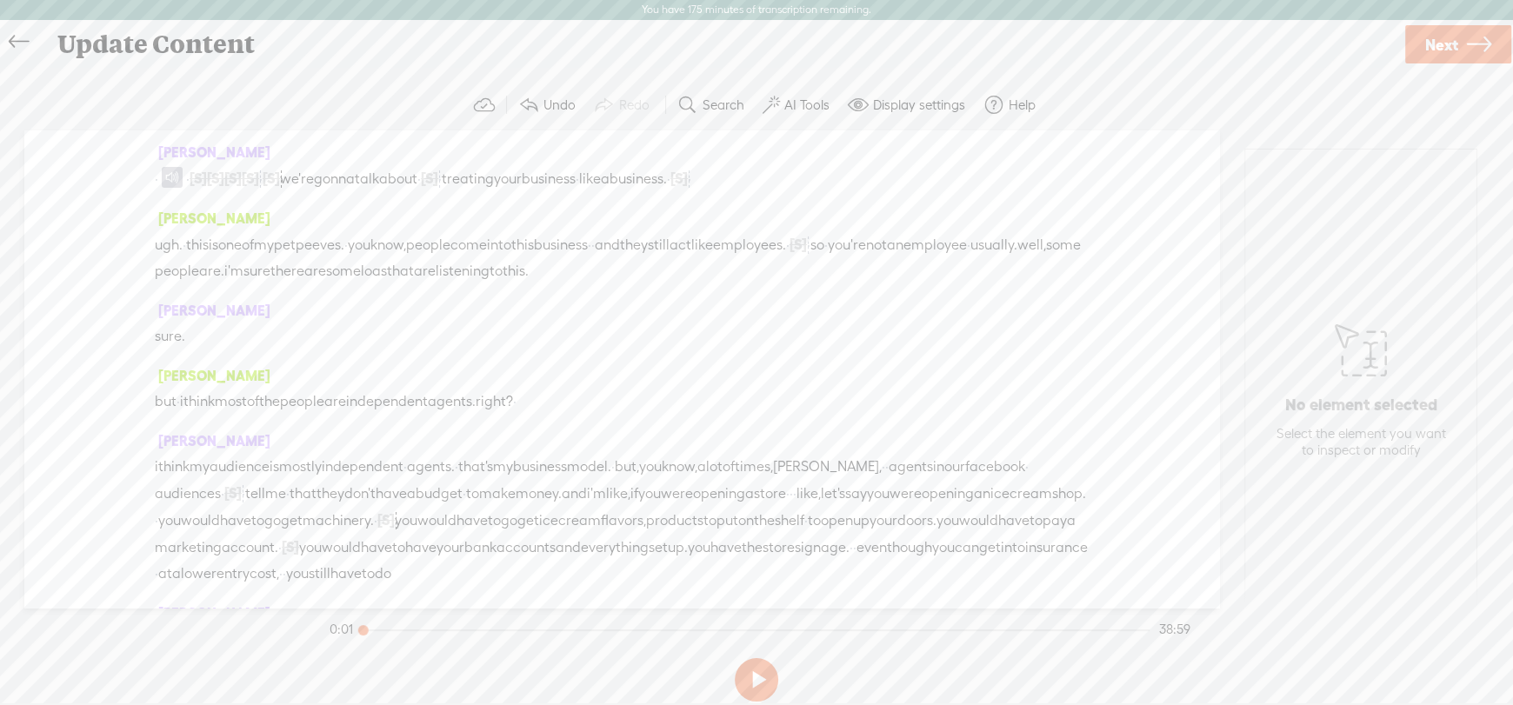
click at [157, 177] on span "·" at bounding box center [156, 179] width 3 height 26
click at [142, 136] on span "Insert" at bounding box center [152, 136] width 35 height 17
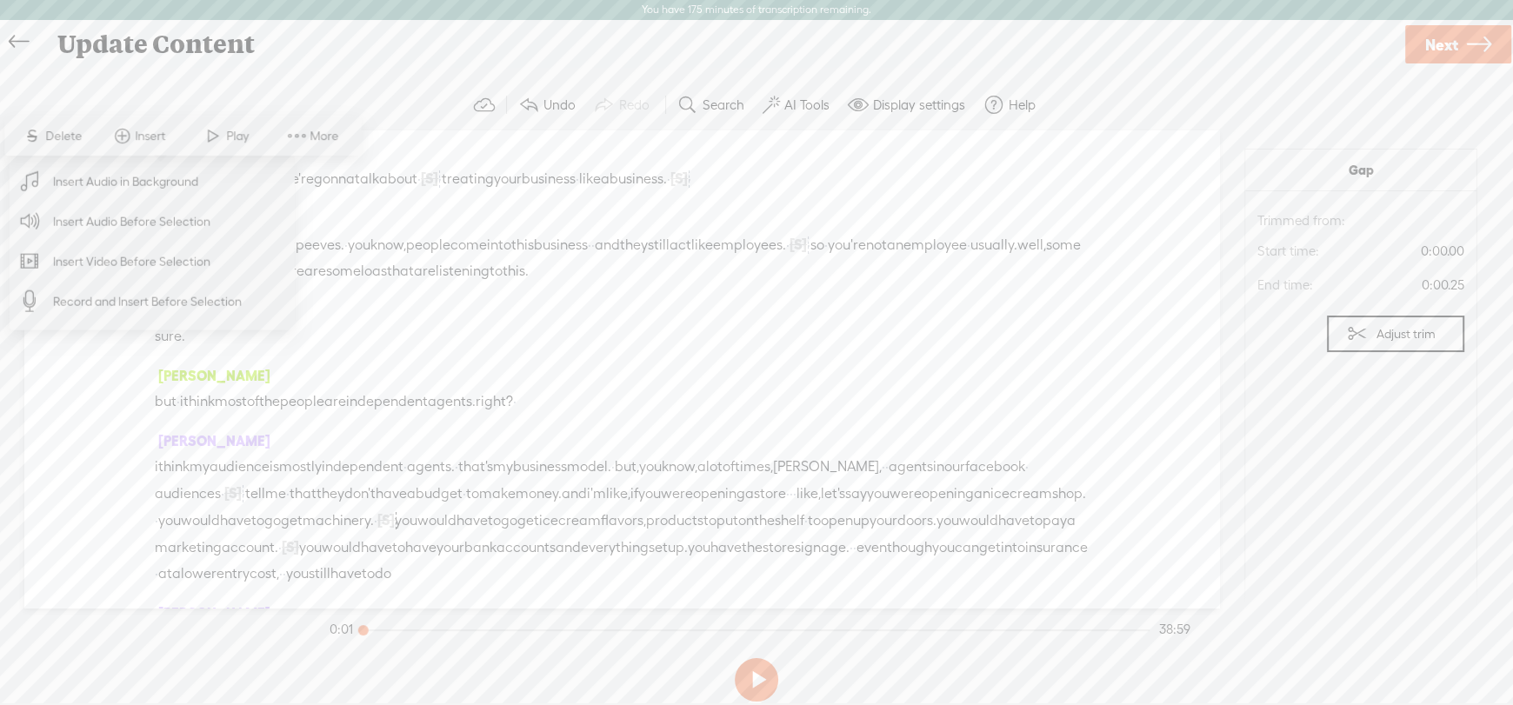
click at [120, 213] on span "Insert Audio Before Selection" at bounding box center [132, 221] width 226 height 39
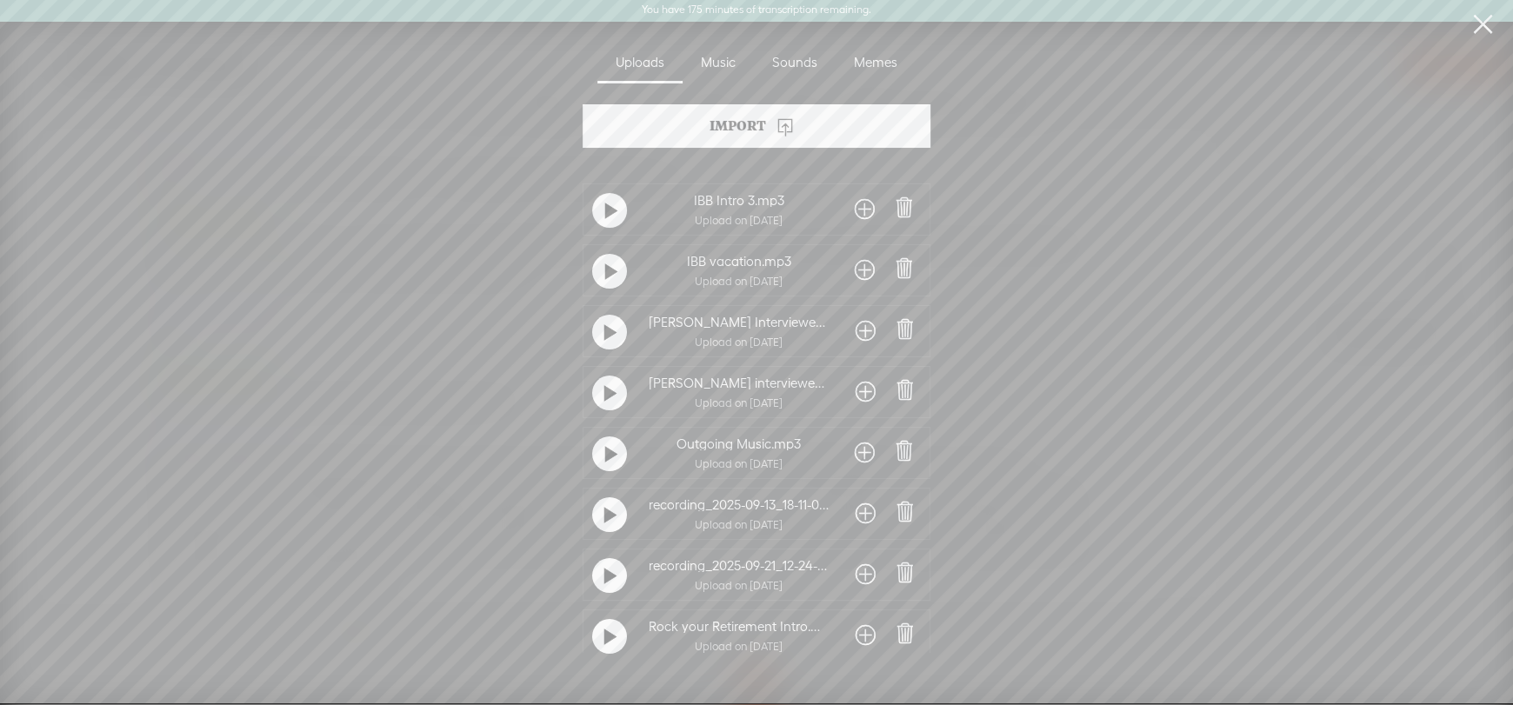
click at [850, 576] on div at bounding box center [865, 574] width 37 height 31
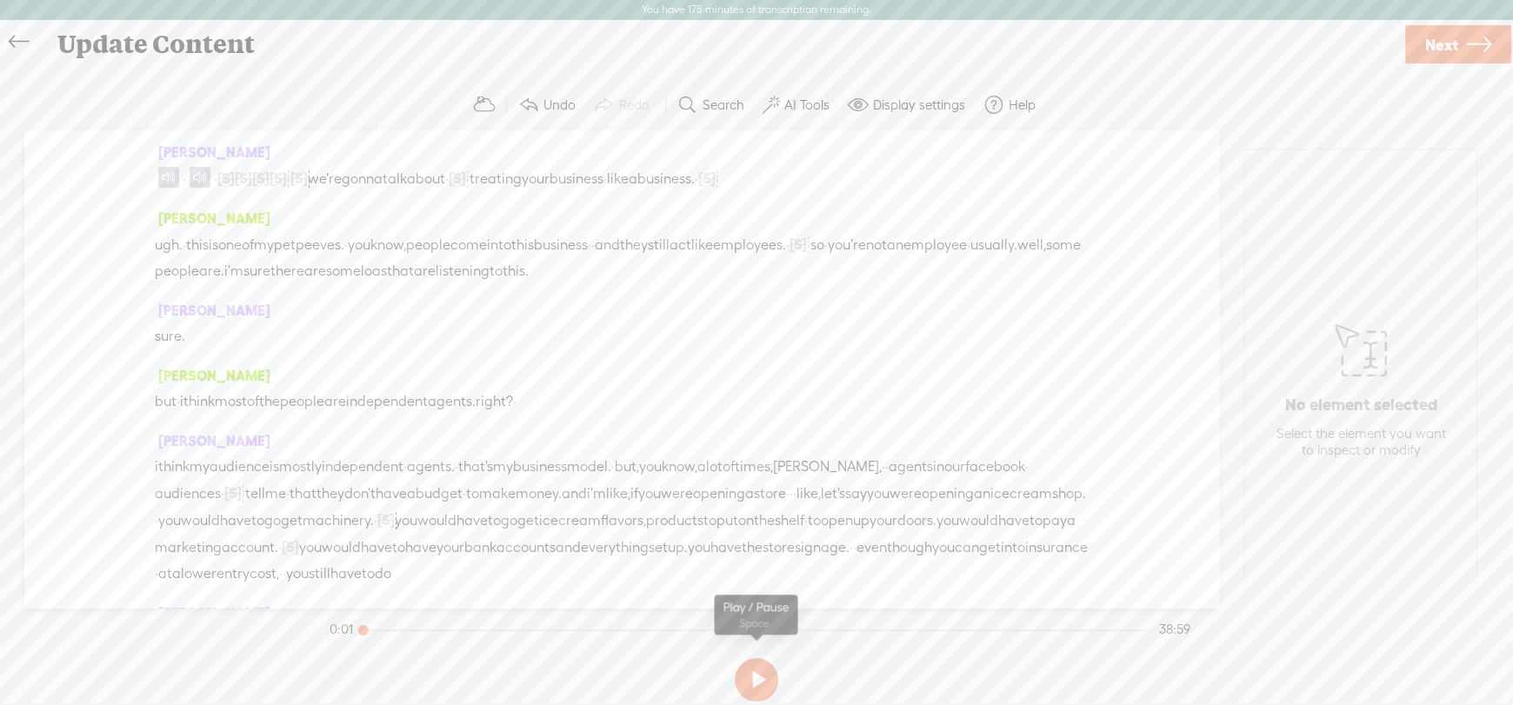
click at [755, 677] on button at bounding box center [756, 679] width 43 height 43
click at [742, 682] on button at bounding box center [756, 679] width 43 height 43
click at [750, 674] on button at bounding box center [756, 679] width 43 height 43
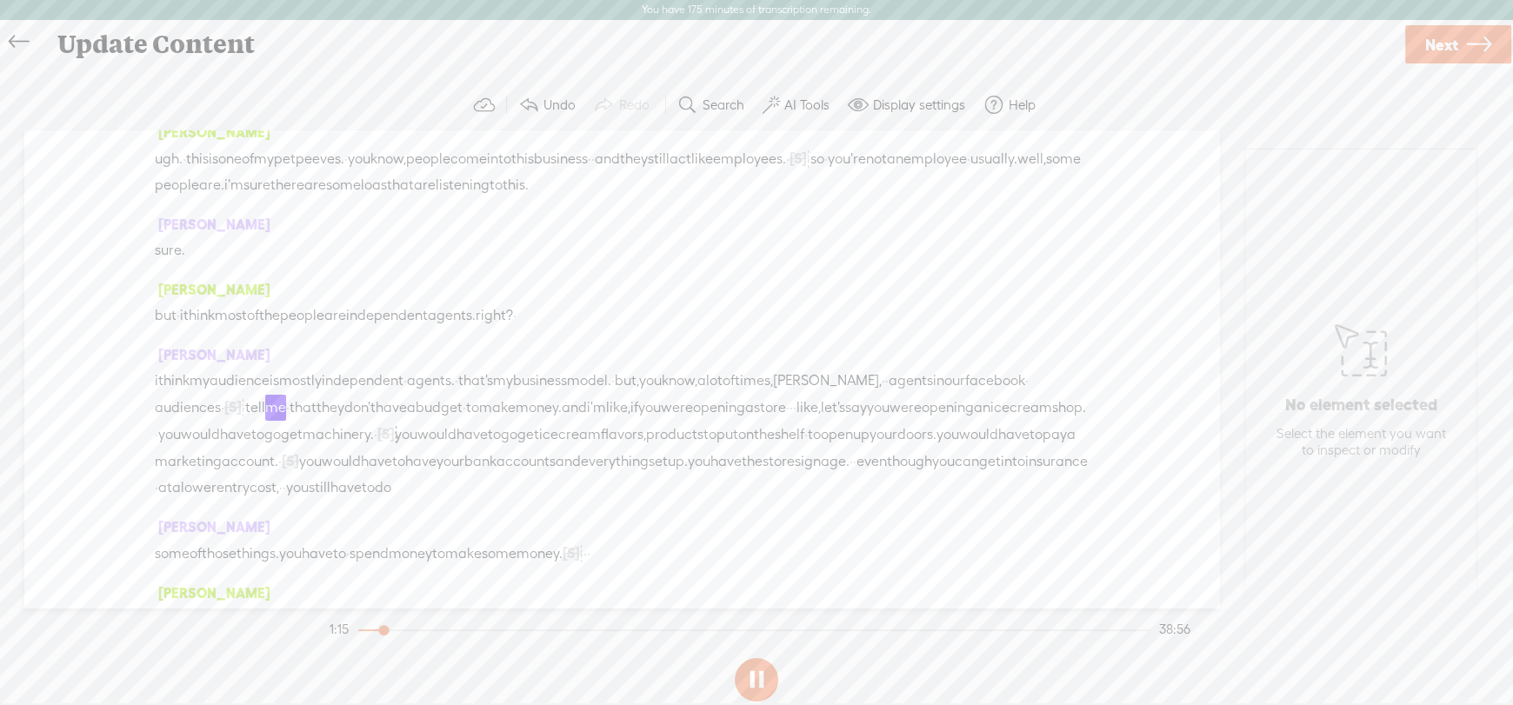
click at [1438, 39] on span "Next" at bounding box center [1441, 45] width 33 height 44
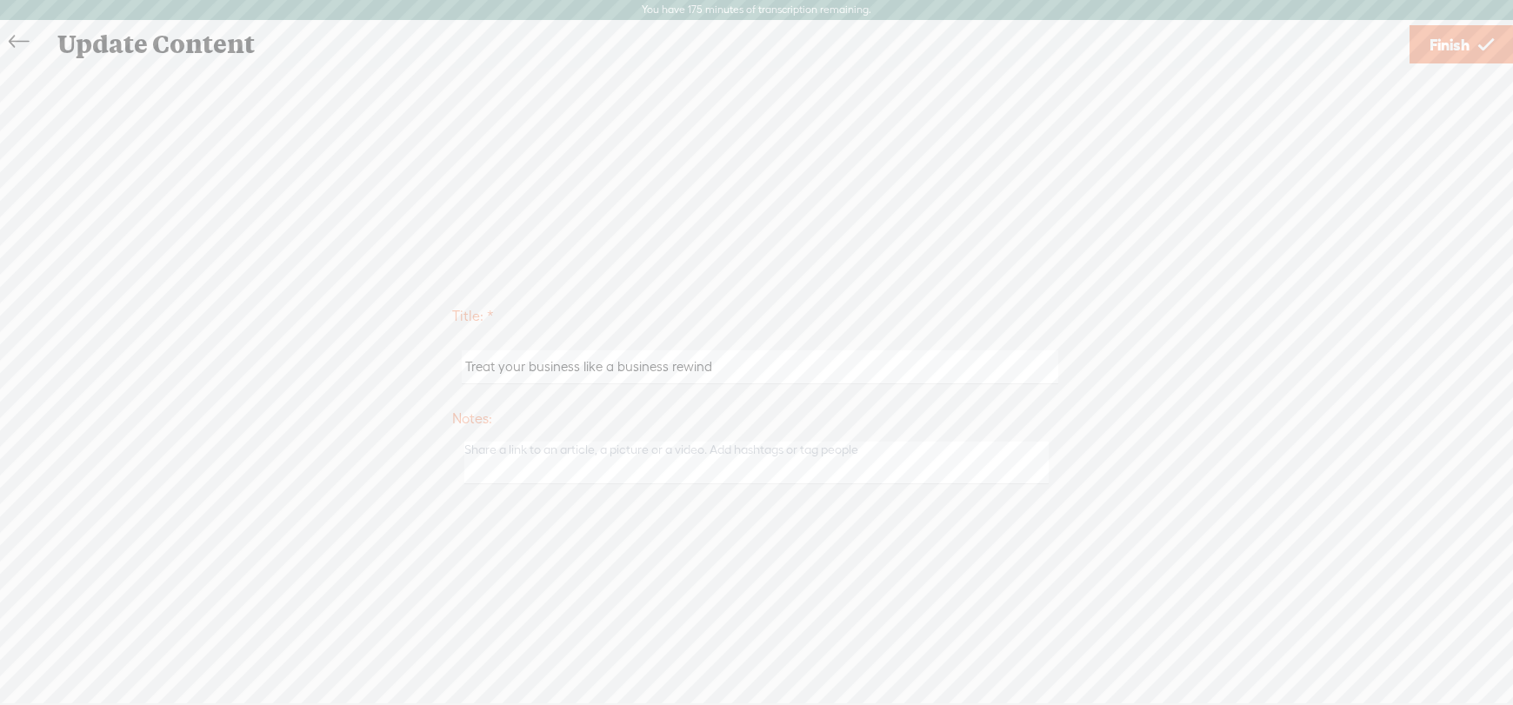
click at [730, 364] on input "Treat your business like a business rewind" at bounding box center [760, 367] width 596 height 34
click at [466, 362] on input "Treat your business like a business rewind-" at bounding box center [760, 367] width 596 height 34
type input "Avoid Burnout -Treat your business like a business rewind-"
click at [1444, 43] on span "Finish" at bounding box center [1450, 45] width 40 height 44
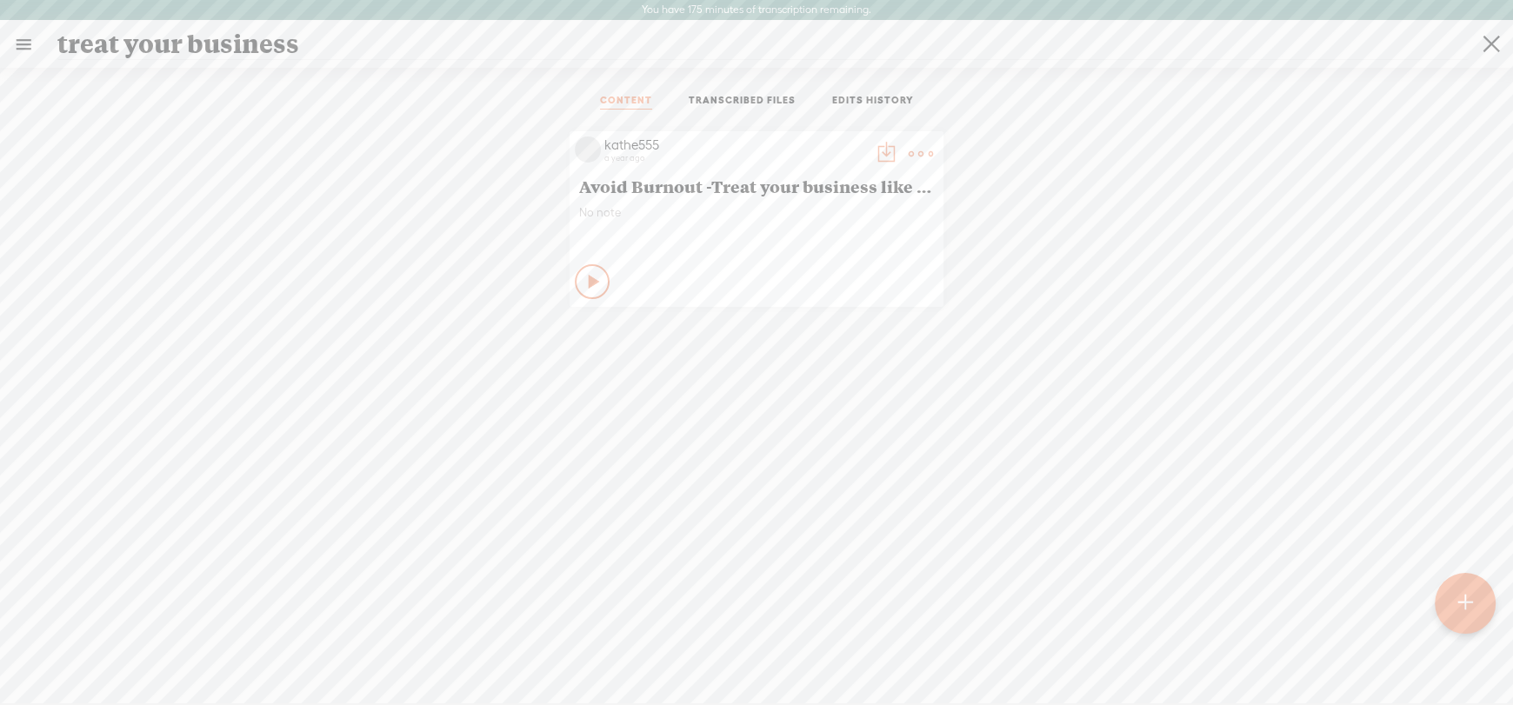
click at [917, 147] on t at bounding box center [921, 154] width 24 height 24
click at [843, 332] on link "Download as..." at bounding box center [831, 332] width 174 height 40
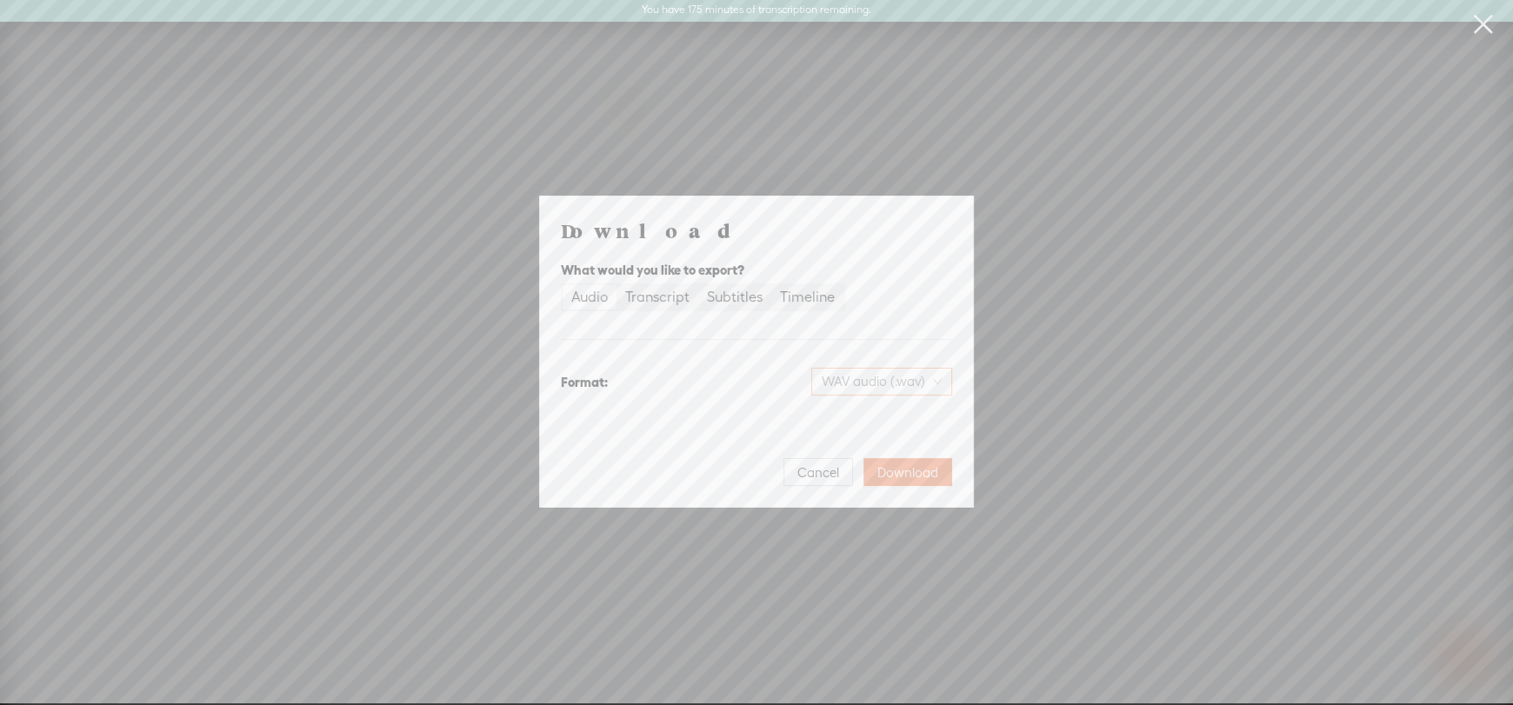
click at [866, 387] on span "WAV audio (.wav)" at bounding box center [882, 382] width 120 height 26
click at [838, 421] on div "MP3 audio (.mp3)" at bounding box center [868, 418] width 142 height 17
click at [900, 472] on span "Download" at bounding box center [907, 472] width 61 height 17
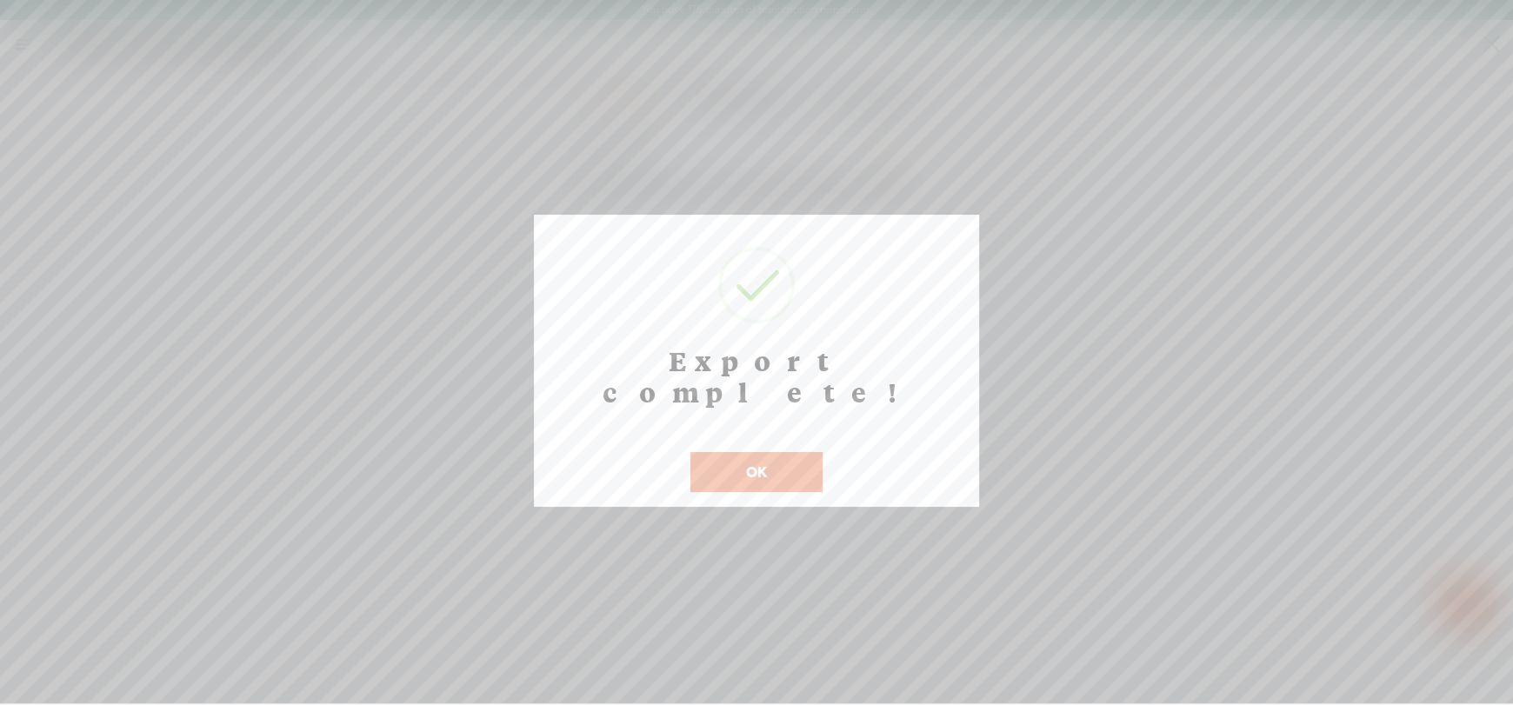
click at [764, 452] on button "OK" at bounding box center [756, 472] width 132 height 40
